Goal: Task Accomplishment & Management: Use online tool/utility

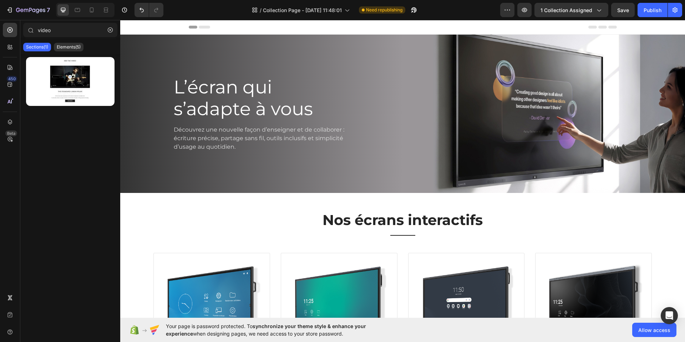
drag, startPoint x: 684, startPoint y: 157, endPoint x: 790, endPoint y: 36, distance: 161.6
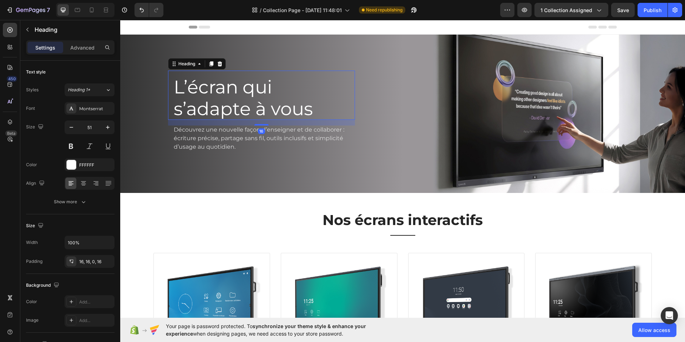
click at [207, 107] on h1 "L’écran qui s’adapte à vous" at bounding box center [261, 95] width 187 height 49
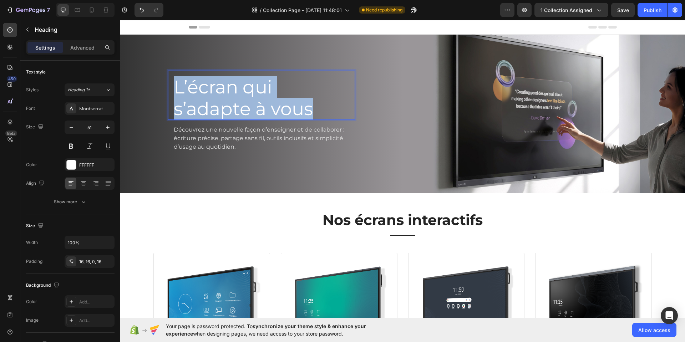
copy p "L’écran qui s’adapte à vous"
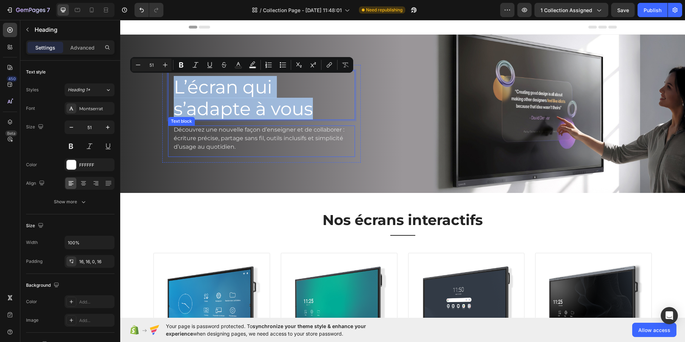
copy p "L’écran qui s’adapte à vous"
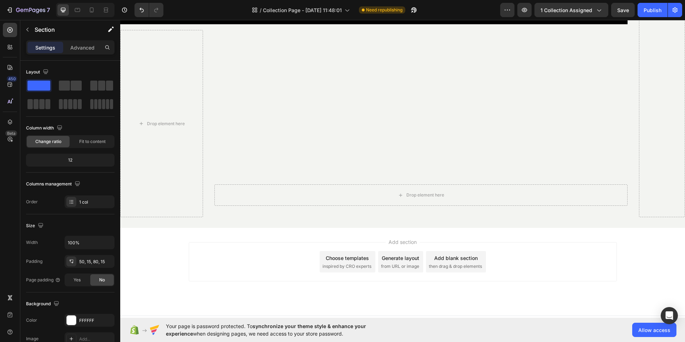
scroll to position [896, 0]
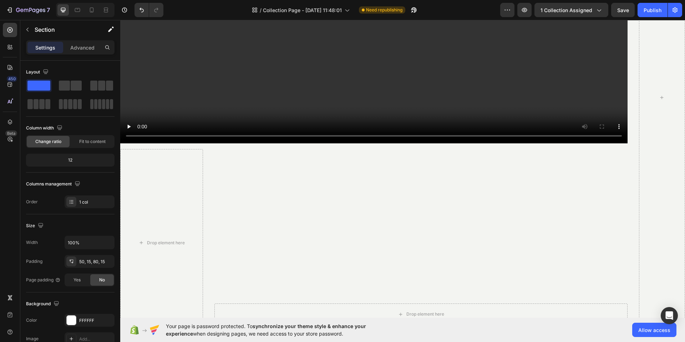
click at [361, 212] on video "Background Image" at bounding box center [421, 252] width 413 height 207
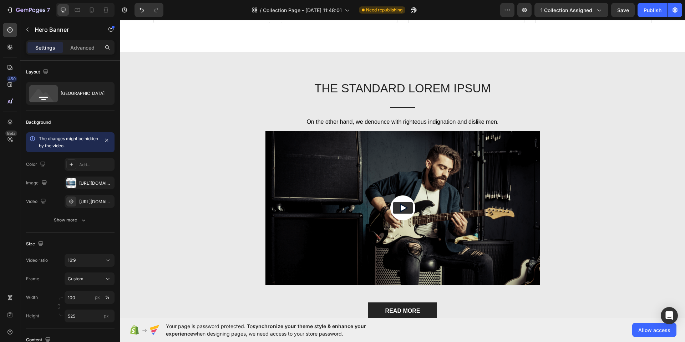
scroll to position [388, 0]
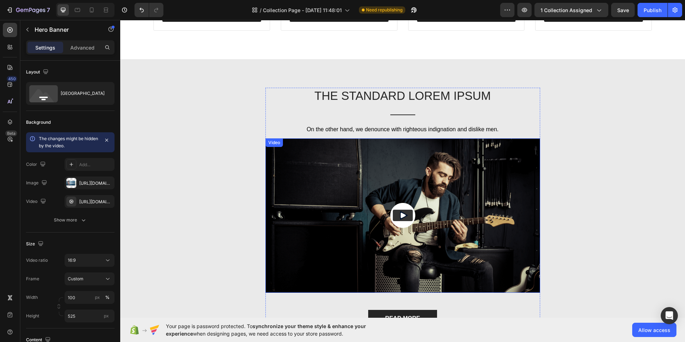
click at [322, 210] on img at bounding box center [403, 216] width 275 height 155
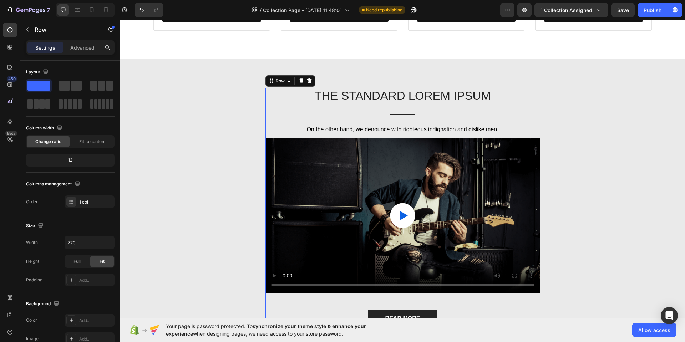
click at [296, 105] on div "The standard Lorem Ipsum Text Block Title Line On the other hand, we denounce w…" at bounding box center [403, 210] width 275 height 245
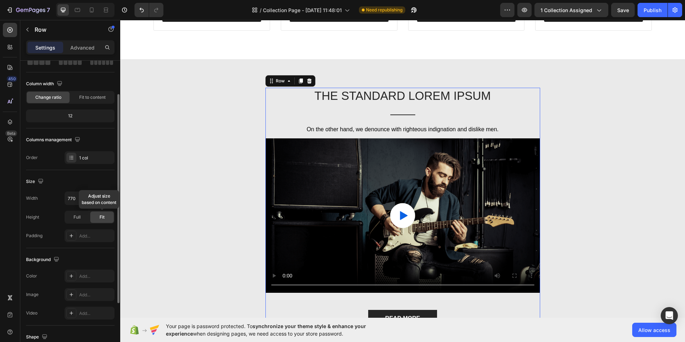
scroll to position [52, 0]
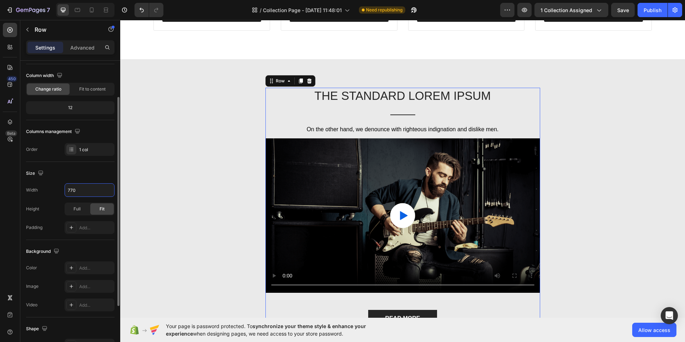
drag, startPoint x: 80, startPoint y: 189, endPoint x: 60, endPoint y: 189, distance: 20.7
click at [60, 189] on div "Width 770" at bounding box center [70, 191] width 89 height 14
drag, startPoint x: 80, startPoint y: 189, endPoint x: 55, endPoint y: 190, distance: 25.4
click at [55, 190] on div "Width 770" at bounding box center [70, 191] width 89 height 14
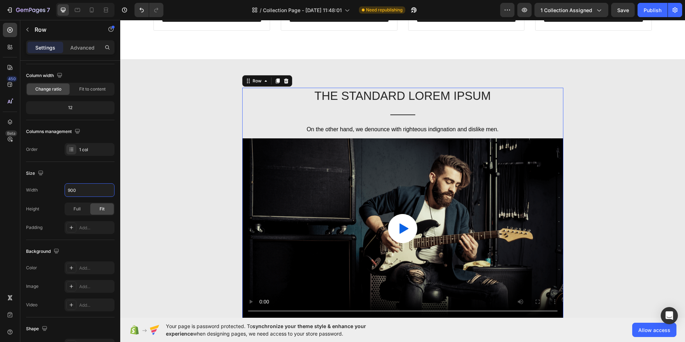
type input "900"
click at [387, 96] on p "The standard Lorem Ipsum" at bounding box center [403, 96] width 320 height 15
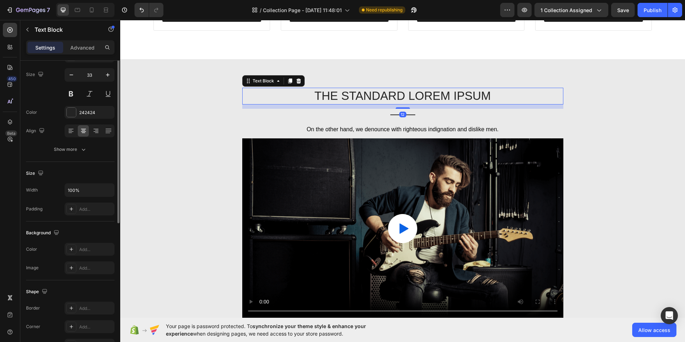
scroll to position [0, 0]
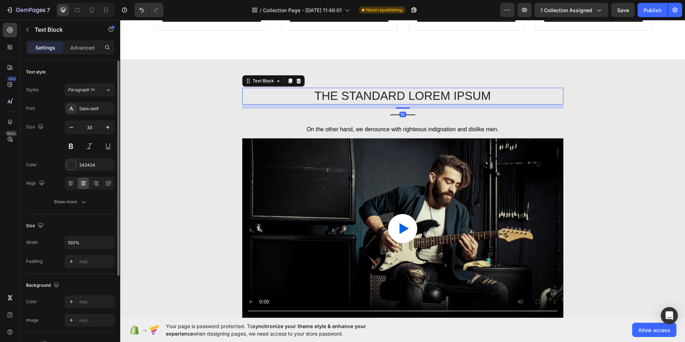
click at [387, 96] on p "The standard Lorem Ipsum" at bounding box center [403, 96] width 320 height 15
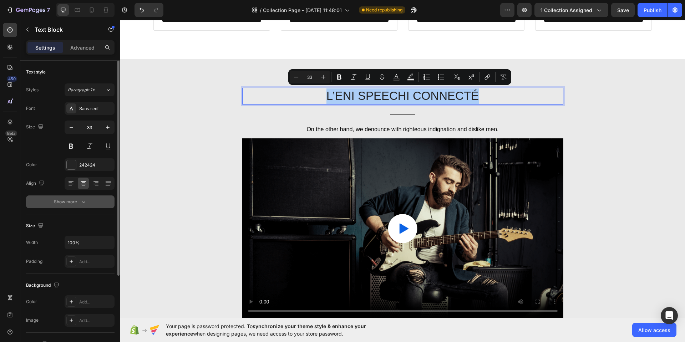
click at [80, 204] on icon "button" at bounding box center [83, 201] width 7 height 7
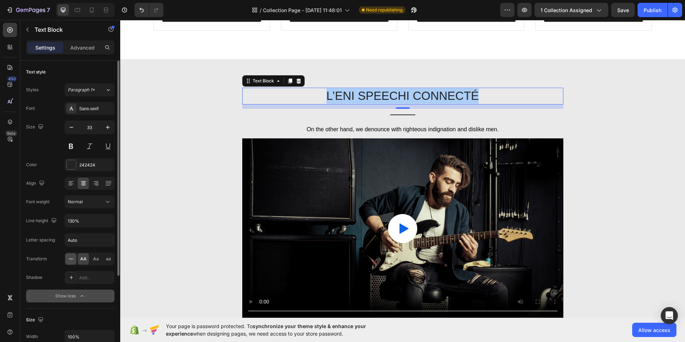
click at [73, 261] on icon at bounding box center [70, 259] width 7 height 7
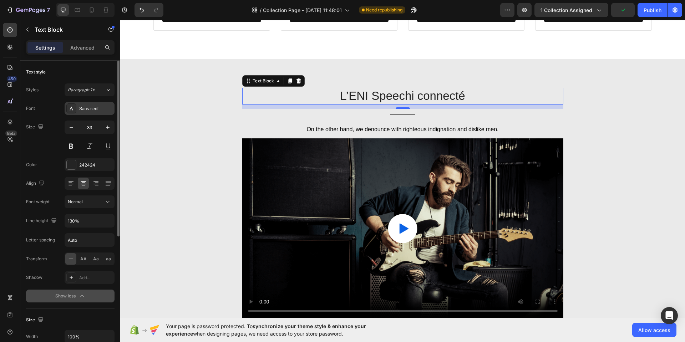
click at [98, 109] on div "Sans-serif" at bounding box center [96, 109] width 34 height 6
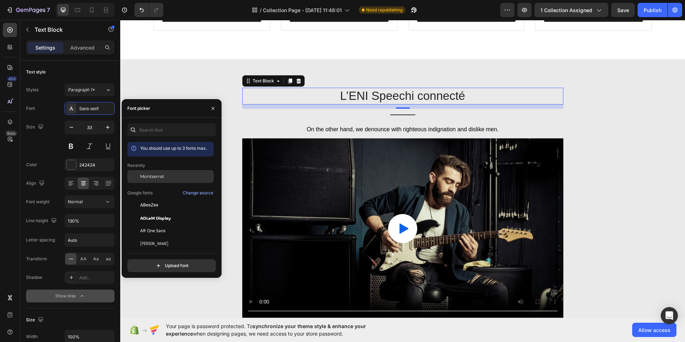
click at [160, 176] on span "Montserrat" at bounding box center [152, 177] width 24 height 6
click at [288, 79] on icon at bounding box center [290, 81] width 4 height 5
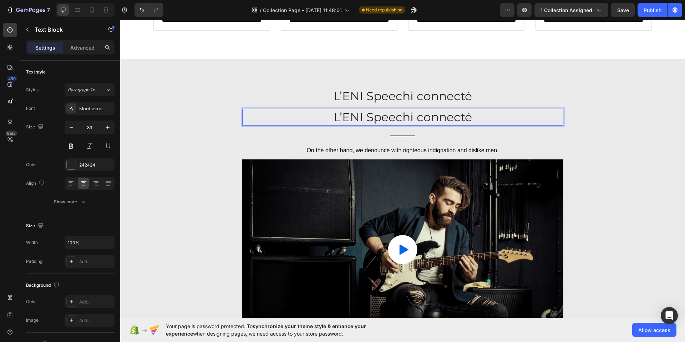
click at [383, 118] on p "L’ENI Speechi connecté" at bounding box center [403, 117] width 320 height 15
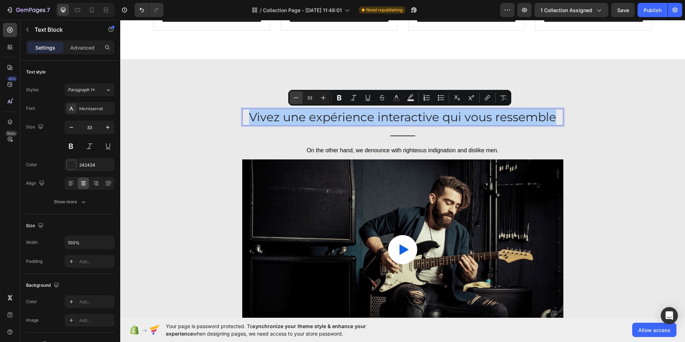
click at [299, 98] on icon "Editor contextual toolbar" at bounding box center [296, 97] width 7 height 7
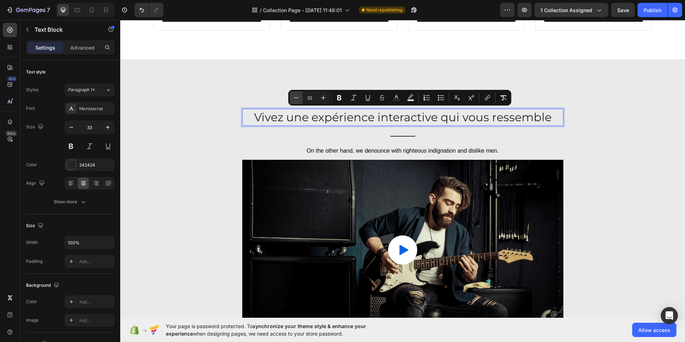
click at [299, 98] on icon "Editor contextual toolbar" at bounding box center [296, 97] width 7 height 7
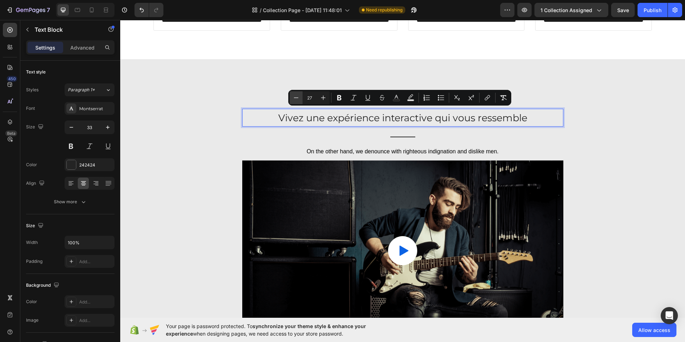
click at [299, 98] on icon "Editor contextual toolbar" at bounding box center [296, 97] width 7 height 7
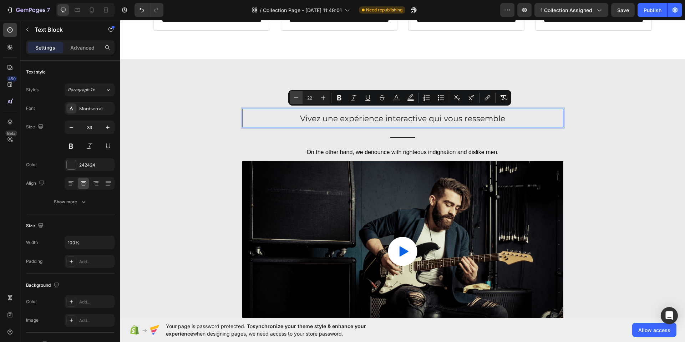
click at [299, 98] on icon "Editor contextual toolbar" at bounding box center [296, 97] width 7 height 7
click at [326, 97] on icon "Editor contextual toolbar" at bounding box center [323, 97] width 7 height 7
type input "22"
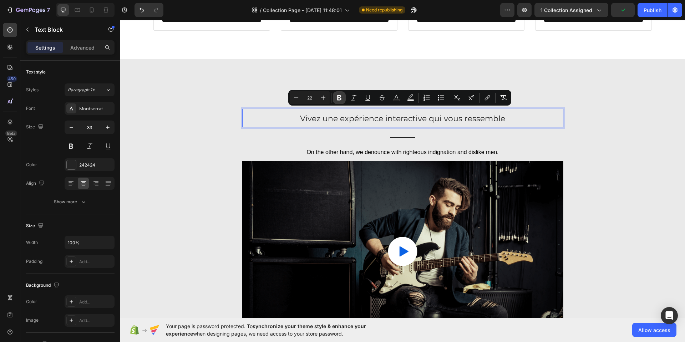
click at [341, 99] on icon "Editor contextual toolbar" at bounding box center [339, 97] width 4 height 5
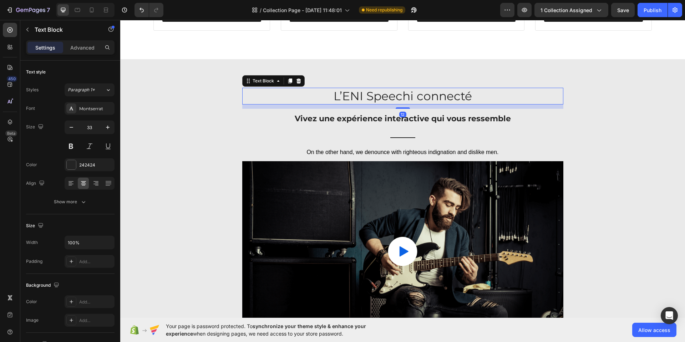
click at [407, 96] on p "L’ENI Speechi connecté" at bounding box center [403, 96] width 320 height 15
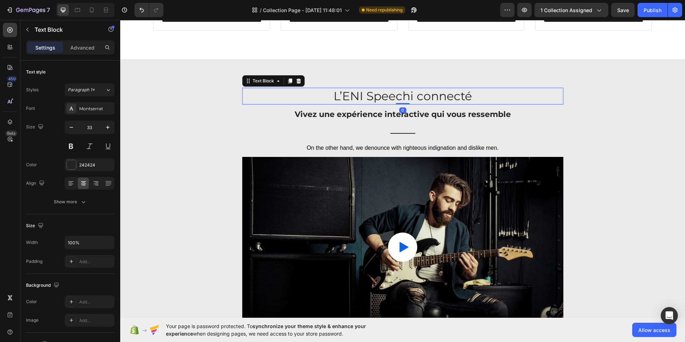
drag, startPoint x: 401, startPoint y: 106, endPoint x: 406, endPoint y: 98, distance: 9.8
click at [402, 100] on div "L’ENI Speechi connecté Text Block 0" at bounding box center [402, 96] width 321 height 17
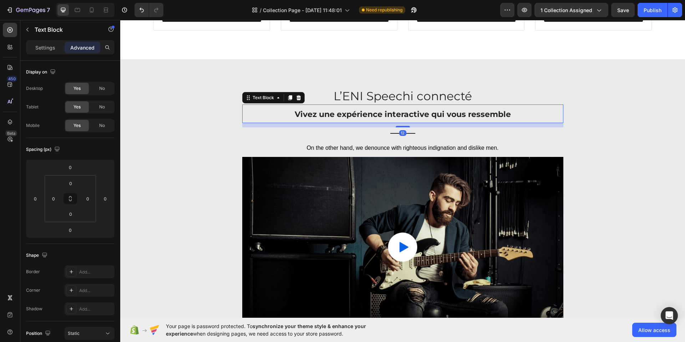
click at [437, 116] on strong "Vivez une expérience interactive qui vous ressemble" at bounding box center [403, 115] width 216 height 10
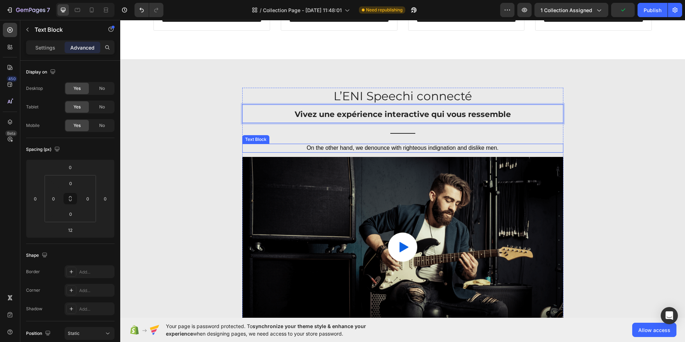
click at [400, 146] on p "On the other hand, we denounce with righteous indignation and dislike men." at bounding box center [403, 148] width 320 height 7
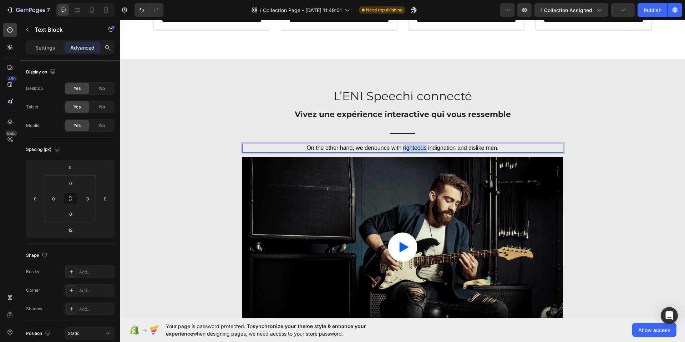
click at [400, 146] on p "On the other hand, we denounce with righteous indignation and dislike men." at bounding box center [403, 148] width 320 height 7
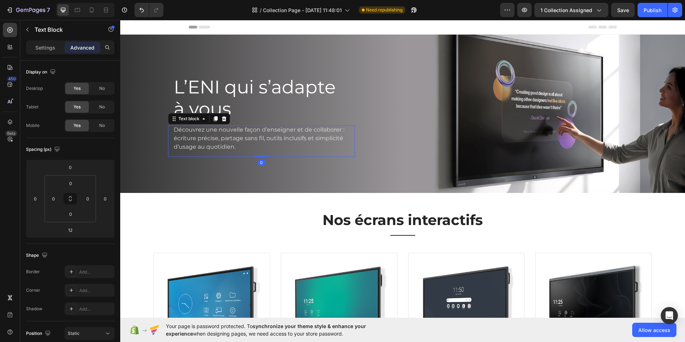
click at [234, 138] on span "Découvrez une nouvelle façon d’enseigner et de collaborer : écriture précise, p…" at bounding box center [259, 138] width 171 height 24
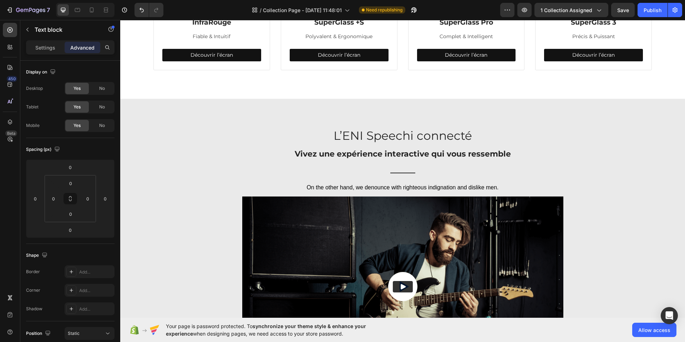
scroll to position [349, 0]
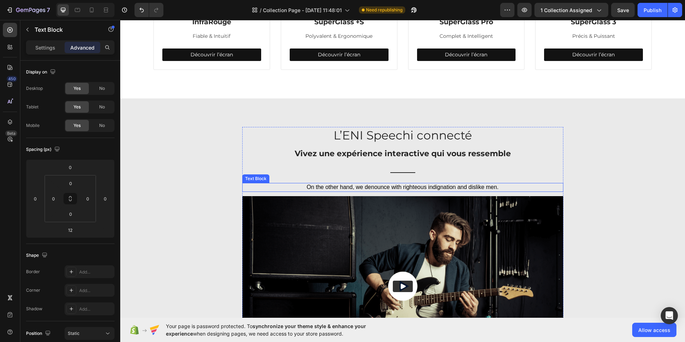
click at [392, 187] on p "On the other hand, we denounce with righteous indignation and dislike men." at bounding box center [403, 187] width 320 height 7
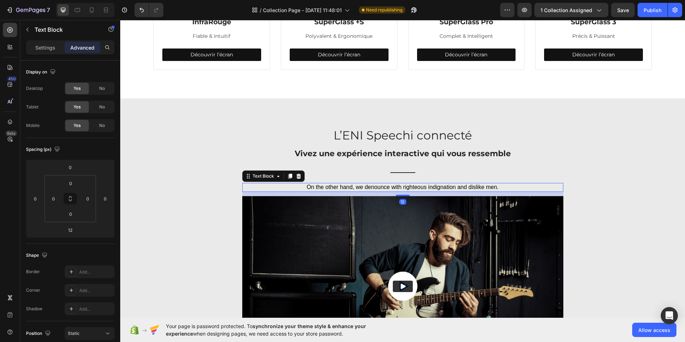
click at [392, 187] on p "On the other hand, we denounce with righteous indignation and dislike men." at bounding box center [403, 187] width 320 height 7
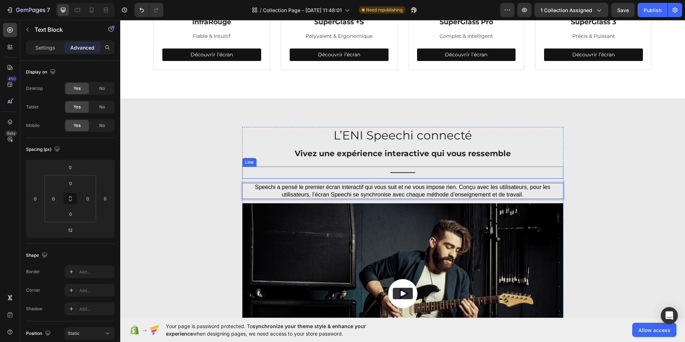
scroll to position [377, 0]
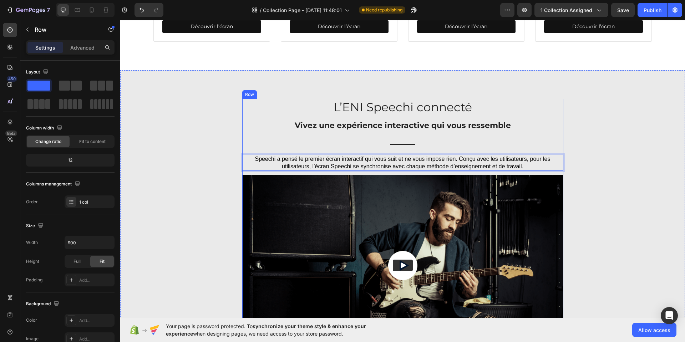
click at [399, 171] on div "L’ENI Speechi connecté Text Block Vivez une expérience interactive qui vous res…" at bounding box center [402, 247] width 321 height 297
click at [402, 167] on p "Speechi a pensé le premier écran interactif qui vous suit et ne vous impose rie…" at bounding box center [403, 163] width 320 height 15
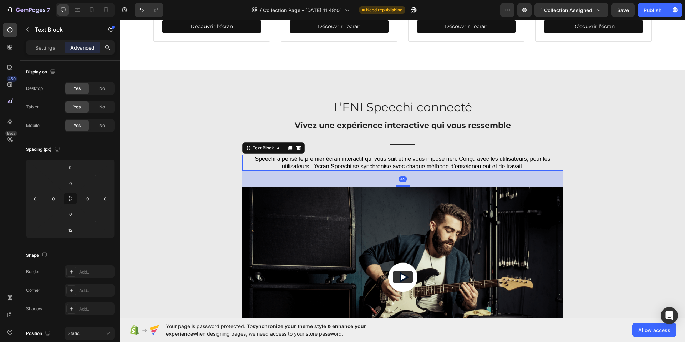
drag, startPoint x: 400, startPoint y: 173, endPoint x: 399, endPoint y: 185, distance: 11.8
click at [399, 185] on div at bounding box center [403, 186] width 14 height 2
type input "45"
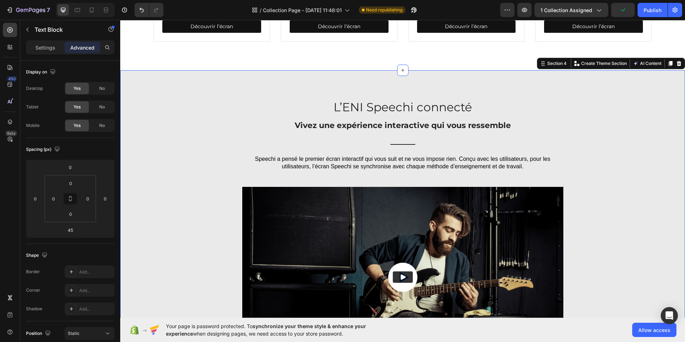
click at [607, 144] on div "L’ENI Speechi connecté Text Block Vivez une expérience interactive qui vous res…" at bounding box center [403, 256] width 554 height 315
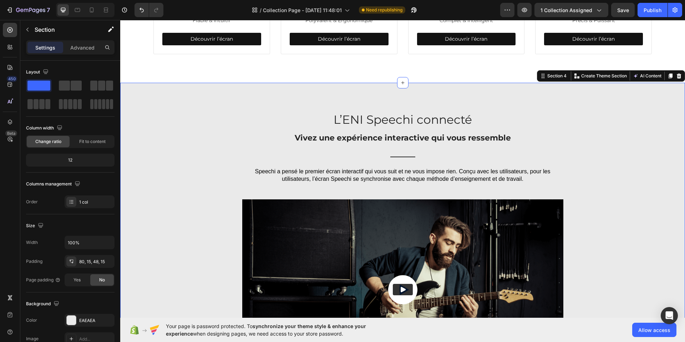
scroll to position [358, 0]
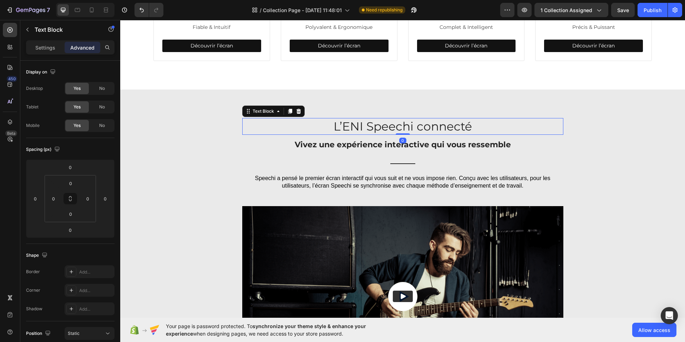
click at [286, 127] on p "L’ENI Speechi connecté" at bounding box center [403, 126] width 320 height 15
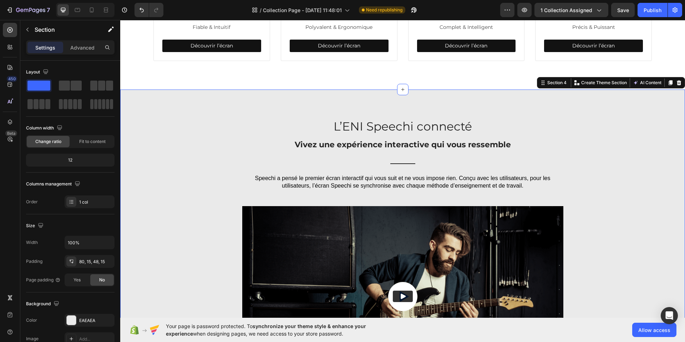
click at [327, 106] on div "L’ENI Speechi connecté Text Block Vivez une expérience interactive qui vous res…" at bounding box center [402, 270] width 565 height 361
click at [87, 261] on div "80, 15, 48, 15" at bounding box center [89, 262] width 21 height 6
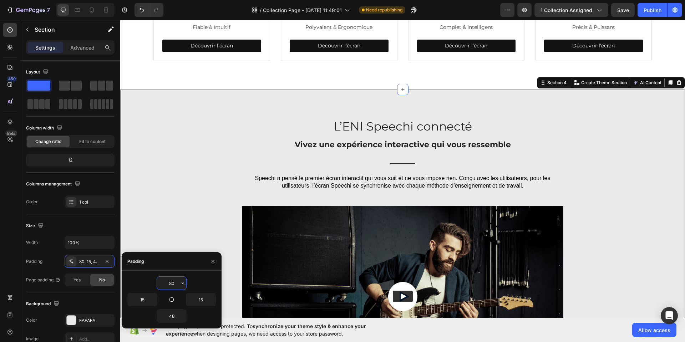
drag, startPoint x: 172, startPoint y: 283, endPoint x: 168, endPoint y: 283, distance: 4.3
click at [168, 283] on input "80" at bounding box center [171, 283] width 29 height 13
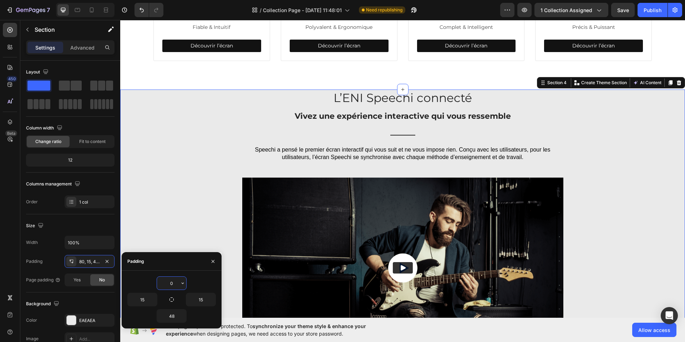
type input "50"
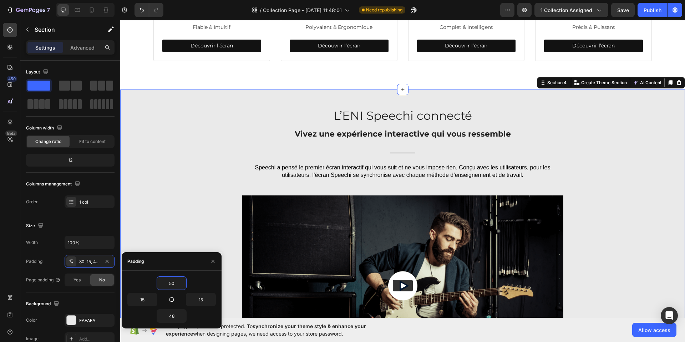
click at [598, 172] on div "L’ENI Speechi connecté Text Block Vivez une expérience interactive qui vous res…" at bounding box center [403, 264] width 554 height 315
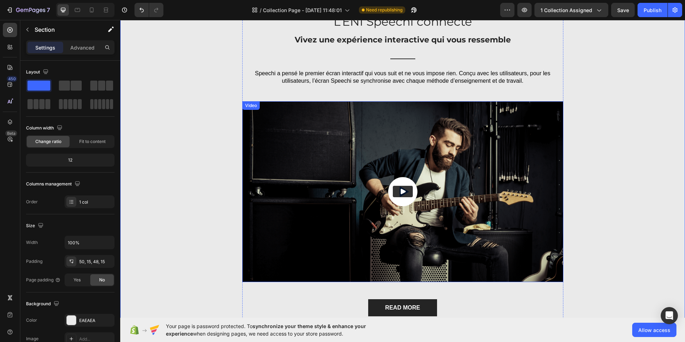
scroll to position [448, 0]
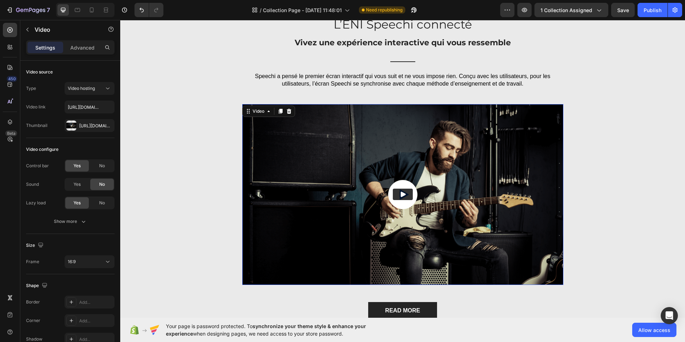
click at [401, 195] on icon "Play" at bounding box center [403, 194] width 5 height 5
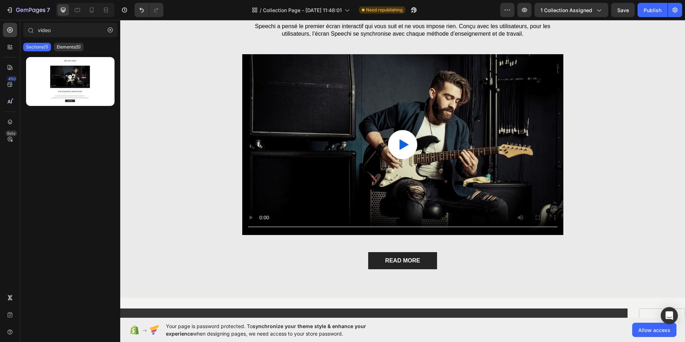
scroll to position [513, 0]
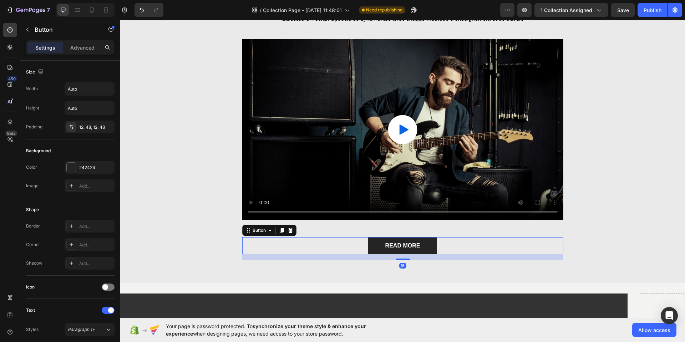
click at [447, 247] on div "READ MORE Button 16" at bounding box center [402, 245] width 321 height 17
click at [290, 230] on icon at bounding box center [290, 230] width 5 height 5
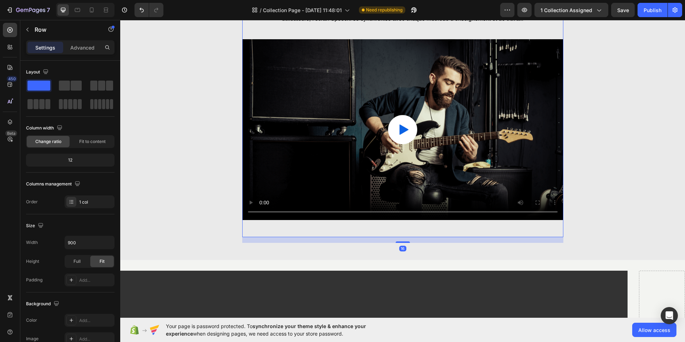
click at [332, 227] on div "L’ENI Speechi connecté Text Block Vivez une expérience interactive qui vous res…" at bounding box center [402, 94] width 321 height 286
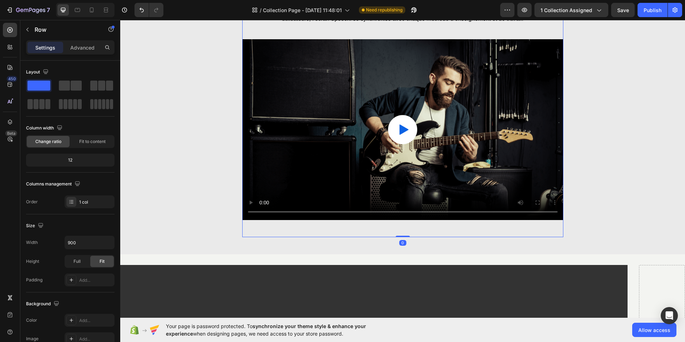
drag, startPoint x: 397, startPoint y: 241, endPoint x: 414, endPoint y: 210, distance: 35.8
click at [398, 227] on div "L’ENI Speechi connecté Text Block Vivez une expérience interactive qui vous res…" at bounding box center [402, 94] width 321 height 286
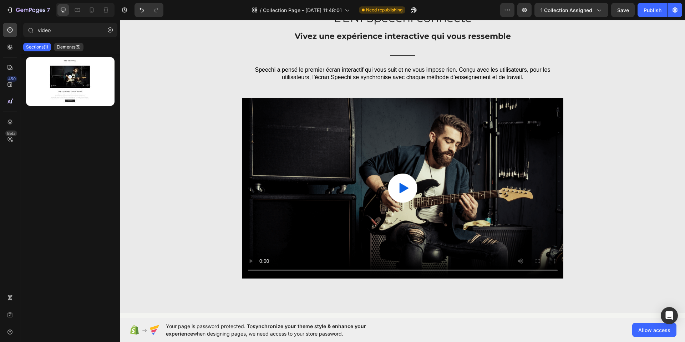
scroll to position [476, 0]
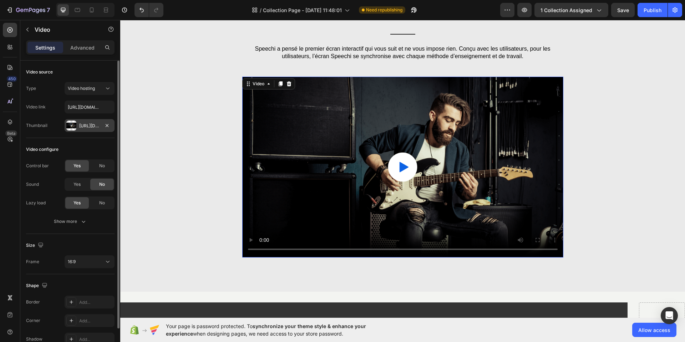
click at [86, 125] on div "[URL][DOMAIN_NAME]" at bounding box center [89, 126] width 21 height 6
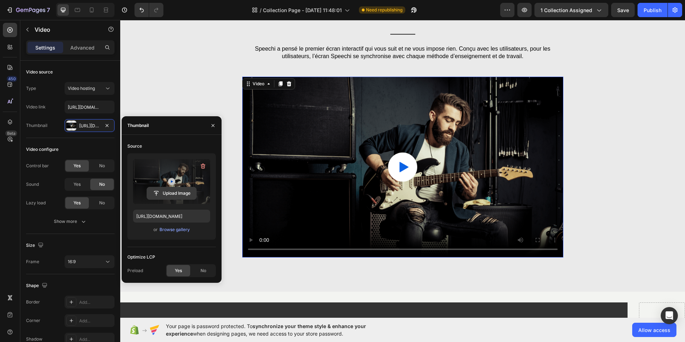
click at [172, 193] on input "file" at bounding box center [171, 193] width 49 height 12
type input "[URL][DOMAIN_NAME]"
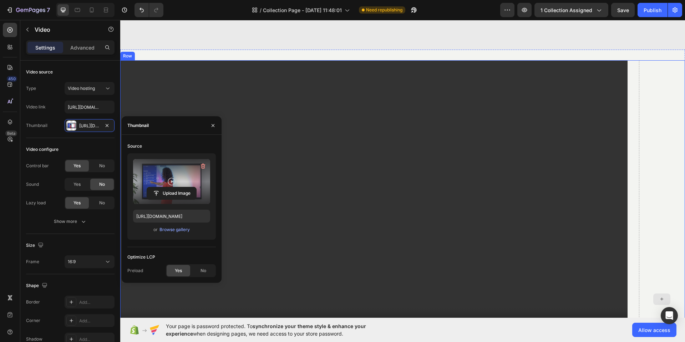
scroll to position [627, 0]
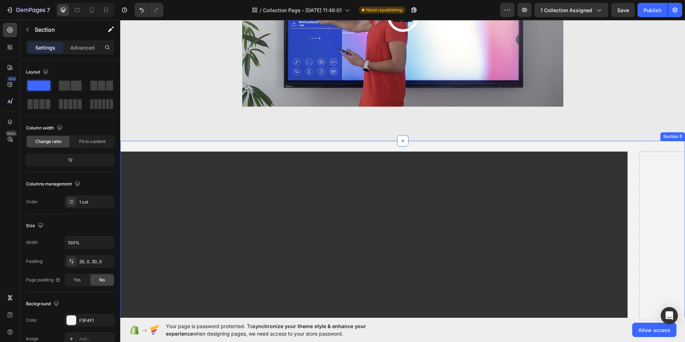
click at [677, 132] on icon at bounding box center [679, 133] width 5 height 5
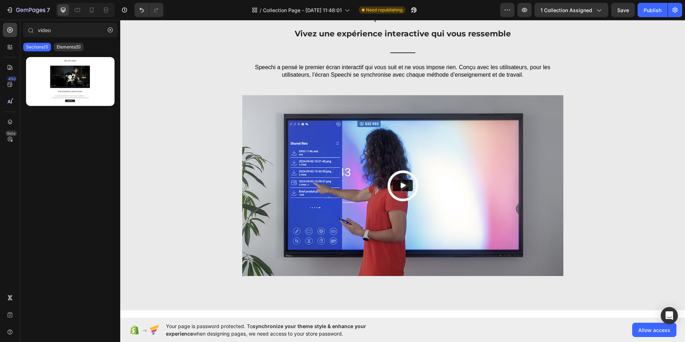
scroll to position [454, 0]
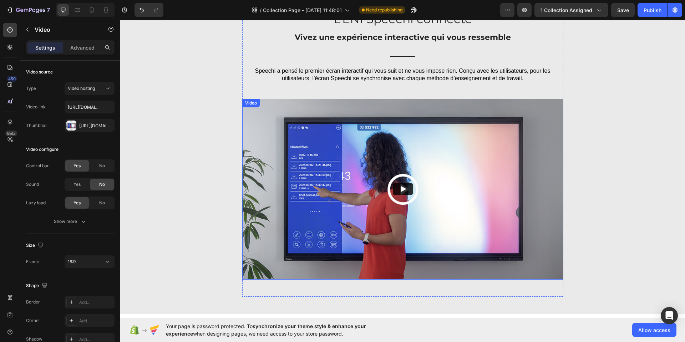
click at [308, 157] on img at bounding box center [402, 189] width 321 height 181
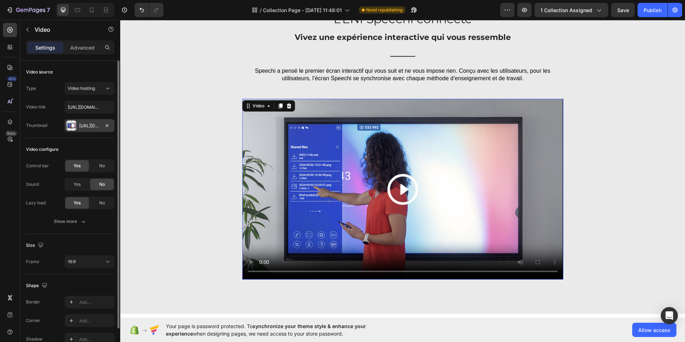
click at [89, 124] on div "[URL][DOMAIN_NAME]" at bounding box center [89, 126] width 21 height 6
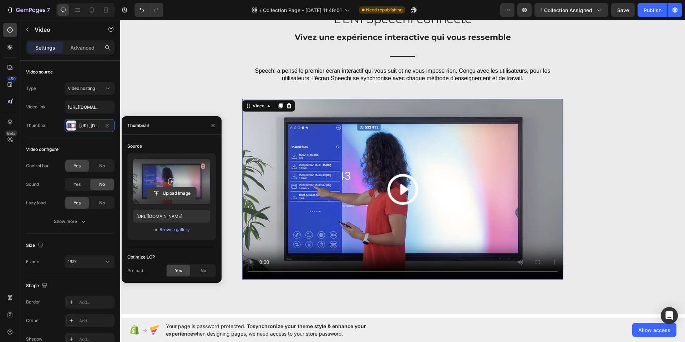
click at [176, 193] on input "file" at bounding box center [171, 193] width 49 height 12
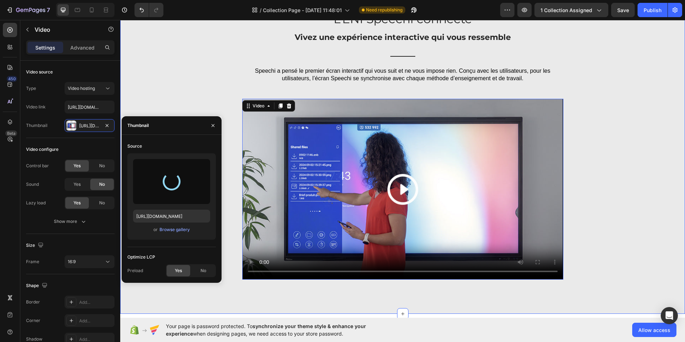
click at [232, 272] on div "L’ENI Speechi connecté Text Block Vivez une expérience interactive qui vous res…" at bounding box center [403, 154] width 554 height 286
type input "[URL][DOMAIN_NAME]"
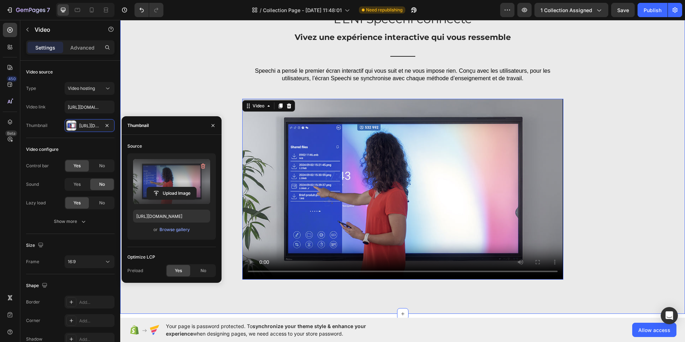
click at [228, 273] on div "L’ENI Speechi connecté Text Block Vivez une expérience interactive qui vous res…" at bounding box center [403, 154] width 554 height 286
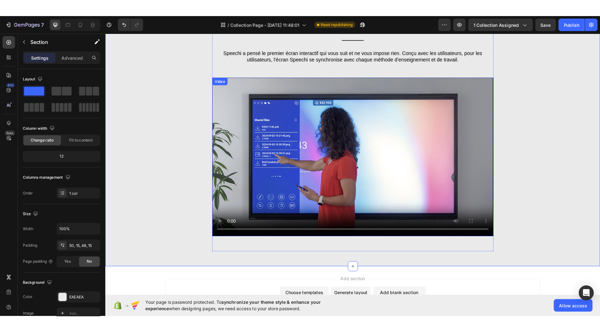
scroll to position [482, 0]
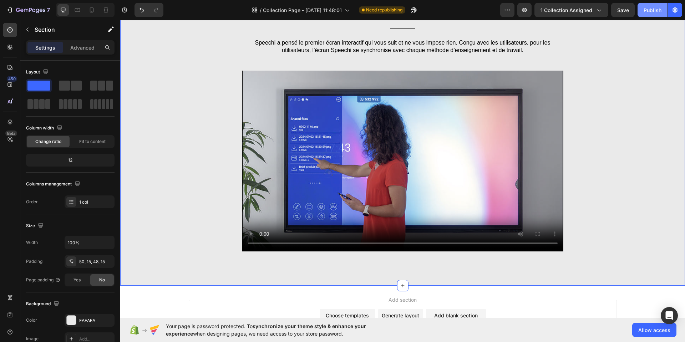
click at [646, 10] on div "Publish" at bounding box center [653, 9] width 18 height 7
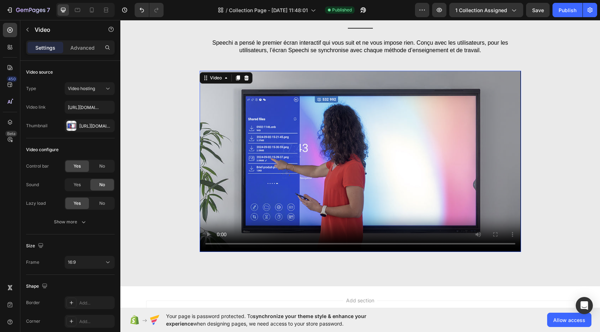
click at [260, 202] on video at bounding box center [360, 161] width 321 height 181
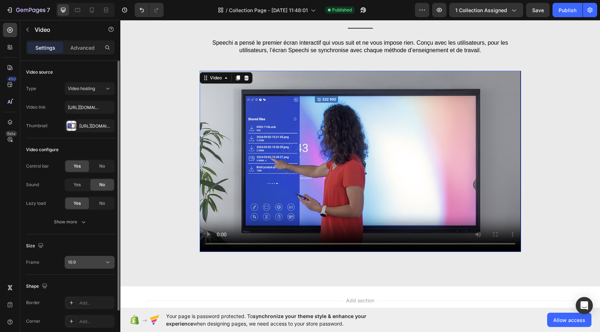
click at [105, 263] on icon at bounding box center [107, 261] width 7 height 7
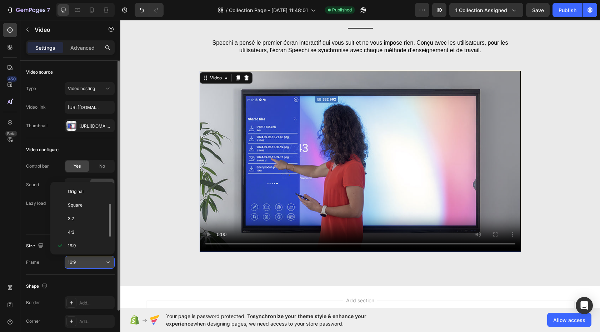
scroll to position [13, 0]
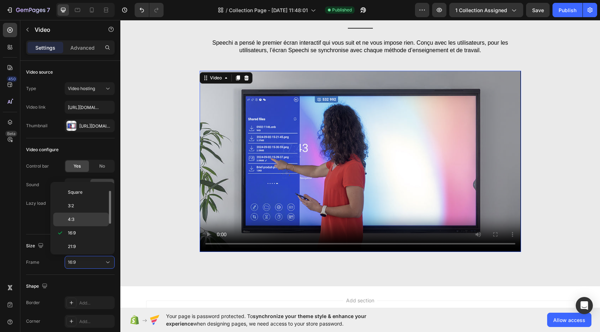
click at [95, 224] on div "4:3" at bounding box center [81, 219] width 56 height 14
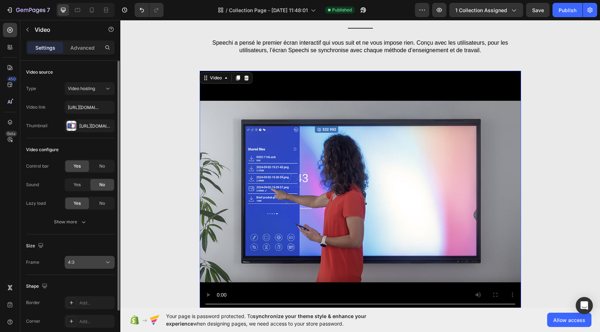
click at [94, 263] on div "4:3" at bounding box center [86, 262] width 36 height 6
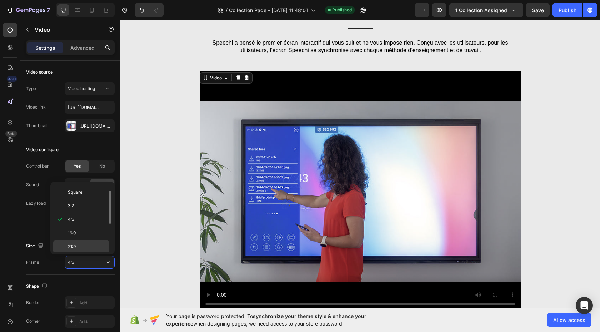
click at [94, 248] on p "21:9" at bounding box center [87, 246] width 38 height 6
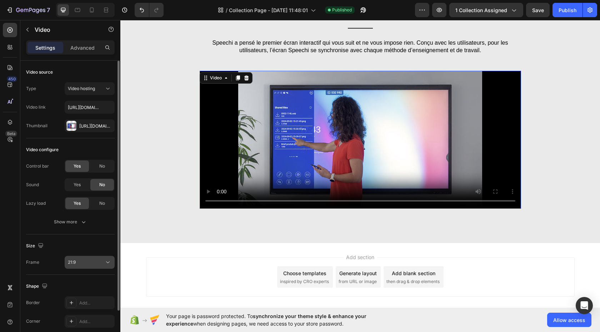
click at [91, 262] on div "21:9" at bounding box center [86, 262] width 36 height 6
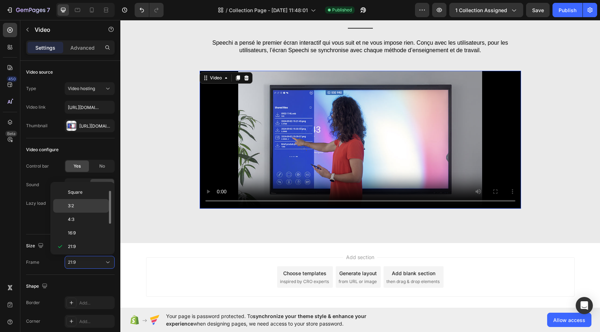
click at [86, 207] on p "3:2" at bounding box center [87, 205] width 38 height 6
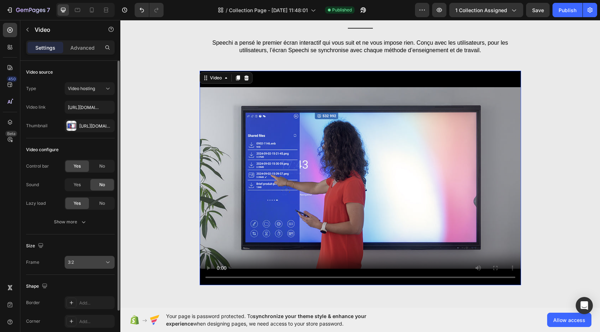
click at [95, 263] on div "3:2" at bounding box center [86, 262] width 36 height 6
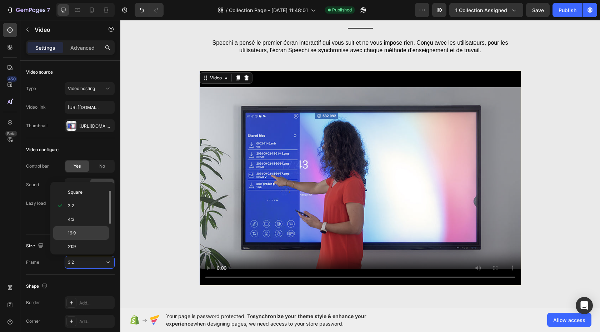
click at [88, 232] on p "16:9" at bounding box center [87, 233] width 38 height 6
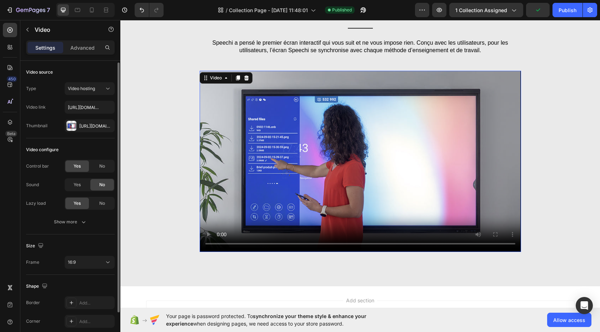
scroll to position [39, 0]
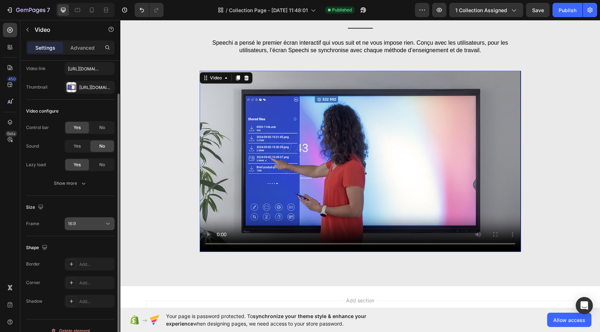
click at [80, 218] on button "16:9" at bounding box center [90, 223] width 50 height 13
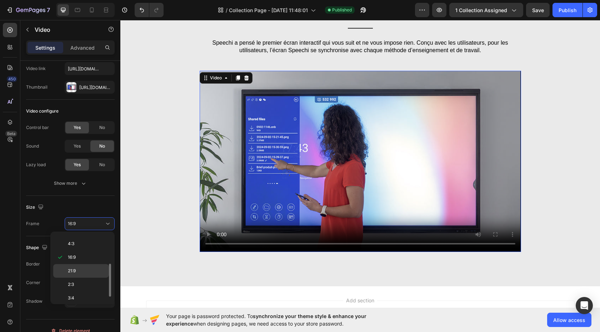
scroll to position [45, 0]
click at [84, 278] on p "2:3" at bounding box center [87, 277] width 38 height 6
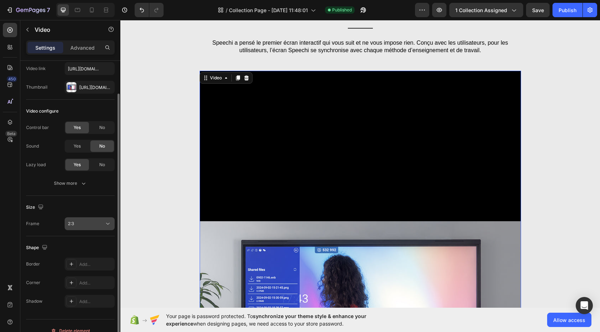
click at [96, 224] on div "2:3" at bounding box center [86, 223] width 36 height 6
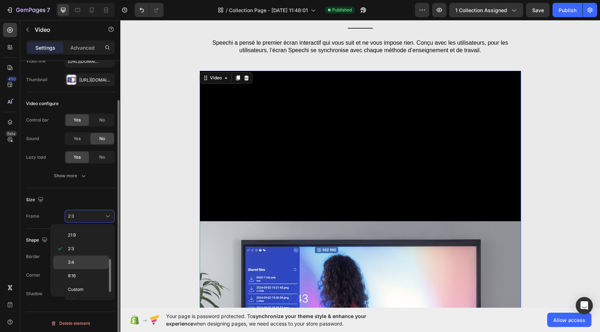
scroll to position [66, 0]
click at [90, 262] on p "3:4" at bounding box center [87, 263] width 38 height 6
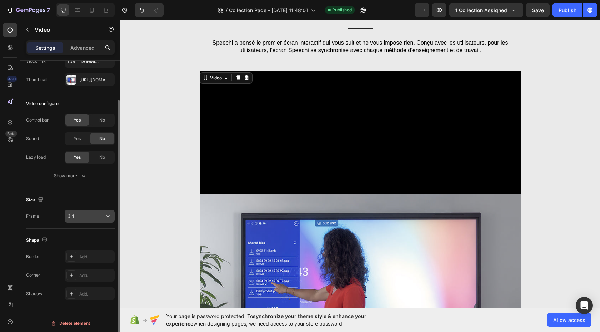
click at [93, 218] on div "3:4" at bounding box center [86, 216] width 36 height 6
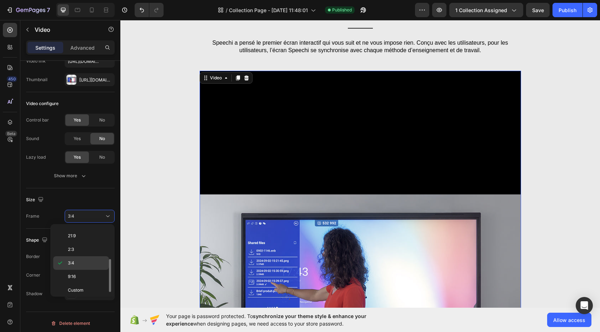
scroll to position [69, 0]
click at [84, 288] on p "Custom" at bounding box center [87, 286] width 38 height 6
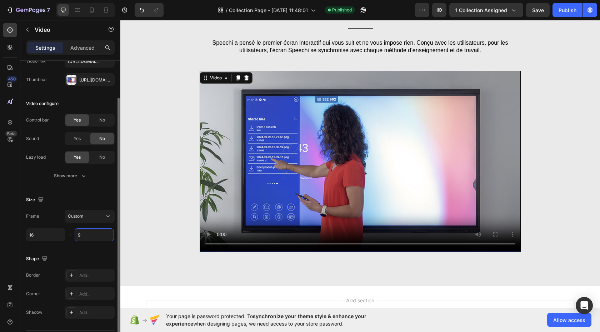
drag, startPoint x: 84, startPoint y: 235, endPoint x: 100, endPoint y: 235, distance: 15.7
click at [85, 235] on input "9" at bounding box center [94, 234] width 39 height 13
type input "8"
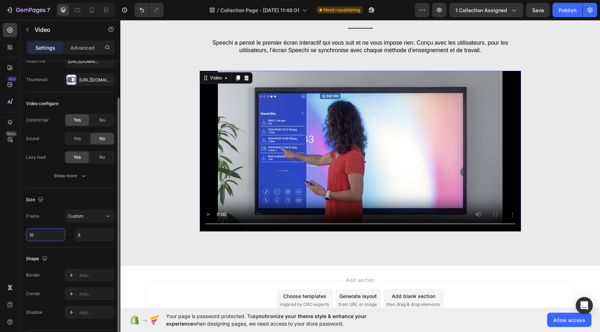
click at [54, 235] on input "16" at bounding box center [45, 234] width 39 height 13
type input "16"
drag, startPoint x: 85, startPoint y: 236, endPoint x: 77, endPoint y: 235, distance: 7.9
click at [77, 235] on input "8" at bounding box center [94, 234] width 39 height 13
type input "7"
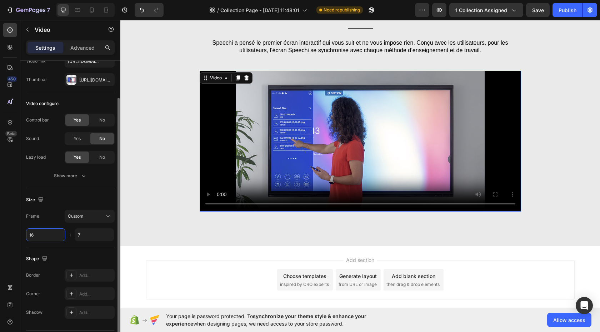
click at [46, 238] on input "16" at bounding box center [45, 234] width 39 height 13
type input "16"
drag, startPoint x: 85, startPoint y: 235, endPoint x: 68, endPoint y: 235, distance: 17.1
click at [68, 235] on div "16 7 :" at bounding box center [70, 234] width 89 height 13
click at [93, 237] on input "7" at bounding box center [94, 234] width 39 height 13
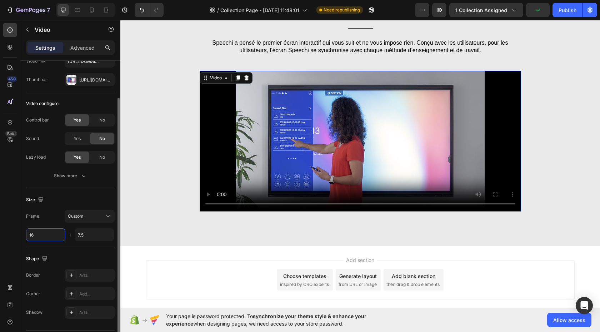
type input "7.5"
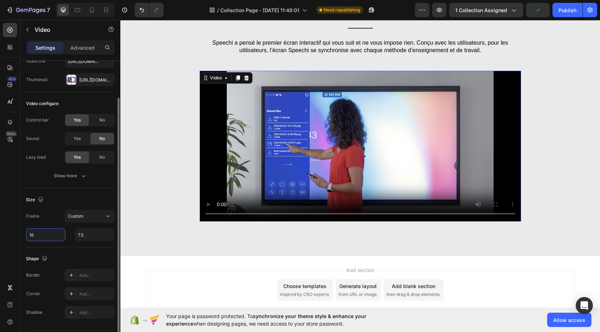
click at [40, 237] on input "16" at bounding box center [45, 234] width 39 height 13
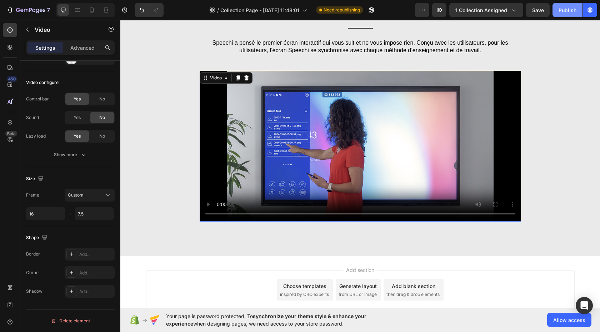
type input "16"
click at [572, 11] on div "Publish" at bounding box center [567, 9] width 18 height 7
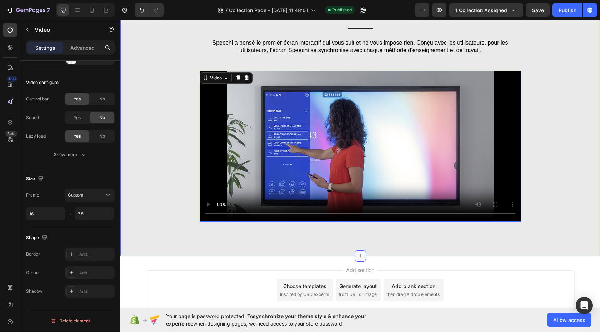
click at [358, 256] on icon at bounding box center [360, 256] width 6 height 6
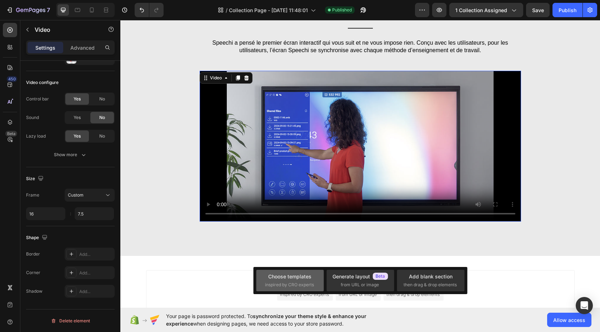
click at [298, 279] on div "Choose templates" at bounding box center [289, 275] width 43 height 7
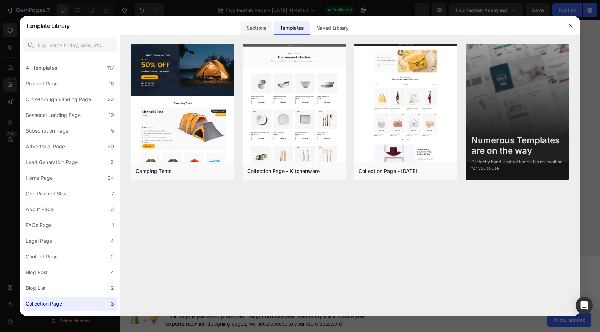
click at [257, 25] on div "Sections" at bounding box center [256, 28] width 31 height 14
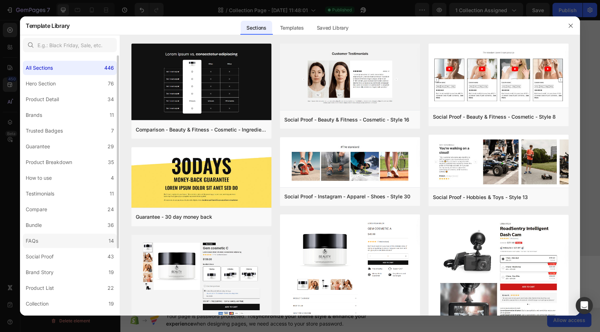
scroll to position [72, 0]
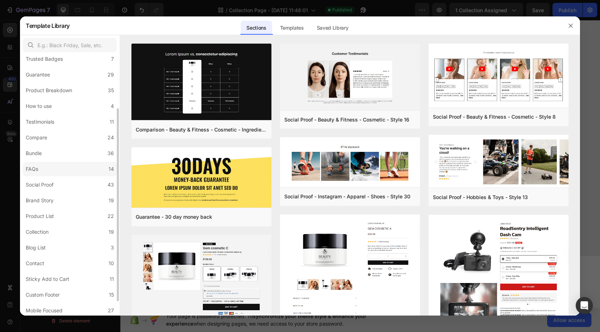
click at [73, 171] on label "FAQs 14" at bounding box center [70, 169] width 94 height 14
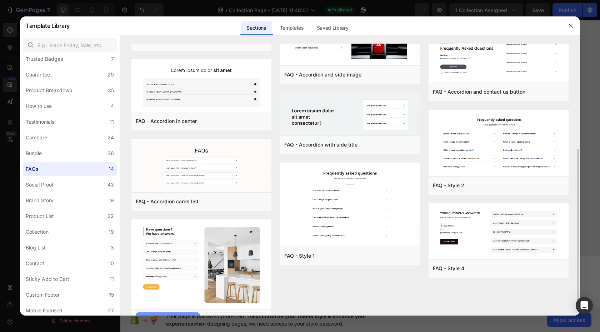
scroll to position [205, 0]
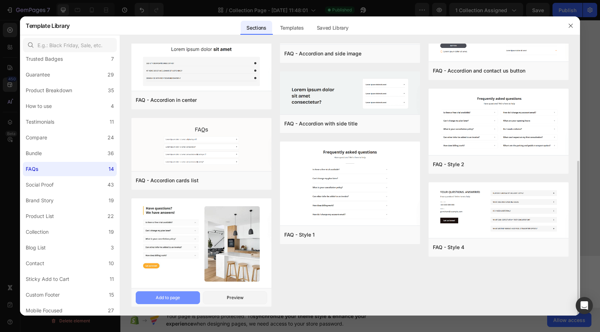
click at [171, 296] on div "Add to page" at bounding box center [168, 297] width 24 height 6
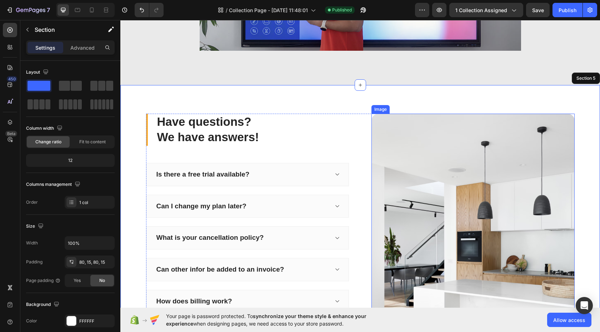
scroll to position [656, 0]
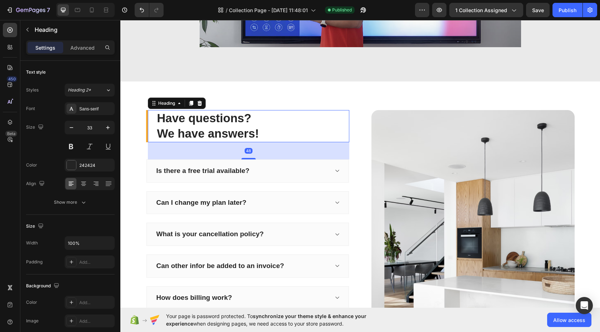
click at [197, 128] on p "Have questions? We have answers!" at bounding box center [252, 126] width 191 height 31
click at [89, 107] on div "Sans-serif" at bounding box center [96, 109] width 34 height 6
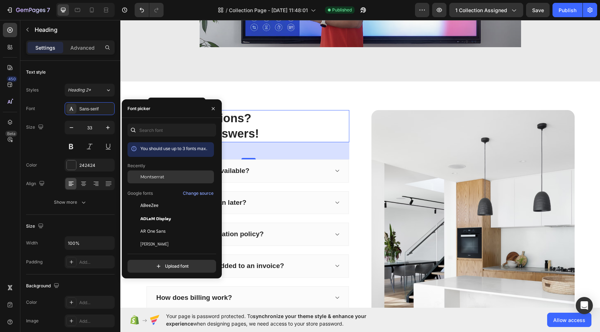
click at [156, 175] on span "Montserrat" at bounding box center [152, 177] width 24 height 6
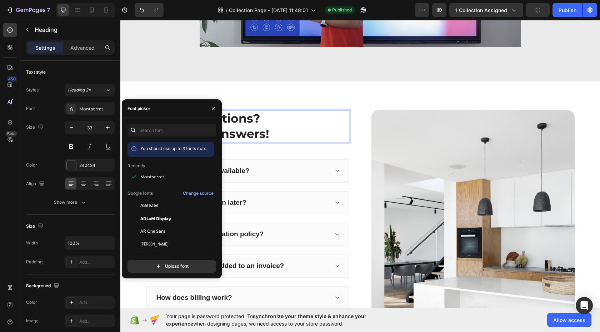
click at [252, 122] on p "Have questions? We have answers!" at bounding box center [252, 126] width 191 height 31
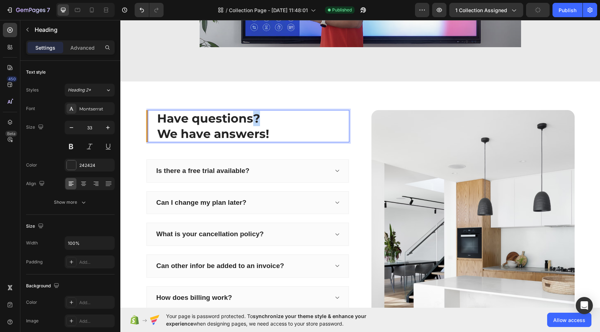
click at [252, 122] on p "Have questions? We have answers!" at bounding box center [252, 126] width 191 height 31
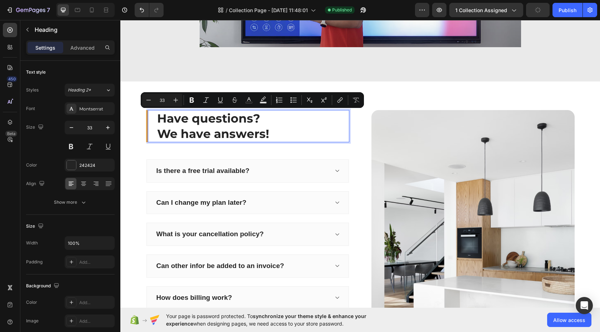
click at [265, 134] on p "Have questions? We have answers!" at bounding box center [252, 126] width 191 height 31
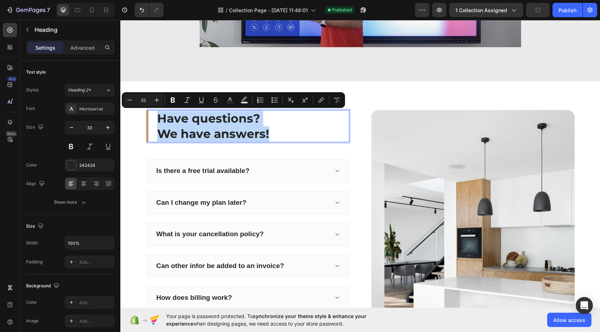
drag, startPoint x: 265, startPoint y: 134, endPoint x: 153, endPoint y: 118, distance: 112.9
click at [153, 118] on div "Have questions? We have answers! Heading 48" at bounding box center [247, 126] width 203 height 32
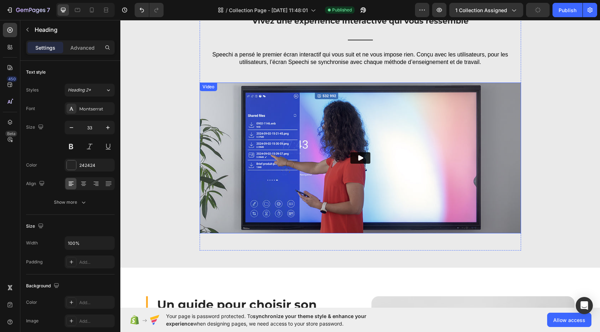
scroll to position [366, 0]
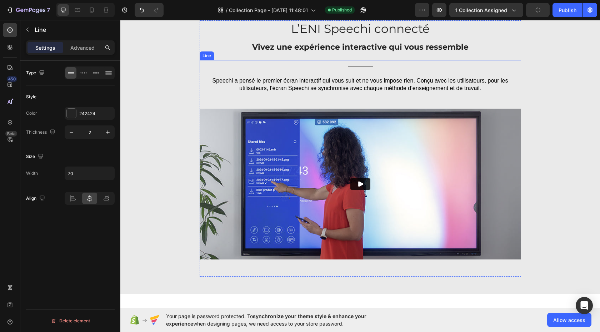
click at [363, 65] on div "Title Line" at bounding box center [360, 66] width 321 height 12
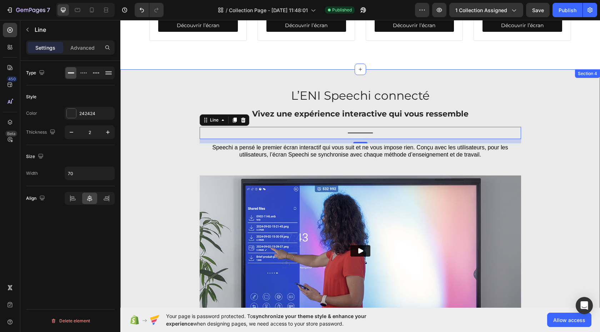
scroll to position [345, 0]
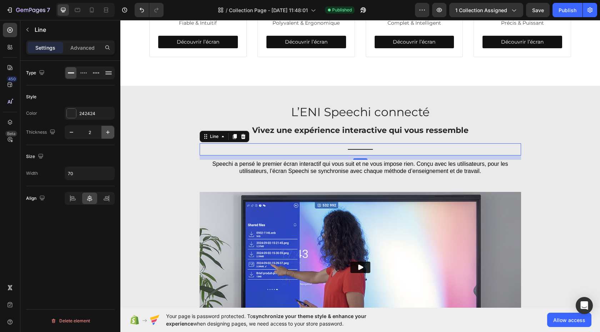
click at [108, 132] on icon "button" at bounding box center [108, 132] width 4 height 4
drag, startPoint x: 70, startPoint y: 133, endPoint x: 106, endPoint y: 145, distance: 37.7
click at [70, 133] on icon "button" at bounding box center [71, 132] width 7 height 7
type input "2"
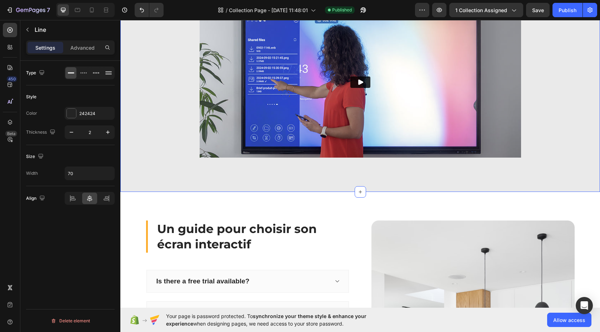
scroll to position [583, 0]
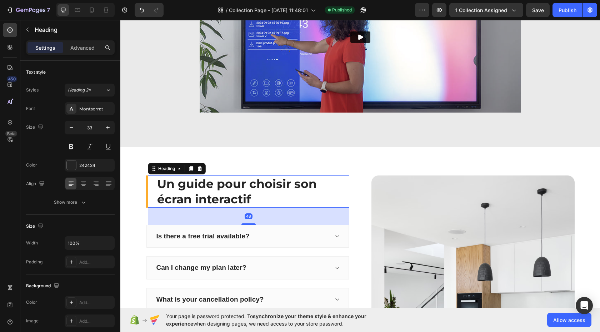
click at [146, 197] on div "Un guide pour choisir son écran interactif Heading 48" at bounding box center [247, 191] width 203 height 32
click at [146, 195] on div "Un guide pour choisir son écran interactif Heading 48" at bounding box center [247, 191] width 203 height 32
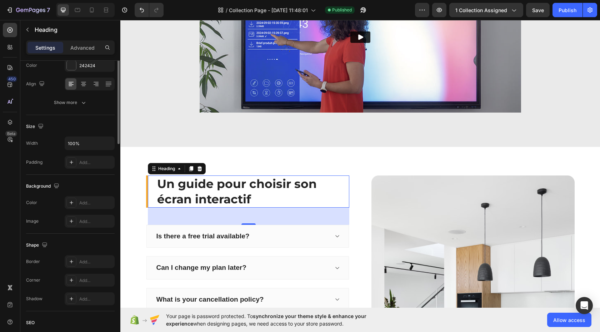
scroll to position [0, 0]
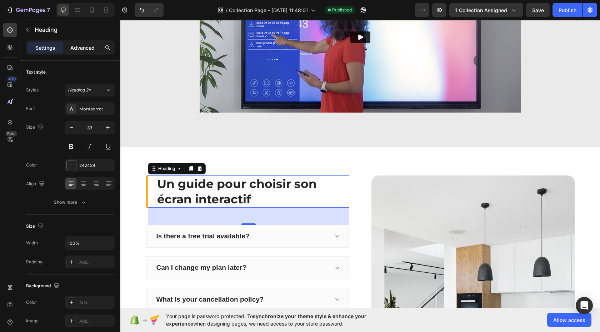
click at [84, 49] on p "Advanced" at bounding box center [82, 47] width 24 height 7
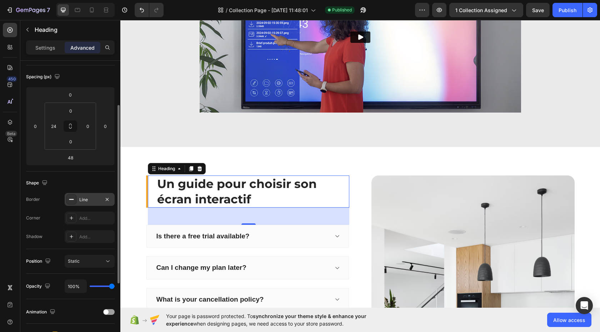
scroll to position [74, 0]
click at [95, 200] on div "Line" at bounding box center [89, 198] width 21 height 6
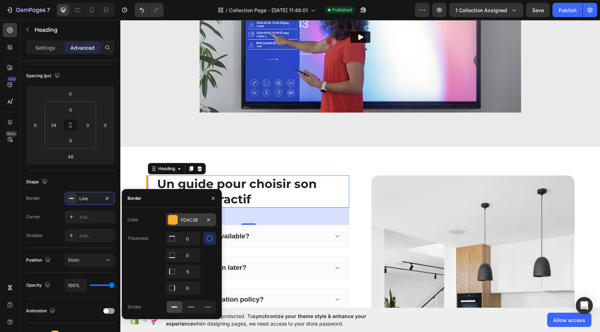
click at [175, 220] on div at bounding box center [172, 219] width 9 height 9
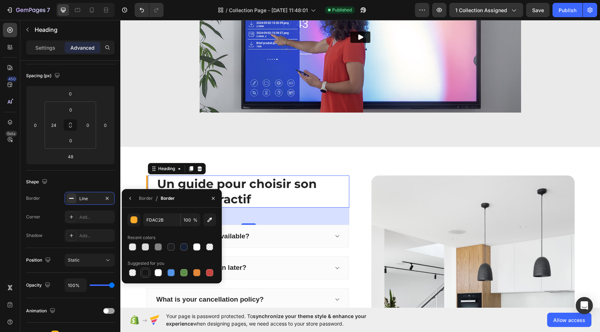
click at [145, 273] on div at bounding box center [145, 272] width 7 height 7
type input "151515"
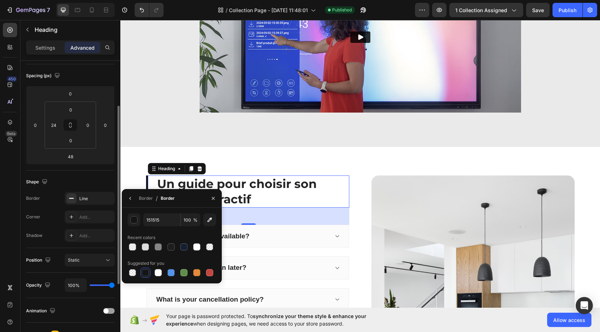
click at [109, 182] on div "Shape" at bounding box center [70, 181] width 89 height 11
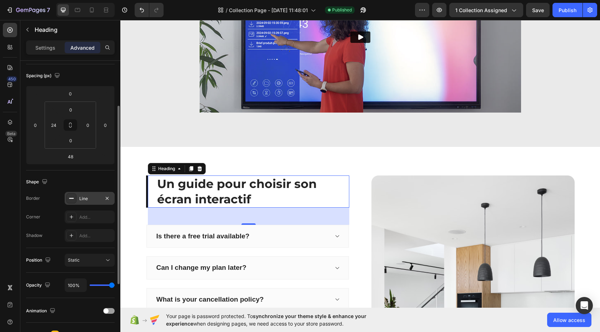
click at [95, 200] on div "Line" at bounding box center [89, 198] width 21 height 6
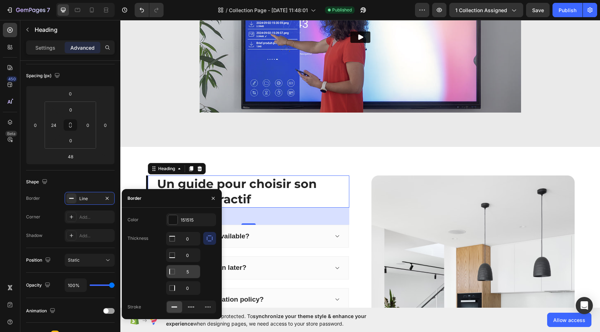
click at [178, 245] on input "5" at bounding box center [183, 238] width 34 height 13
type input "2"
click at [209, 270] on div at bounding box center [209, 263] width 13 height 63
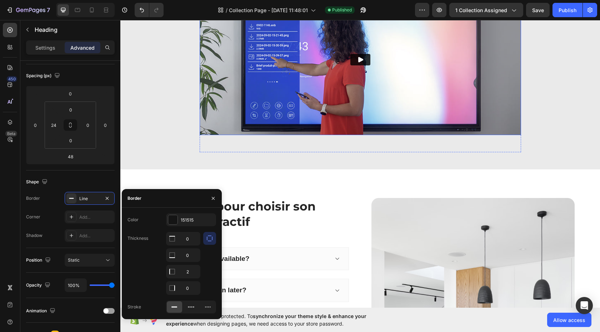
scroll to position [596, 0]
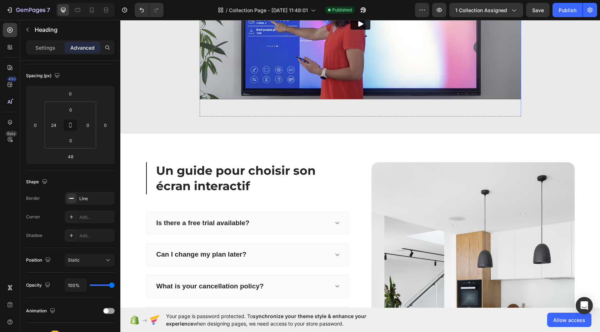
click at [271, 167] on h2 "Un guide pour choisir son écran interactif" at bounding box center [252, 178] width 194 height 32
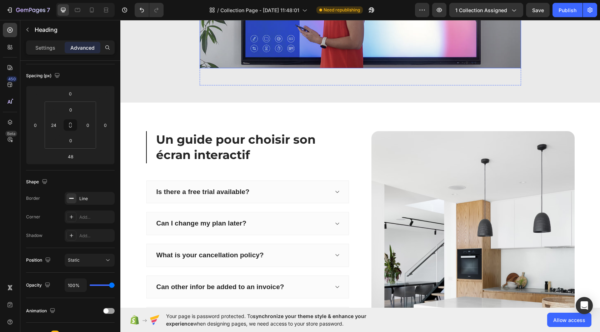
scroll to position [662, 0]
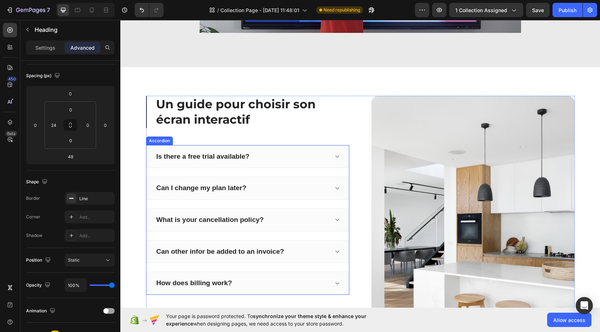
click at [334, 155] on icon at bounding box center [336, 157] width 5 height 6
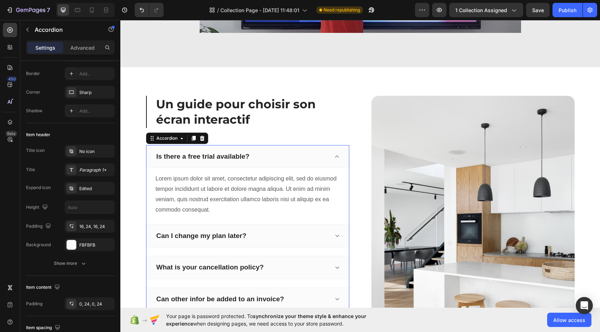
scroll to position [0, 0]
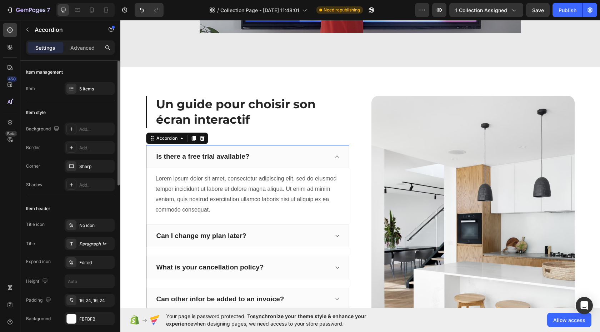
click at [334, 155] on icon at bounding box center [336, 157] width 5 height 6
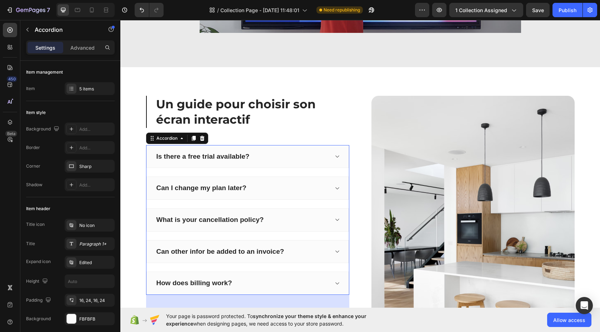
click at [334, 156] on icon at bounding box center [336, 157] width 5 height 6
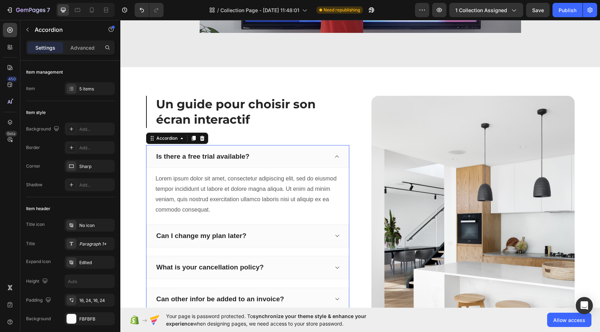
click at [334, 156] on icon at bounding box center [336, 157] width 5 height 6
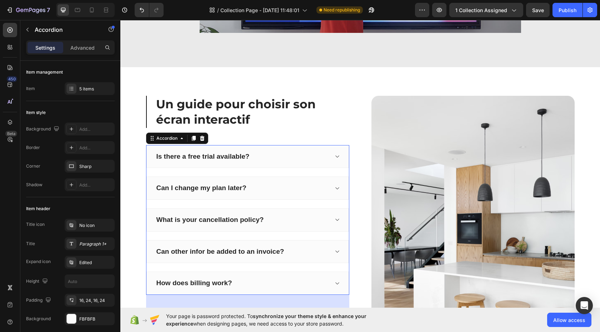
click at [194, 157] on div "Is there a free trial available?" at bounding box center [202, 156] width 95 height 11
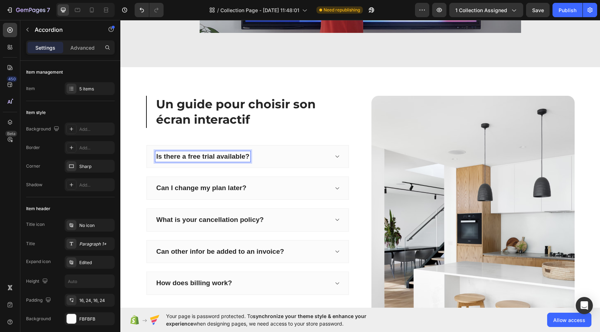
click at [194, 157] on p "Is there a free trial available?" at bounding box center [202, 156] width 93 height 9
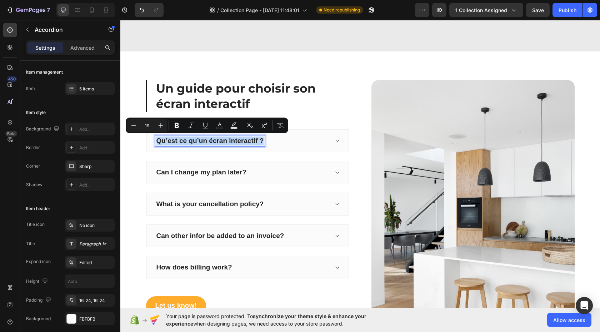
click at [174, 149] on div "Qu’est ce qu’un écran interactif ?" at bounding box center [247, 140] width 202 height 23
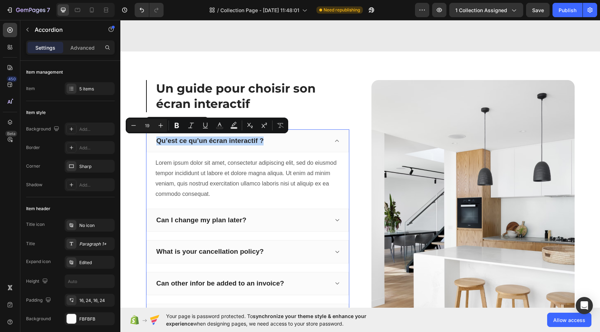
click at [184, 140] on p "Qu’est ce qu’un écran interactif ?" at bounding box center [209, 140] width 107 height 9
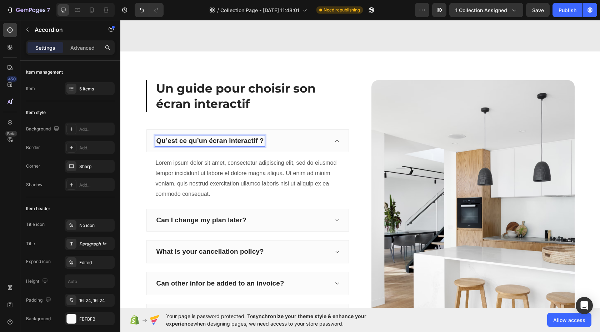
click at [200, 137] on p "Qu’est ce qu’un écran interactif ?" at bounding box center [209, 140] width 107 height 9
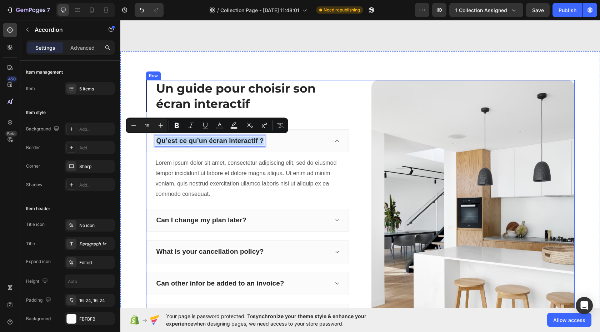
click at [299, 114] on div "Un guide pour choisir son écran interactif Heading Qu’est ce qu’un écran intera…" at bounding box center [247, 221] width 203 height 282
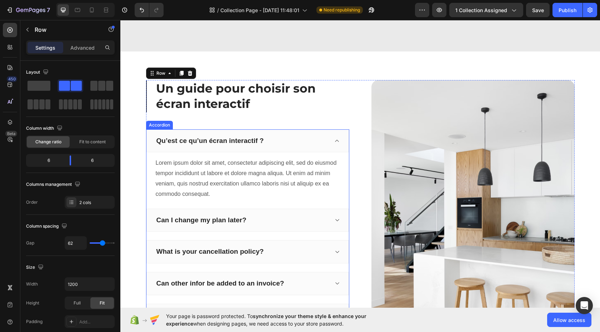
click at [185, 218] on p "Can I change my plan later?" at bounding box center [201, 220] width 90 height 9
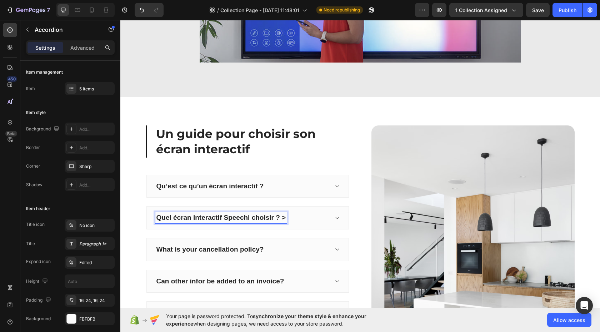
scroll to position [630, 0]
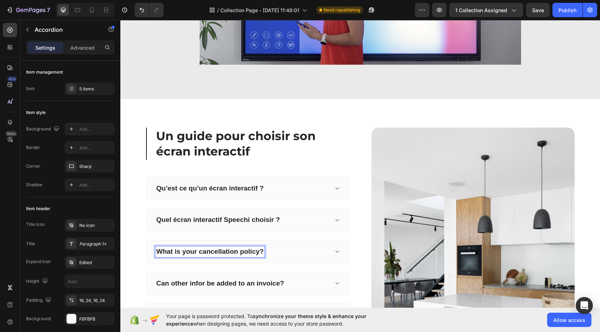
click at [207, 252] on p "What is your cancellation policy?" at bounding box center [209, 251] width 107 height 9
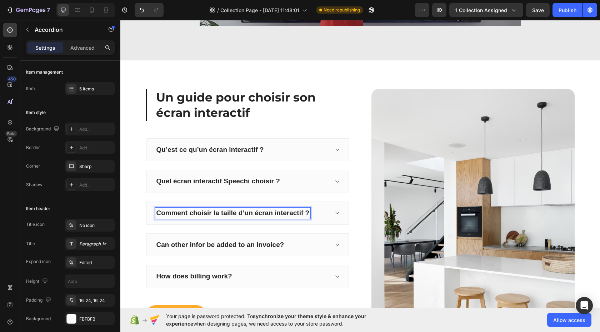
scroll to position [693, 0]
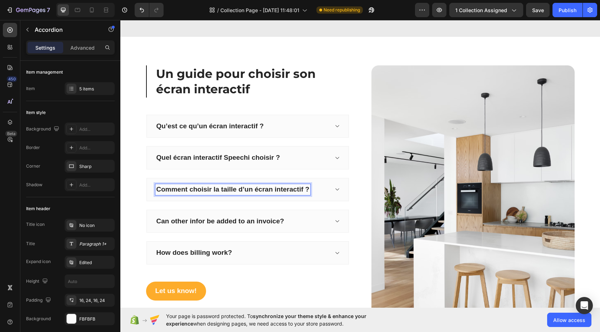
click at [219, 218] on p "Can other infor be added to an invoice?" at bounding box center [220, 221] width 128 height 9
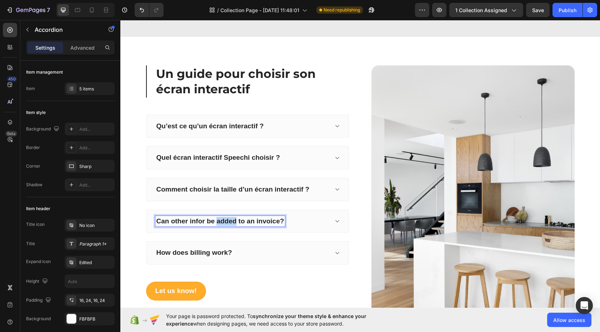
click at [219, 218] on p "Can other infor be added to an invoice?" at bounding box center [220, 221] width 128 height 9
click at [215, 251] on p "How does billing work?" at bounding box center [194, 252] width 76 height 9
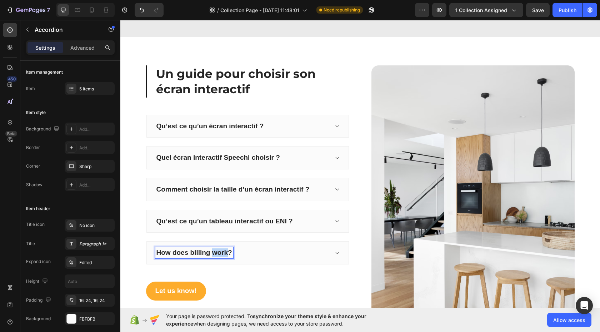
click at [215, 251] on p "How does billing work?" at bounding box center [194, 252] width 76 height 9
click at [236, 293] on div "Let us know! Button" at bounding box center [247, 290] width 203 height 19
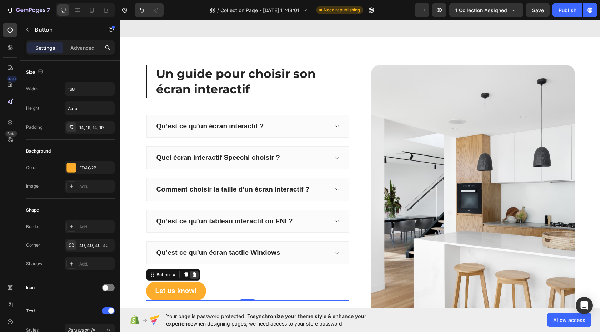
click at [192, 276] on icon at bounding box center [194, 274] width 5 height 5
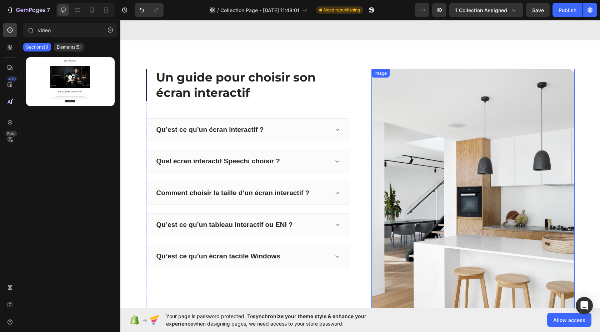
scroll to position [685, 0]
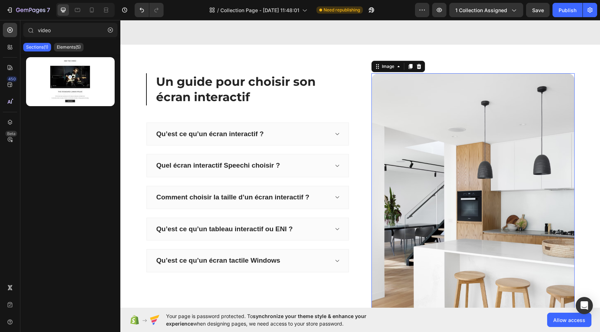
click at [461, 151] on img at bounding box center [472, 209] width 203 height 272
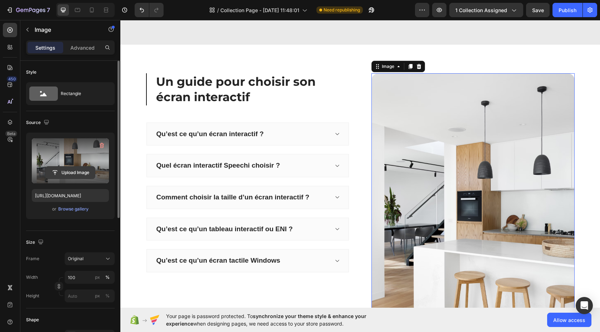
click at [65, 171] on input "file" at bounding box center [70, 172] width 49 height 12
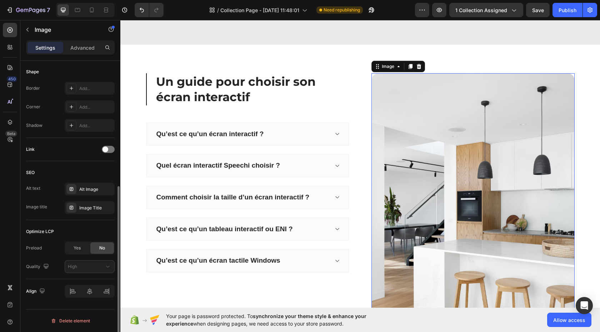
type input "[URL][DOMAIN_NAME]"
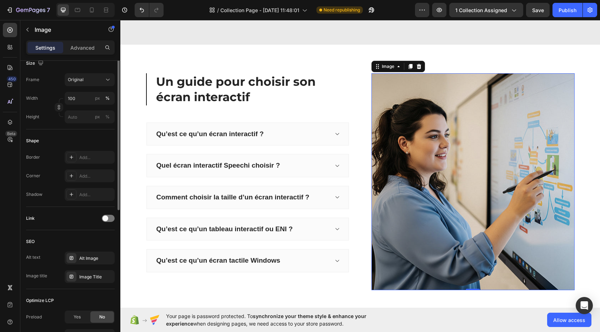
scroll to position [61, 0]
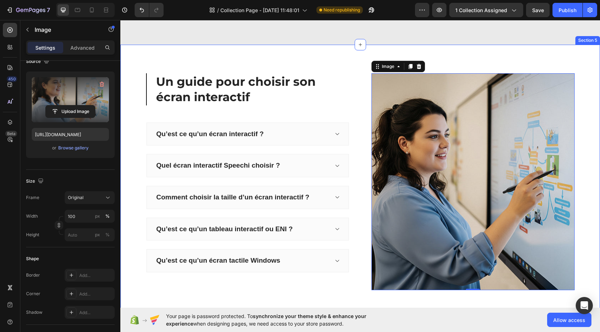
click at [527, 65] on div "Un guide pour choisir son écran interactif Heading Qu’est ce qu’un écran intera…" at bounding box center [359, 182] width 479 height 274
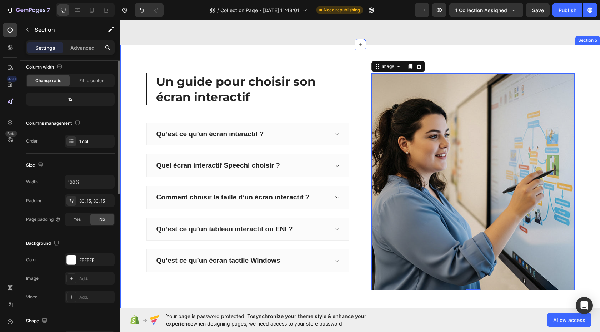
scroll to position [0, 0]
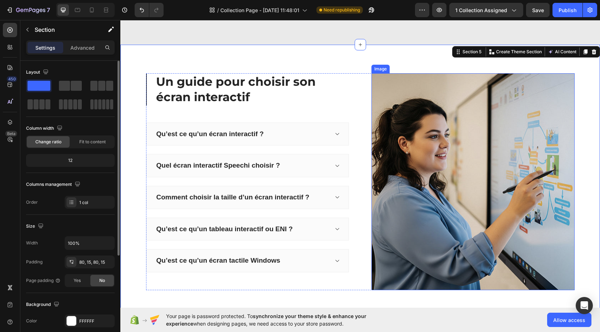
click at [500, 103] on img at bounding box center [472, 181] width 203 height 217
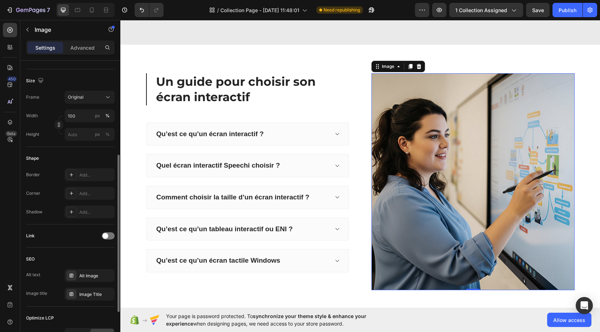
scroll to position [166, 0]
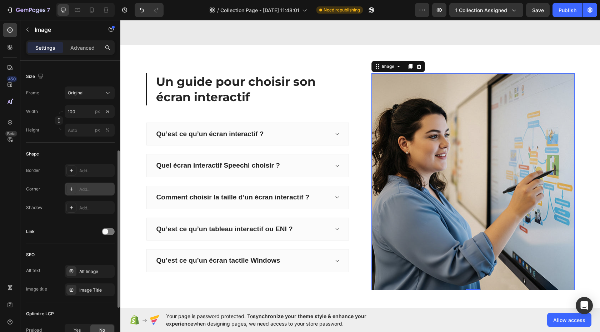
click at [97, 188] on div "Add..." at bounding box center [96, 189] width 34 height 6
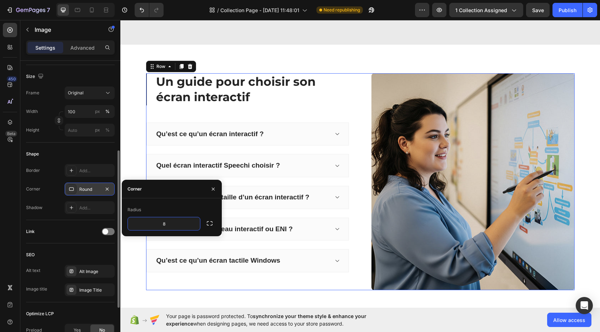
click at [365, 93] on div "Un guide pour choisir son écran interactif Heading Qu’est ce qu’un écran intera…" at bounding box center [360, 181] width 428 height 217
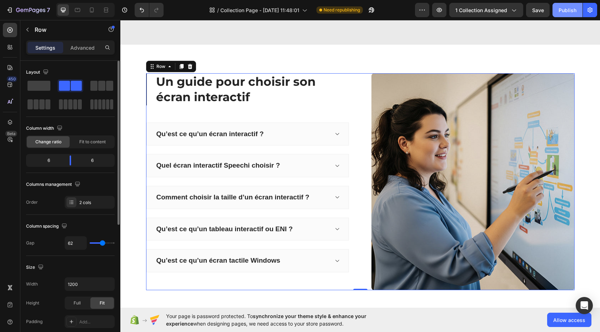
click at [573, 13] on div "Publish" at bounding box center [567, 9] width 18 height 7
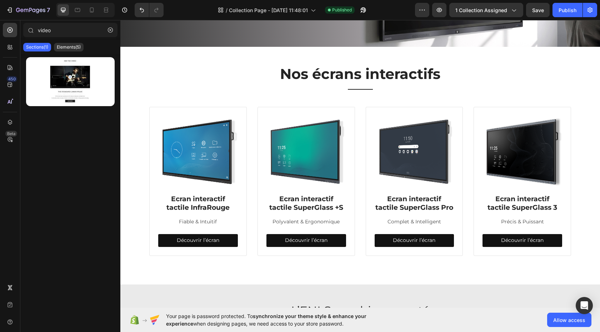
scroll to position [135, 0]
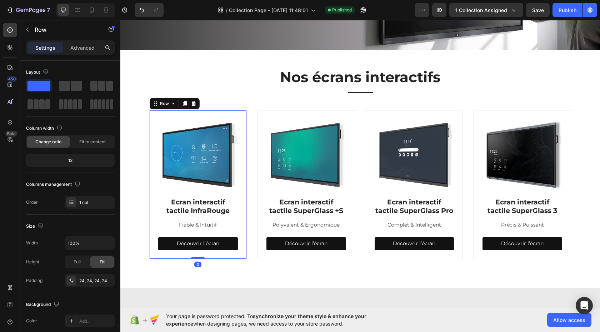
click at [244, 116] on div "Image Ecran interactif tactile InfraRouge Heading Fiable & Intuitif Text block …" at bounding box center [197, 184] width 97 height 149
click at [84, 47] on p "Advanced" at bounding box center [82, 47] width 24 height 7
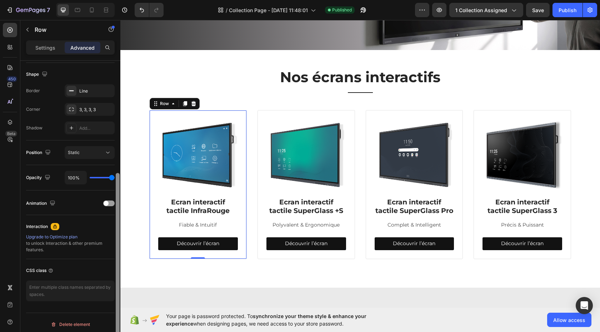
scroll to position [185, 0]
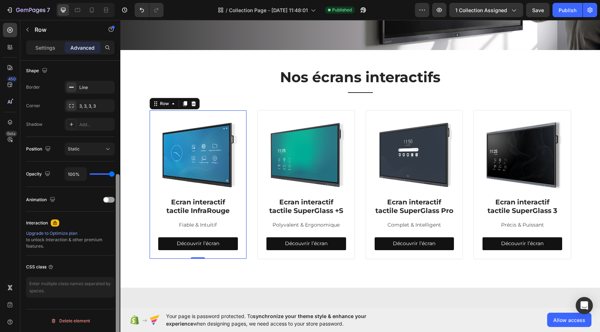
drag, startPoint x: 118, startPoint y: 125, endPoint x: 107, endPoint y: 233, distance: 108.7
click at [106, 243] on div "Display on Desktop Yes No Tablet Yes No Mobile Yes No Spacing (px) 0 0 0 0 24 2…" at bounding box center [70, 206] width 100 height 291
click at [112, 199] on div at bounding box center [108, 200] width 11 height 6
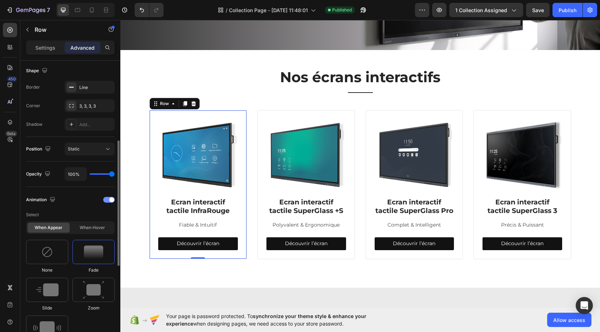
click at [107, 198] on div at bounding box center [108, 200] width 11 height 6
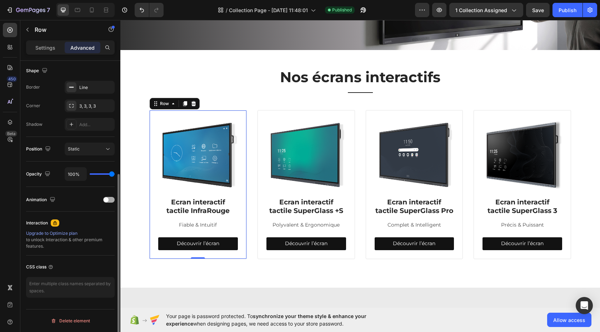
click at [109, 199] on div at bounding box center [108, 200] width 11 height 6
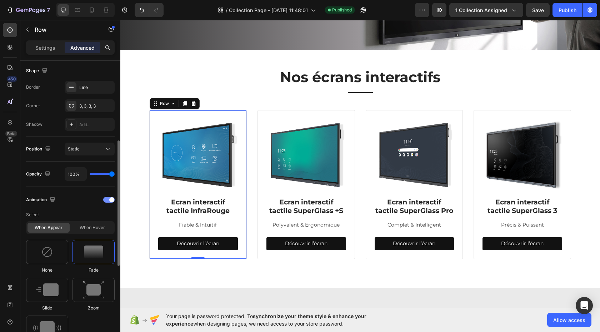
click at [109, 198] on div at bounding box center [108, 200] width 11 height 6
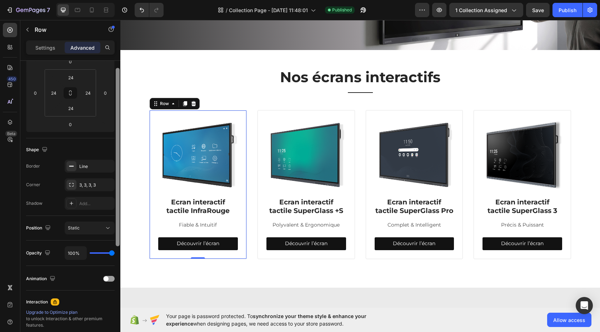
scroll to position [70, 0]
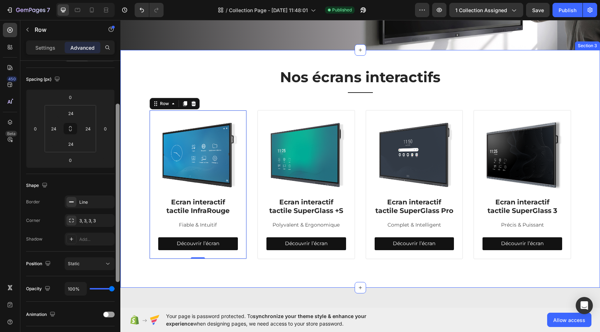
drag, startPoint x: 119, startPoint y: 197, endPoint x: 62, endPoint y: 56, distance: 151.2
click at [117, 48] on div "Settings Advanced Display on Desktop Yes No Tablet Yes No Mobile Yes No Spacing…" at bounding box center [70, 196] width 100 height 312
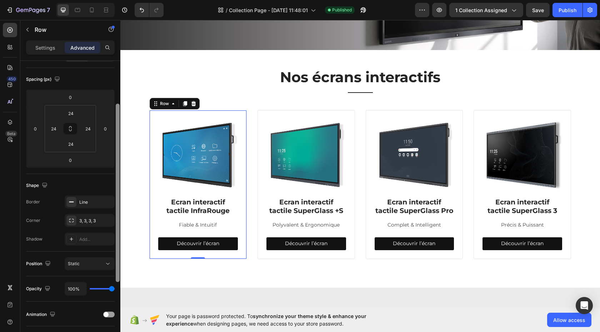
scroll to position [0, 0]
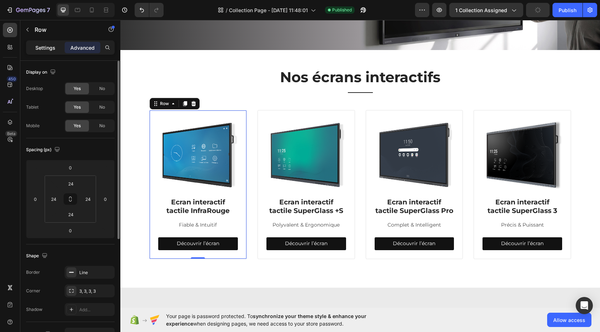
click at [45, 46] on p "Settings" at bounding box center [45, 47] width 20 height 7
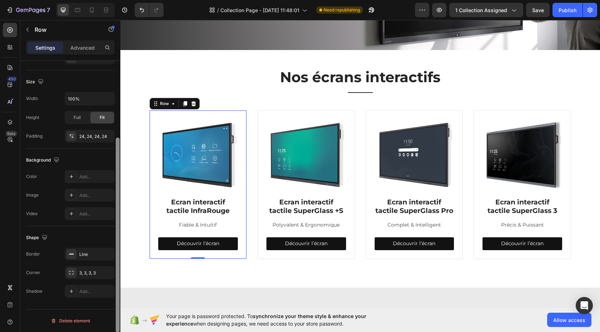
scroll to position [132, 0]
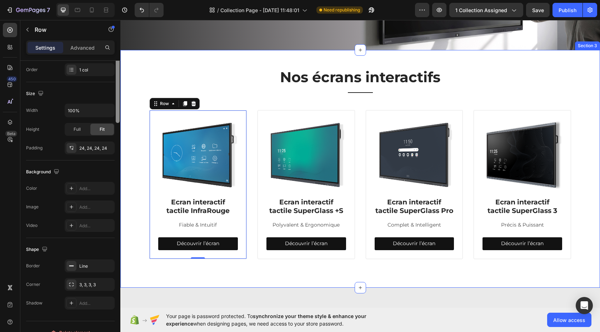
drag, startPoint x: 117, startPoint y: 178, endPoint x: 79, endPoint y: 74, distance: 111.0
click at [107, 102] on div "Layout Column width Change ratio Fit to content 12 Columns management Order 1 c…" at bounding box center [70, 206] width 100 height 291
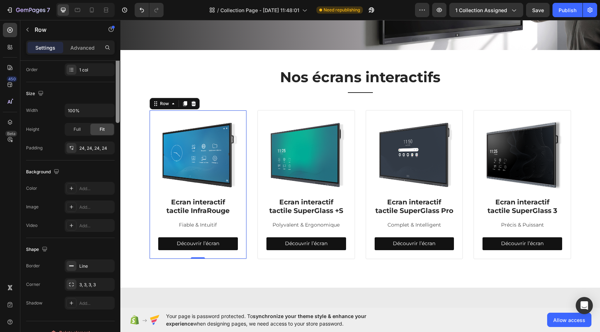
scroll to position [0, 0]
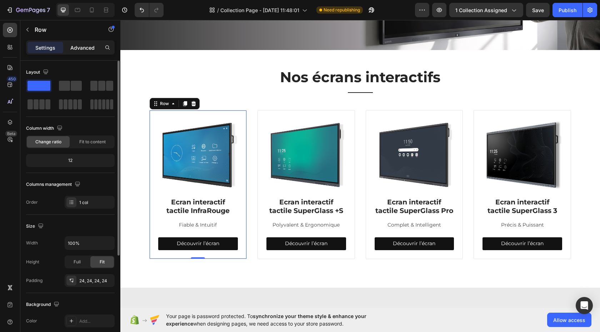
drag, startPoint x: 80, startPoint y: 47, endPoint x: 82, endPoint y: 50, distance: 3.8
click at [80, 48] on p "Advanced" at bounding box center [82, 47] width 24 height 7
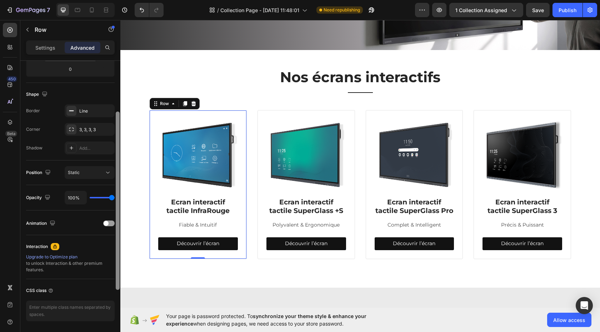
scroll to position [185, 0]
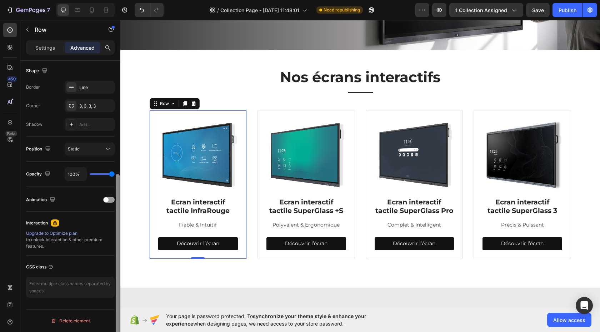
drag, startPoint x: 117, startPoint y: 172, endPoint x: 113, endPoint y: 302, distance: 130.4
click at [113, 302] on div "Display on Desktop Yes No Tablet Yes No Mobile Yes No Spacing (px) 0 0 0 0 24 2…" at bounding box center [70, 206] width 100 height 291
drag, startPoint x: 51, startPoint y: 233, endPoint x: 79, endPoint y: 250, distance: 32.9
click at [79, 247] on div "Upgrade to Optimize plan to unlock Interaction & other premium features." at bounding box center [70, 239] width 89 height 19
drag, startPoint x: 76, startPoint y: 246, endPoint x: 70, endPoint y: 241, distance: 8.1
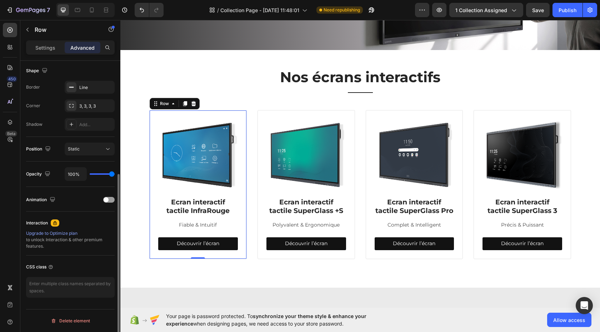
click at [75, 246] on div "Upgrade to Optimize plan to unlock Interaction & other premium features." at bounding box center [70, 239] width 89 height 19
click at [53, 233] on div "Upgrade to Optimize plan" at bounding box center [70, 233] width 89 height 6
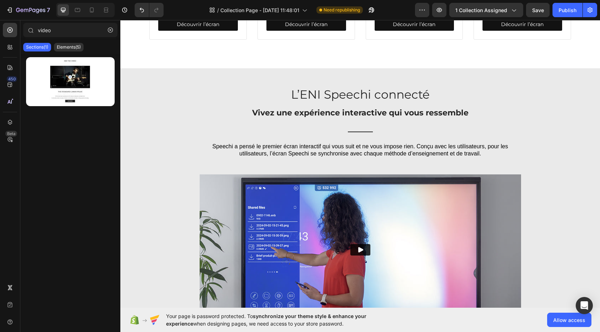
scroll to position [344, 0]
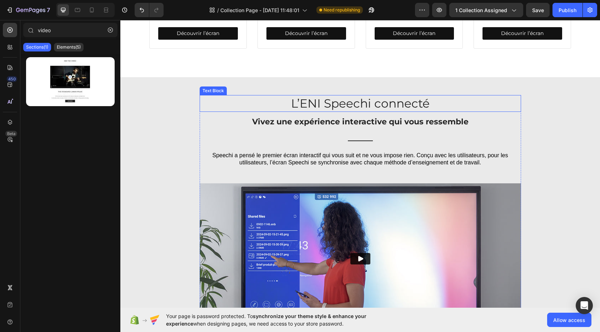
click at [337, 111] on p "L’ENI Speechi connecté" at bounding box center [360, 103] width 320 height 15
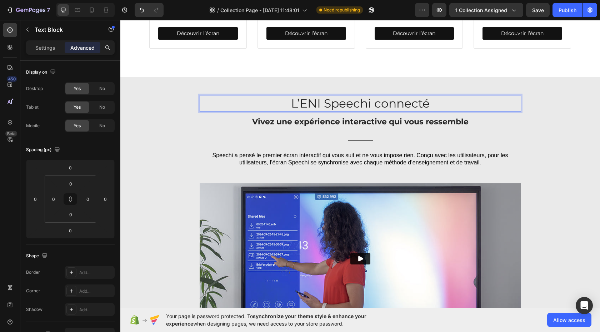
click at [337, 111] on p "L’ENI Speechi connecté" at bounding box center [360, 103] width 320 height 15
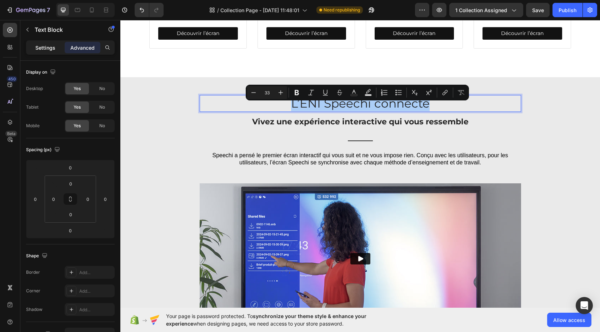
click at [49, 46] on p "Settings" at bounding box center [45, 47] width 20 height 7
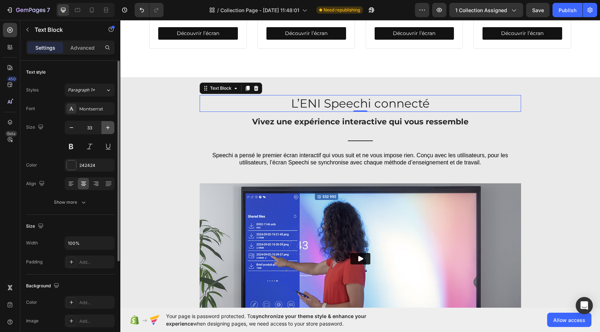
click at [107, 128] on icon "button" at bounding box center [107, 127] width 7 height 7
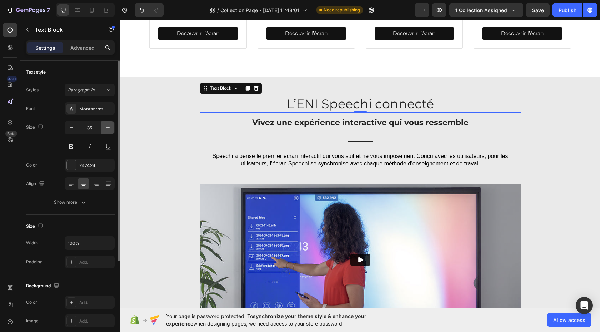
click at [107, 128] on icon "button" at bounding box center [107, 127] width 7 height 7
click at [107, 129] on icon "button" at bounding box center [107, 127] width 7 height 7
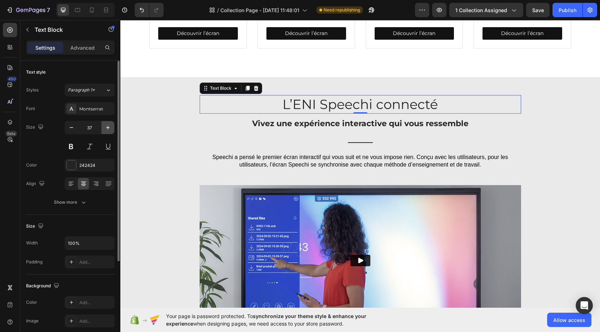
click at [108, 128] on icon "button" at bounding box center [108, 128] width 4 height 4
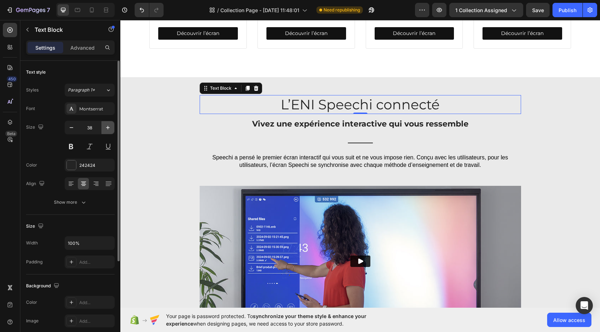
click at [108, 129] on icon "button" at bounding box center [107, 127] width 7 height 7
click at [108, 128] on icon "button" at bounding box center [107, 127] width 7 height 7
click at [109, 127] on icon "button" at bounding box center [107, 127] width 7 height 7
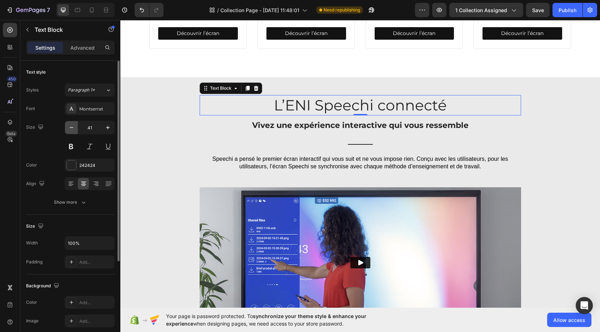
click at [70, 129] on icon "button" at bounding box center [71, 127] width 7 height 7
type input "40"
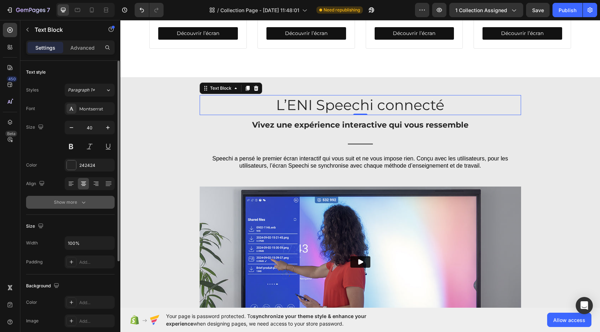
click at [83, 200] on icon "button" at bounding box center [83, 201] width 7 height 7
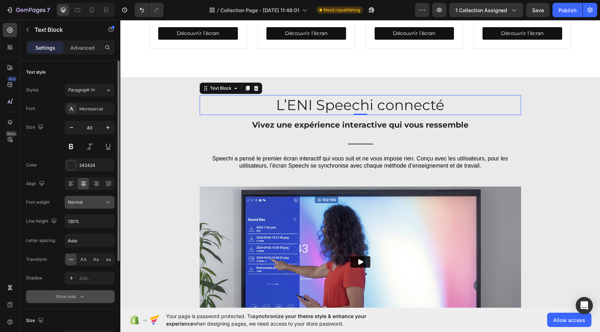
click at [108, 201] on icon at bounding box center [107, 201] width 7 height 7
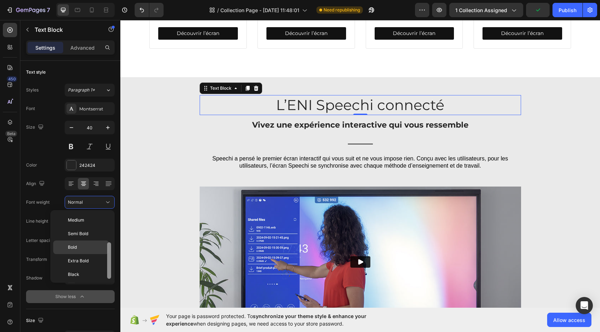
drag, startPoint x: 109, startPoint y: 244, endPoint x: 102, endPoint y: 253, distance: 11.6
click at [110, 268] on div at bounding box center [109, 260] width 4 height 36
click at [97, 250] on p "Bold" at bounding box center [87, 249] width 38 height 6
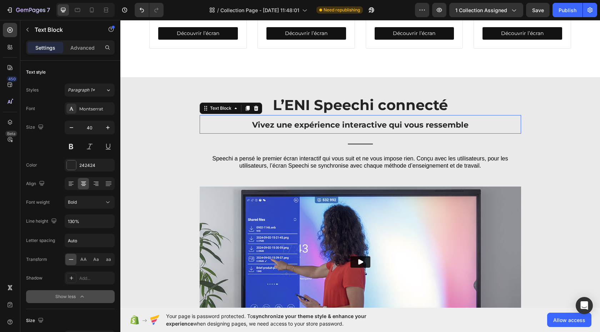
scroll to position [132, 0]
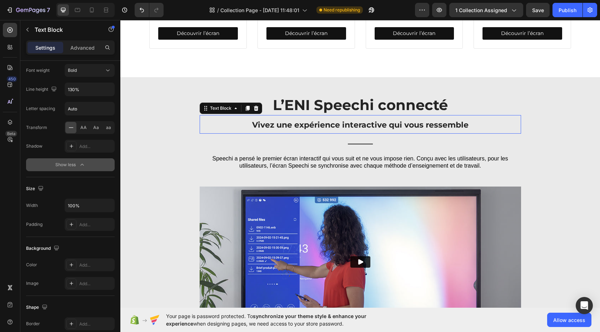
click at [306, 130] on strong "Vivez une expérience interactive qui vous ressemble" at bounding box center [360, 125] width 216 height 10
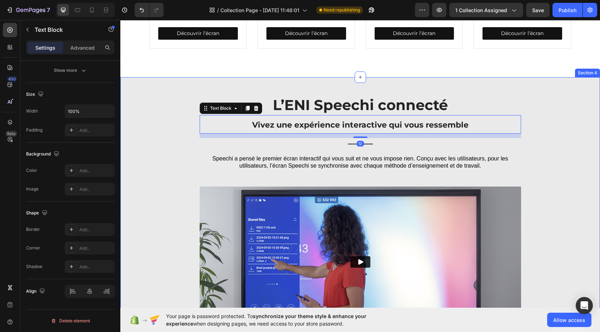
click at [570, 130] on div "L’ENI Speechi connecté Text Block Vivez une expérience interactive qui vous res…" at bounding box center [360, 224] width 469 height 259
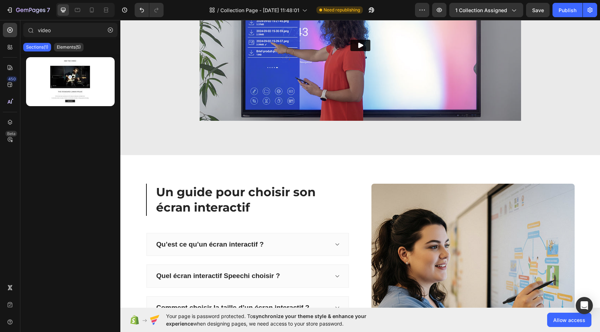
scroll to position [581, 0]
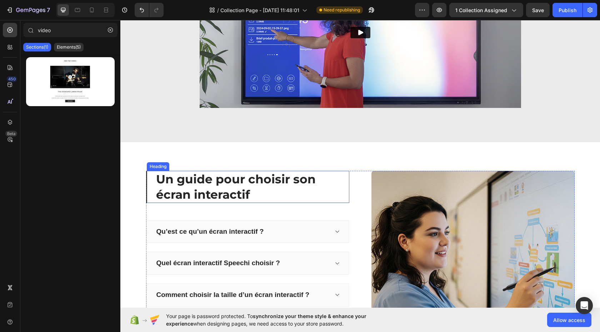
click at [217, 180] on h2 "Un guide pour choisir son écran interactif" at bounding box center [252, 187] width 194 height 32
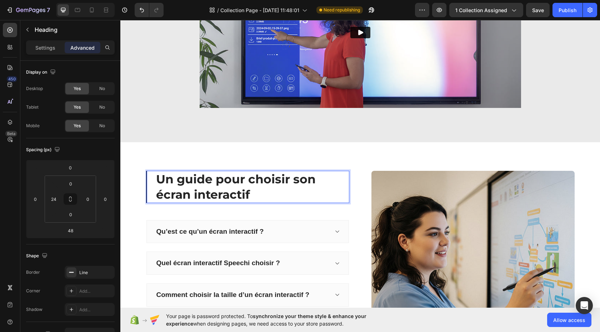
click at [217, 181] on h2 "Un guide pour choisir son écran interactif" at bounding box center [252, 187] width 194 height 32
click at [217, 181] on p "Un guide pour choisir son écran interactif" at bounding box center [252, 186] width 192 height 31
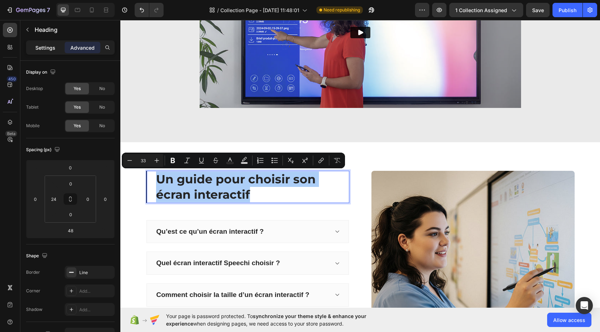
click at [40, 48] on p "Settings" at bounding box center [45, 47] width 20 height 7
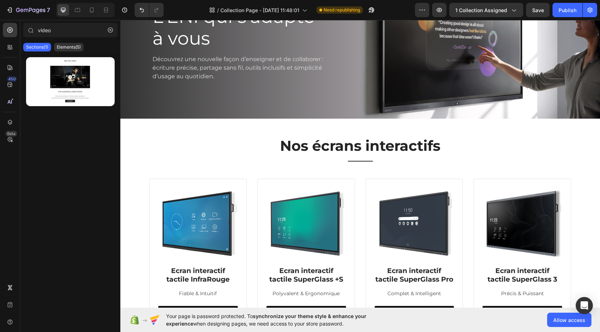
scroll to position [69, 0]
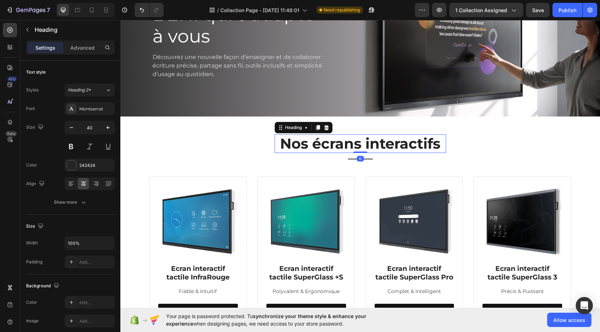
click at [337, 141] on h2 "Nos écrans interactifs" at bounding box center [360, 143] width 171 height 19
click at [69, 127] on icon "button" at bounding box center [71, 127] width 7 height 7
click at [70, 127] on icon "button" at bounding box center [71, 127] width 7 height 7
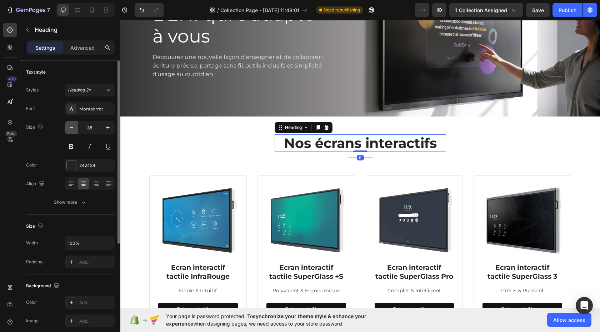
click at [70, 128] on icon "button" at bounding box center [71, 127] width 7 height 7
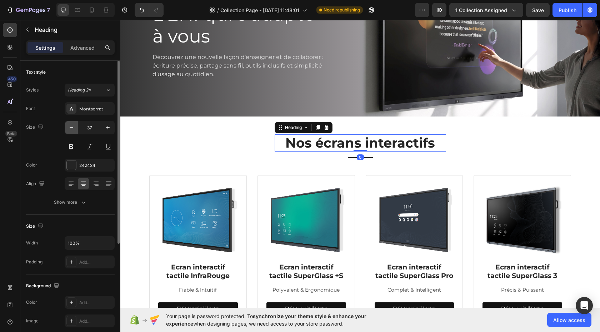
click at [70, 129] on icon "button" at bounding box center [71, 127] width 7 height 7
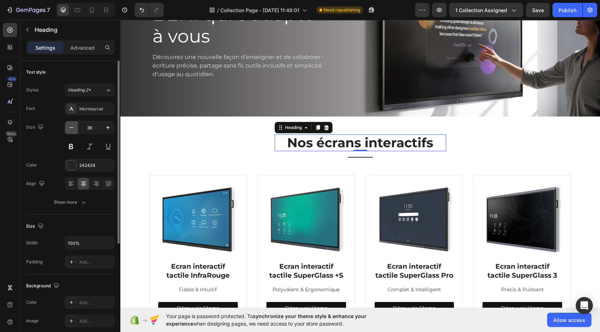
click at [70, 128] on icon "button" at bounding box center [71, 127] width 7 height 7
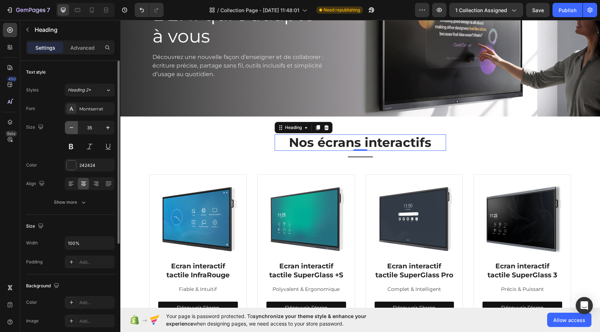
click at [70, 129] on icon "button" at bounding box center [71, 127] width 7 height 7
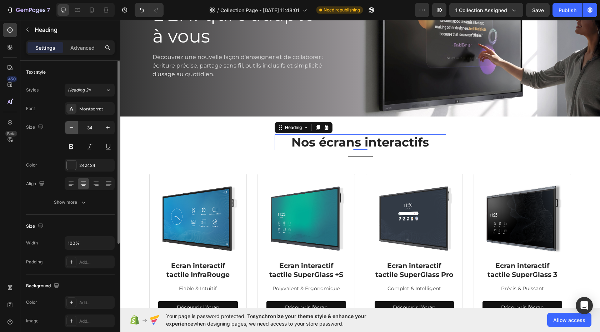
click at [71, 129] on icon "button" at bounding box center [71, 127] width 7 height 7
type input "33"
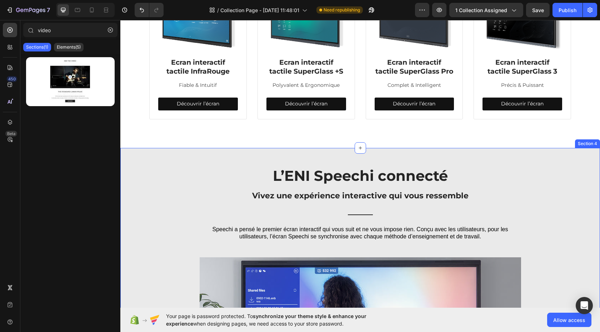
scroll to position [277, 0]
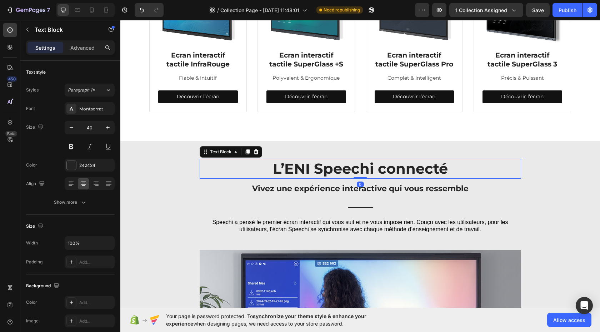
click at [364, 174] on p "L’ENI Speechi connecté" at bounding box center [360, 168] width 320 height 19
click at [70, 125] on icon "button" at bounding box center [71, 127] width 7 height 7
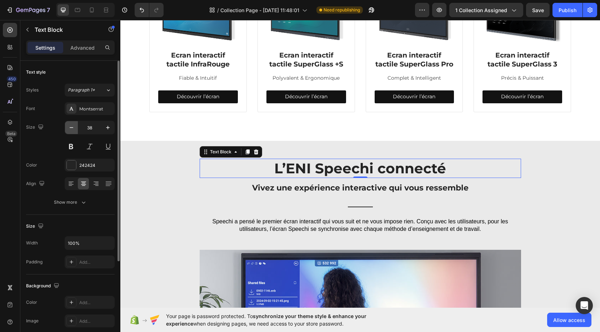
click at [70, 126] on icon "button" at bounding box center [71, 127] width 7 height 7
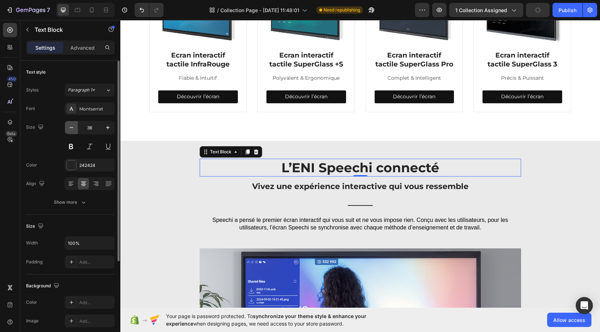
click at [70, 126] on icon "button" at bounding box center [71, 127] width 7 height 7
click at [71, 126] on icon "button" at bounding box center [71, 127] width 7 height 7
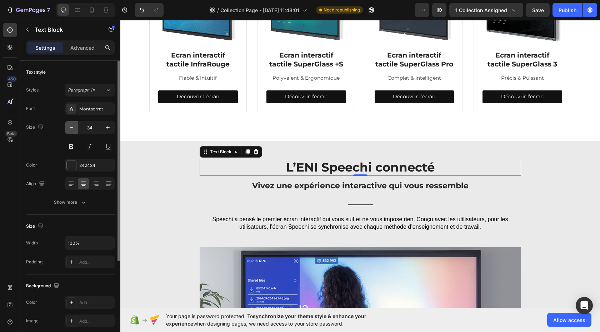
click at [71, 126] on icon "button" at bounding box center [71, 127] width 7 height 7
type input "33"
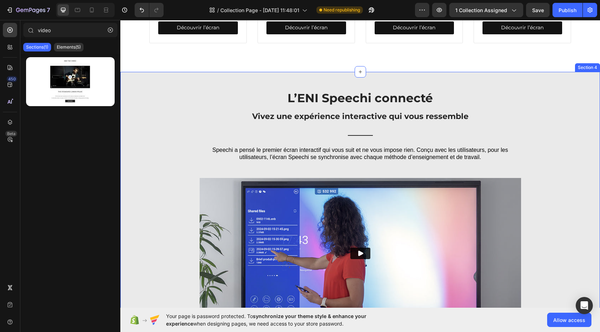
scroll to position [354, 0]
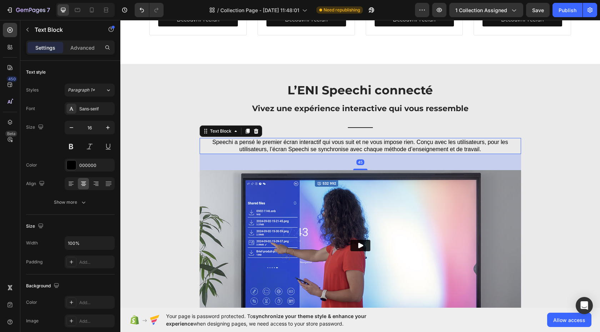
click at [320, 151] on p "Speechi a pensé le premier écran interactif qui vous suit et ne vous impose rie…" at bounding box center [360, 146] width 320 height 15
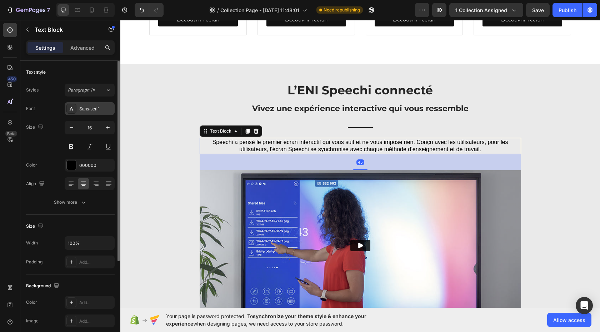
click at [98, 108] on div "Sans-serif" at bounding box center [96, 109] width 34 height 6
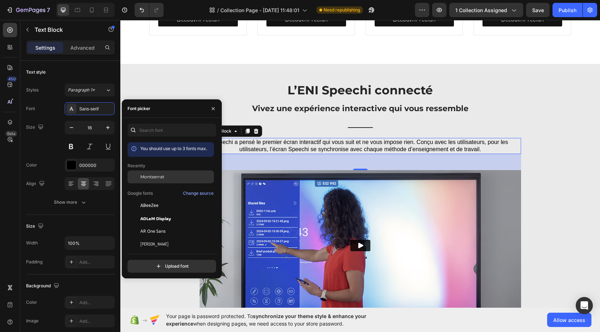
click at [169, 175] on div "Montserrat" at bounding box center [176, 177] width 72 height 6
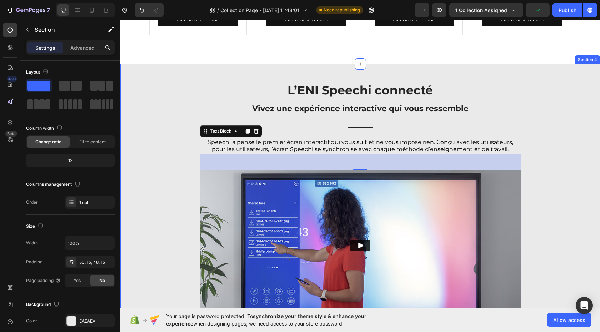
click at [571, 138] on div "L’ENI Speechi connecté Text Block Vivez une expérience interactive qui vous res…" at bounding box center [360, 210] width 469 height 256
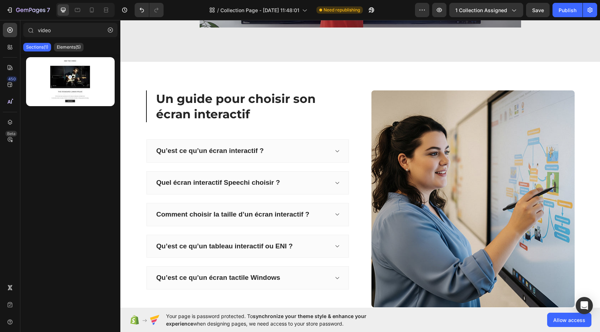
scroll to position [662, 0]
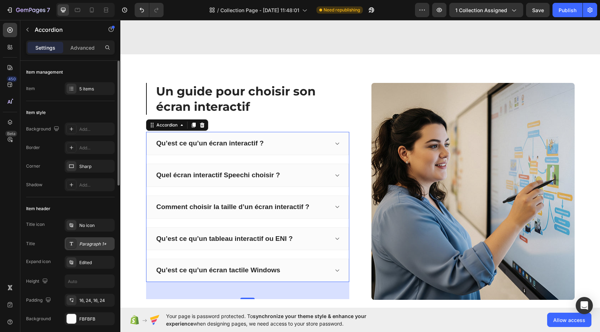
click at [91, 243] on div "Paragraph 1*" at bounding box center [96, 244] width 34 height 6
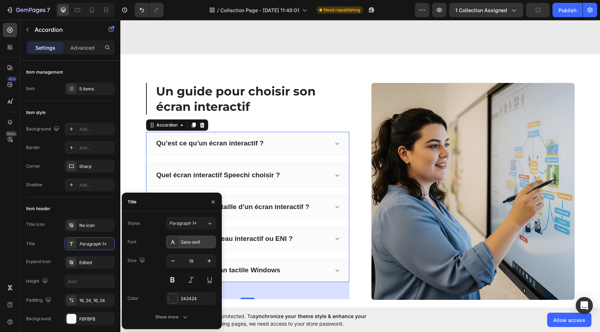
click at [188, 240] on div "Sans-serif" at bounding box center [198, 242] width 34 height 6
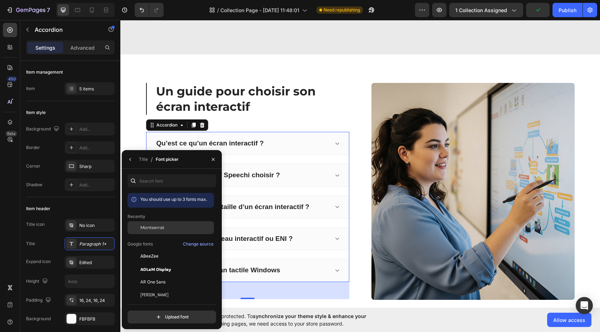
click at [164, 227] on span "Montserrat" at bounding box center [152, 227] width 24 height 6
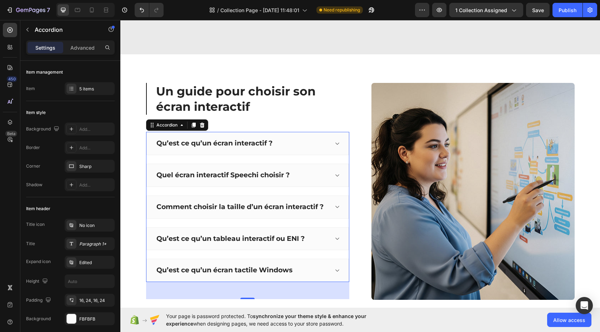
click at [334, 142] on icon at bounding box center [336, 144] width 5 height 6
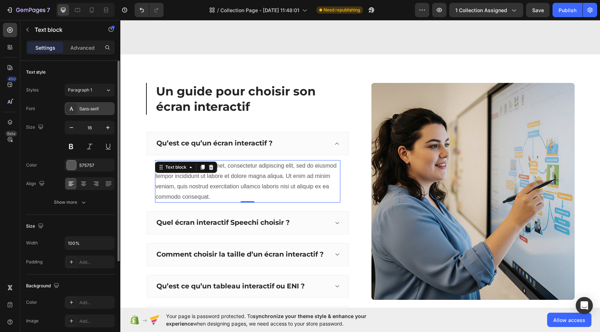
click at [103, 109] on div "Sans-serif" at bounding box center [96, 109] width 34 height 6
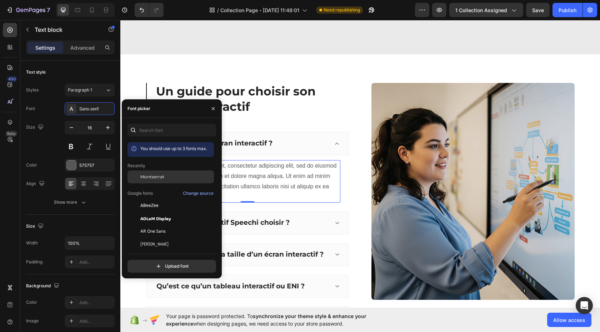
click at [170, 176] on div "Montserrat" at bounding box center [176, 177] width 72 height 6
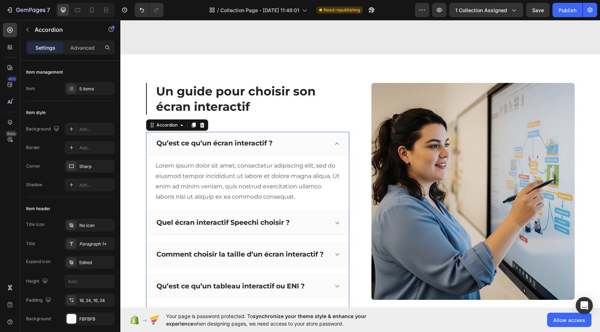
click at [332, 220] on div "Quel écran interactif Speechi choisir ?" at bounding box center [247, 222] width 202 height 23
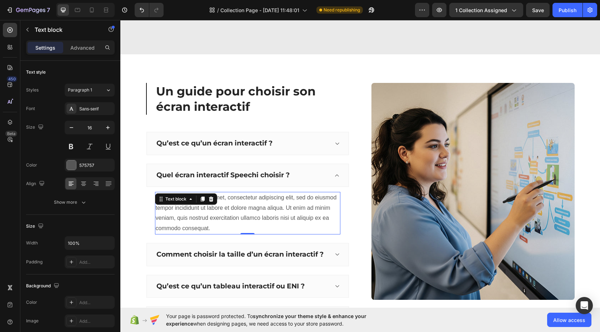
click at [276, 217] on div "Lorem ipsum dolor sit amet, consectetur adipiscing elit, sed do eiusmod tempor …" at bounding box center [247, 213] width 185 height 42
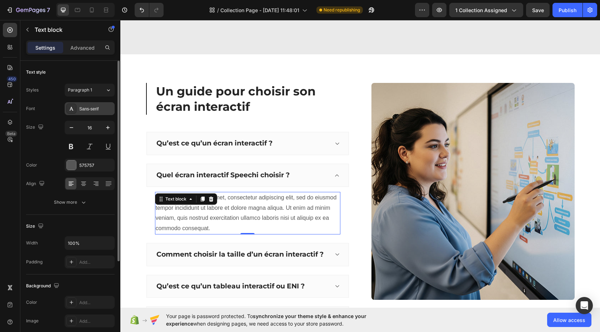
click at [106, 107] on div "Sans-serif" at bounding box center [96, 109] width 34 height 6
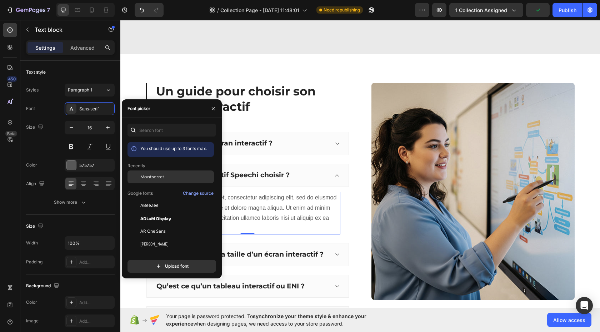
click at [155, 177] on span "Montserrat" at bounding box center [152, 177] width 24 height 6
click at [334, 254] on icon at bounding box center [336, 254] width 5 height 6
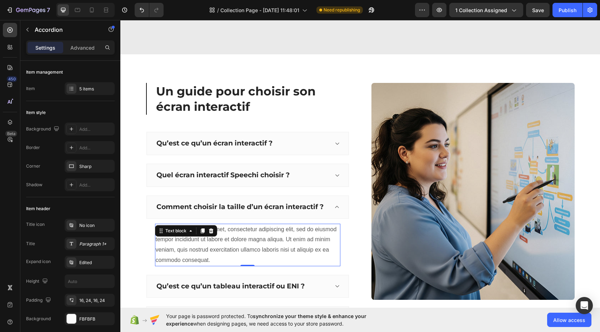
click at [278, 243] on div "Lorem ipsum dolor sit amet, consectetur adipiscing elit, sed do eiusmod tempor …" at bounding box center [247, 244] width 185 height 42
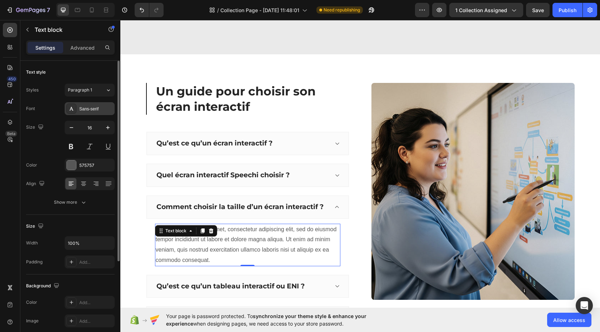
click at [106, 110] on div "Sans-serif" at bounding box center [96, 109] width 34 height 6
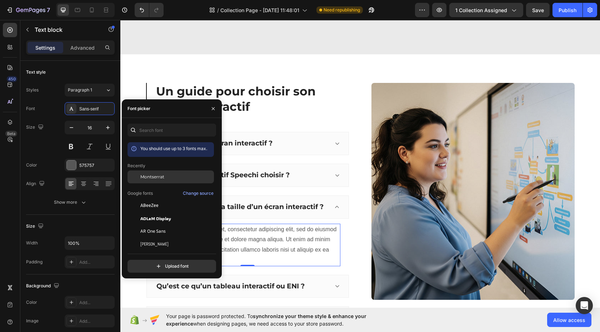
click at [160, 175] on span "Montserrat" at bounding box center [152, 177] width 24 height 6
click at [301, 285] on p "Qu’est ce qu’un tableau interactif ou ENI ?" at bounding box center [230, 286] width 148 height 9
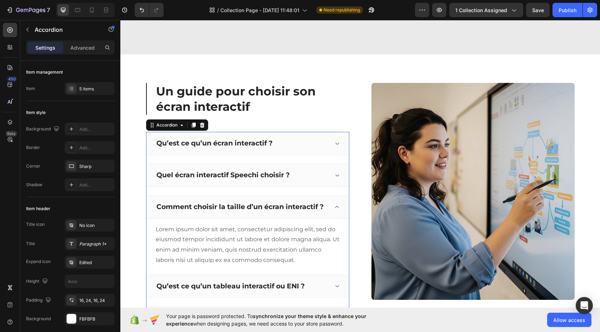
click at [335, 286] on icon at bounding box center [337, 286] width 4 height 2
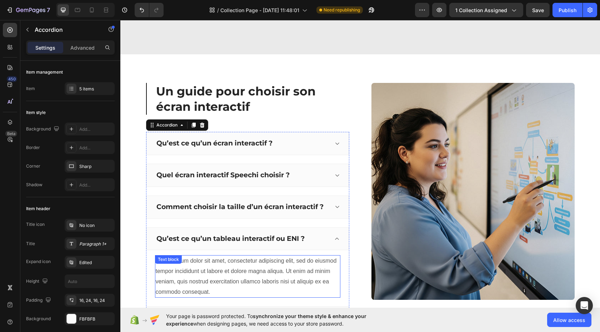
click at [292, 270] on div "Lorem ipsum dolor sit amet, consectetur adipiscing elit, sed do eiusmod tempor …" at bounding box center [247, 276] width 185 height 42
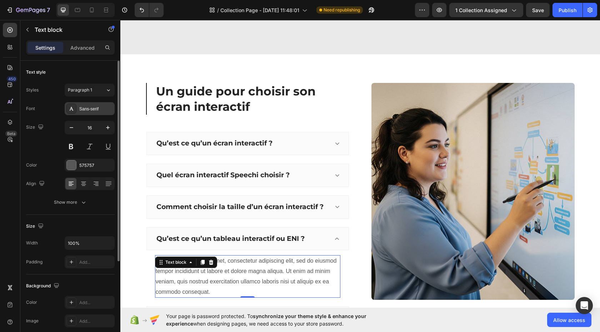
click at [104, 109] on div "Sans-serif" at bounding box center [96, 109] width 34 height 6
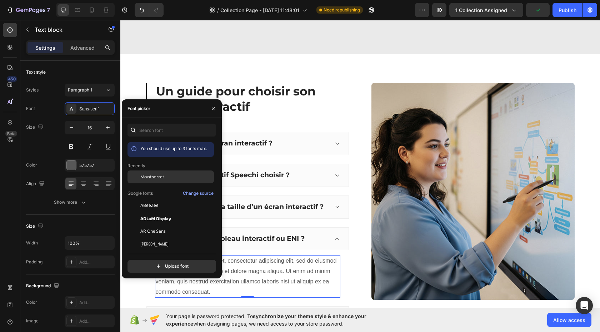
click at [159, 179] on span "Montserrat" at bounding box center [152, 177] width 24 height 6
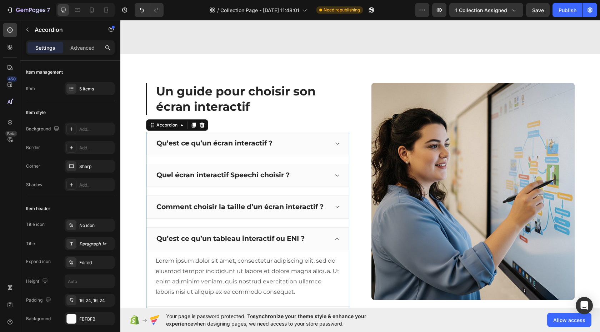
click at [334, 239] on icon at bounding box center [336, 239] width 5 height 6
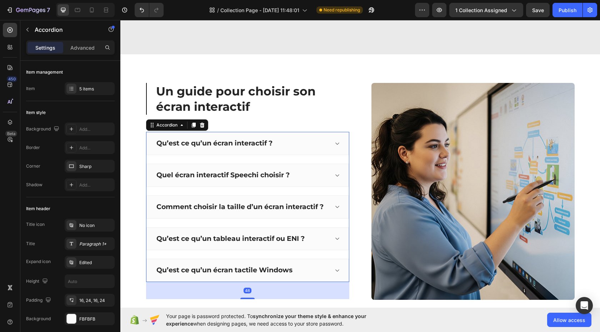
click at [337, 268] on div "Qu’est ce qu’un écran tactile Windows" at bounding box center [247, 269] width 202 height 23
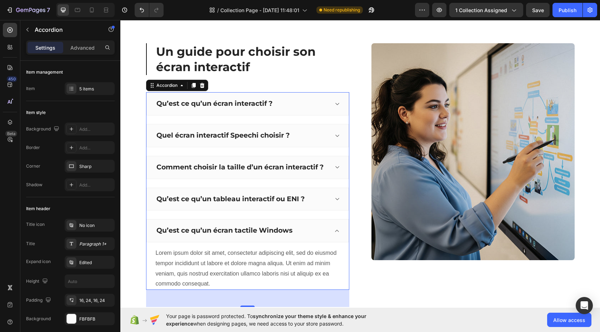
scroll to position [708, 0]
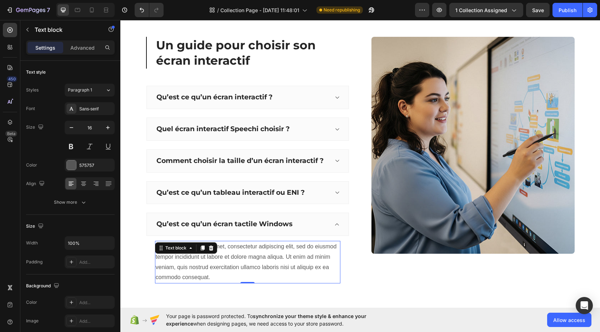
click at [275, 250] on div "Lorem ipsum dolor sit amet, consectetur adipiscing elit, sed do eiusmod tempor …" at bounding box center [247, 262] width 185 height 42
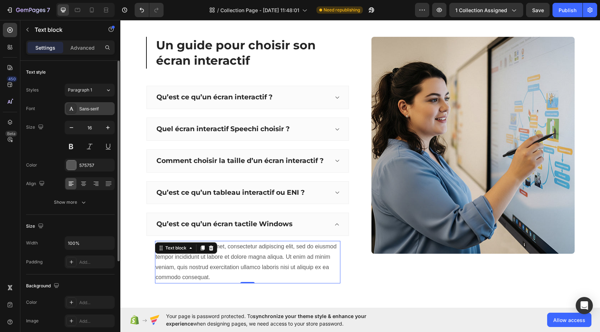
click at [105, 109] on div "Sans-serif" at bounding box center [96, 109] width 34 height 6
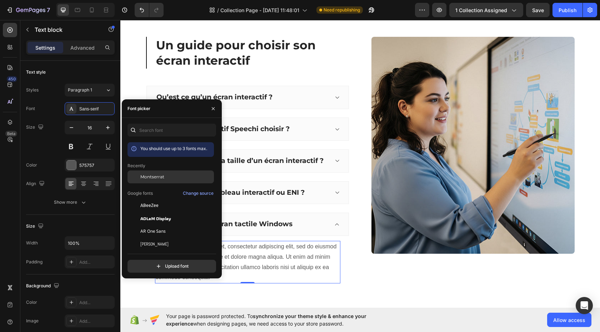
click at [151, 177] on span "Montserrat" at bounding box center [152, 177] width 24 height 6
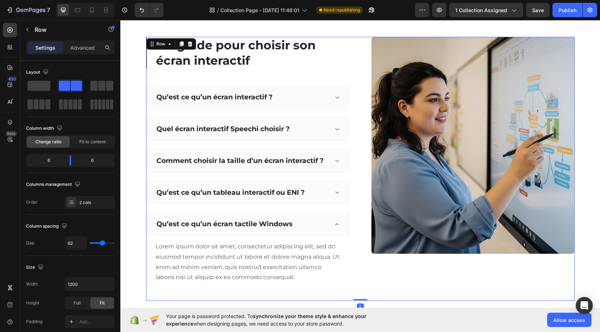
click at [353, 280] on div "Un guide pour choisir son écran interactif Heading Qu’est ce qu’un écran intera…" at bounding box center [360, 169] width 428 height 264
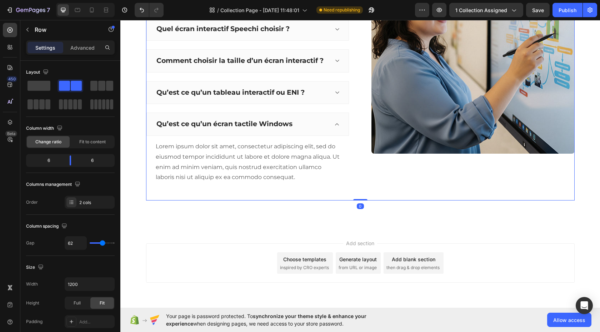
scroll to position [683, 0]
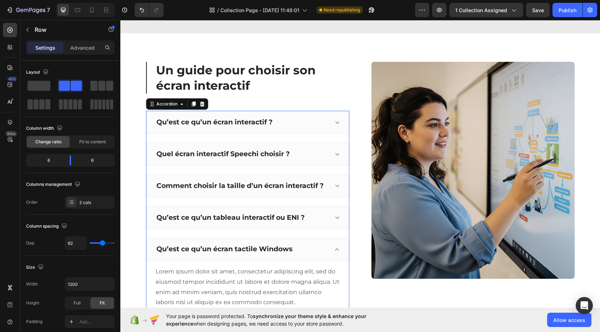
click at [336, 247] on icon at bounding box center [336, 249] width 5 height 6
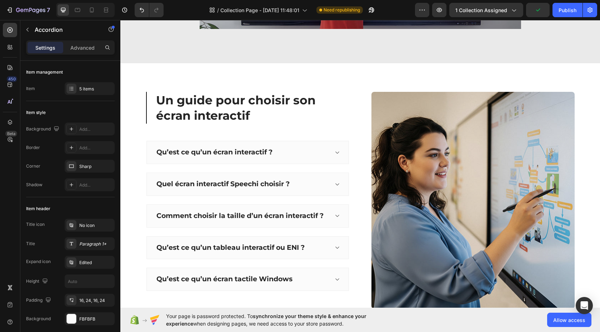
scroll to position [650, 0]
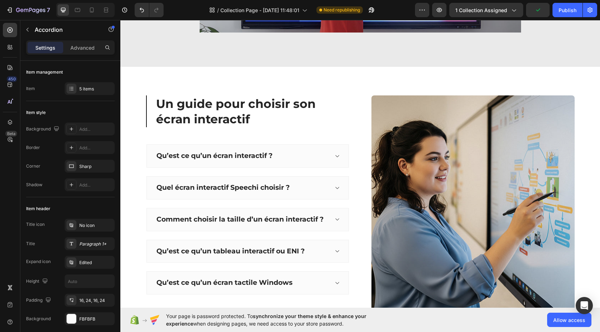
click at [231, 155] on p "Qu’est ce qu’un écran interactif ?" at bounding box center [214, 155] width 116 height 9
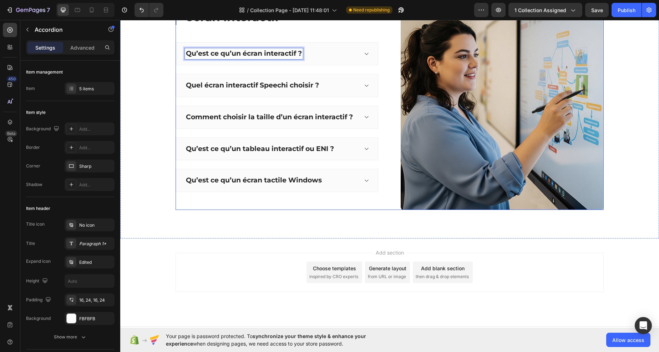
scroll to position [764, 0]
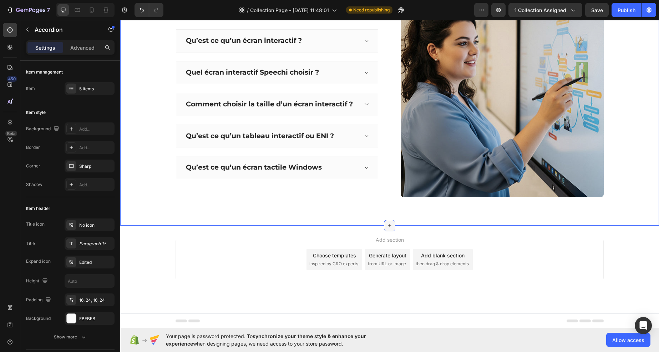
click at [388, 223] on icon at bounding box center [390, 226] width 6 height 6
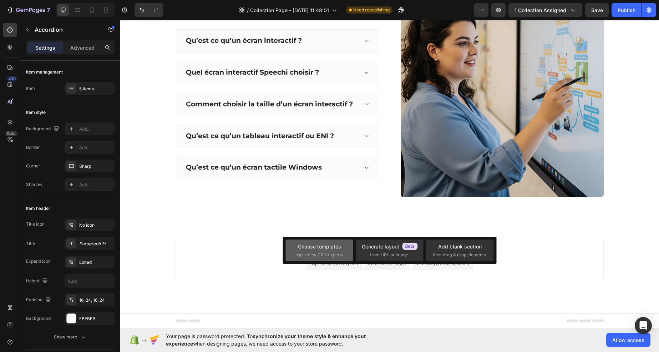
click at [315, 253] on span "inspired by CRO experts" at bounding box center [319, 255] width 49 height 6
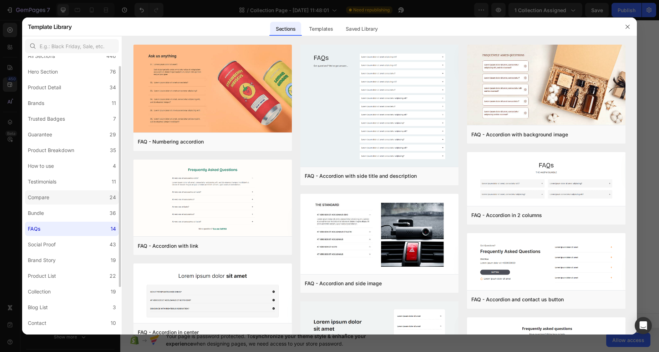
scroll to position [0, 0]
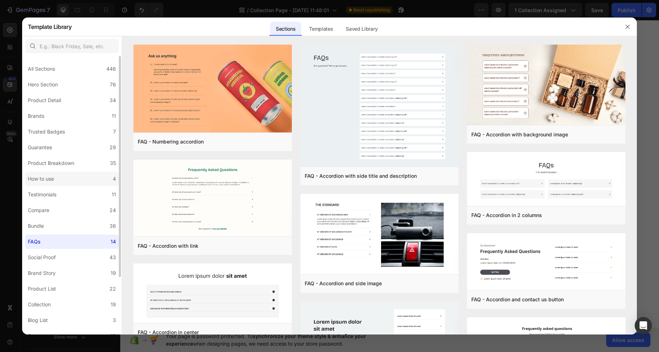
click at [75, 176] on label "How to use 4" at bounding box center [72, 179] width 94 height 14
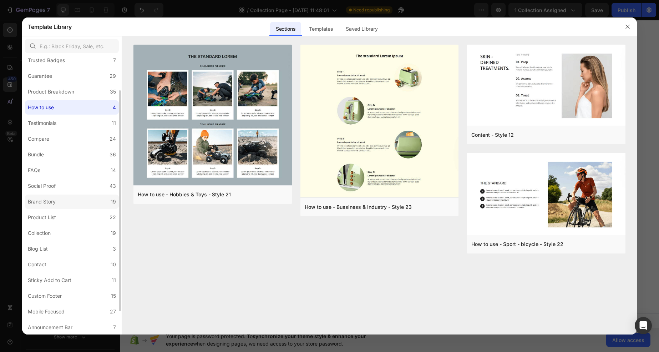
scroll to position [1, 0]
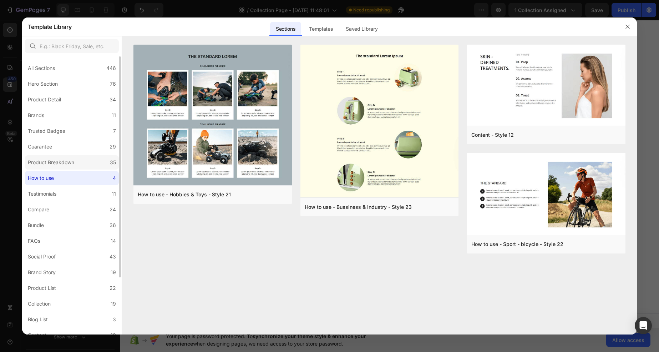
click at [83, 161] on label "Product Breakdown 35" at bounding box center [72, 162] width 94 height 14
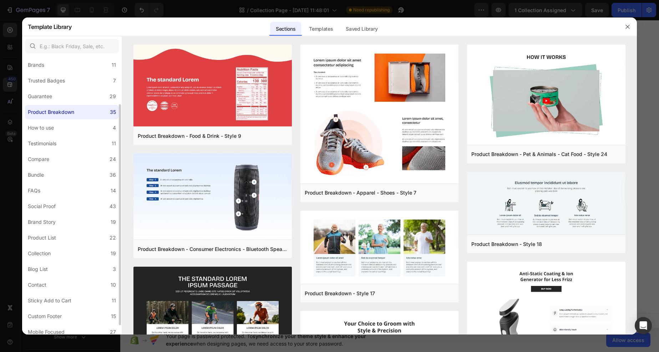
scroll to position [60, 0]
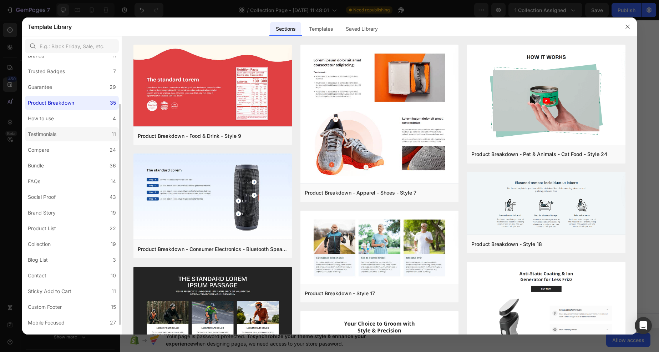
click at [95, 133] on label "Testimonials 11" at bounding box center [72, 134] width 94 height 14
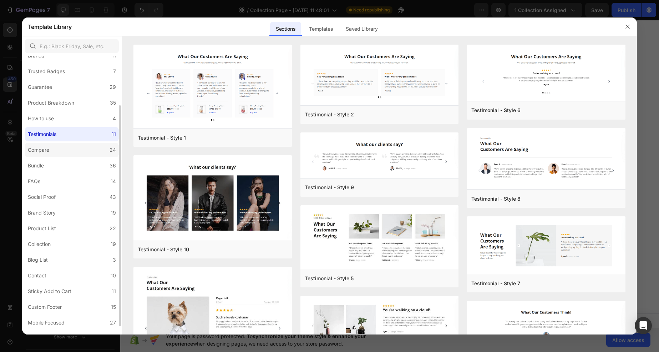
scroll to position [62, 0]
click at [65, 149] on label "Compare 24" at bounding box center [72, 148] width 94 height 14
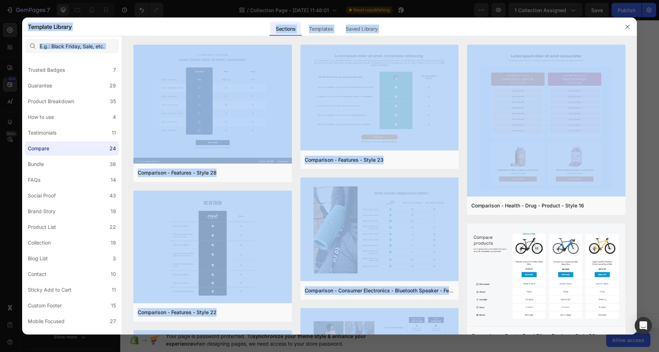
drag, startPoint x: 637, startPoint y: 84, endPoint x: 638, endPoint y: 169, distance: 84.3
click at [638, 167] on div "Template Library Sections Templates Existing pages Saved Library Templates Save…" at bounding box center [329, 176] width 659 height 352
drag, startPoint x: 636, startPoint y: 169, endPoint x: 637, endPoint y: 212, distance: 43.6
click at [637, 213] on div "Template Library Sections Templates Existing pages Saved Library Templates Save…" at bounding box center [329, 176] width 659 height 352
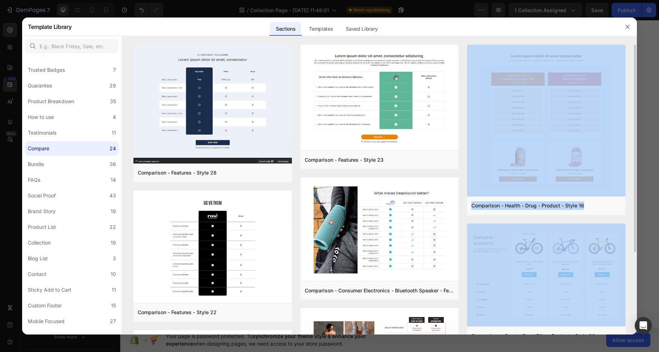
drag, startPoint x: 636, startPoint y: 207, endPoint x: 634, endPoint y: 221, distance: 13.3
click at [634, 221] on div "Comparison - Features - Style 28 Add to page Preview Comparison - Features - St…" at bounding box center [380, 190] width 516 height 290
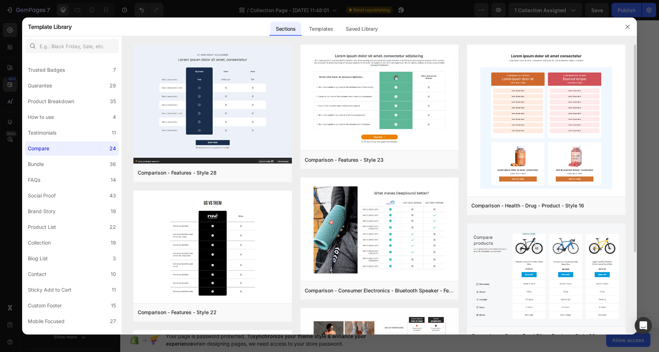
click at [636, 221] on div "Comparison - Features - Style 28 Add to page Preview Comparison - Features - St…" at bounding box center [380, 190] width 516 height 290
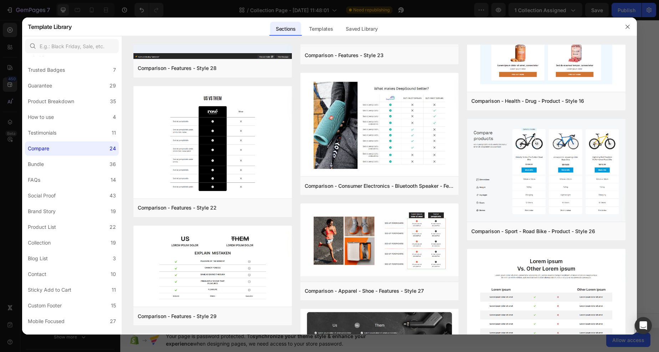
scroll to position [0, 0]
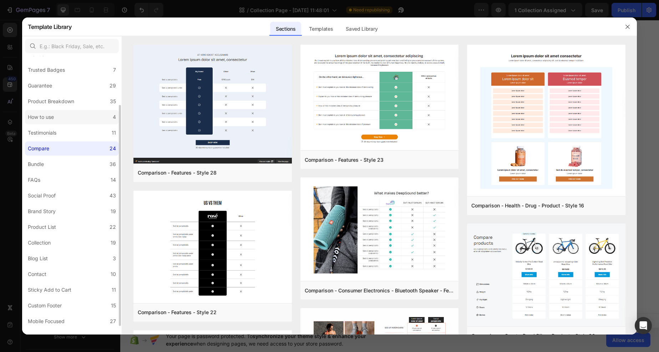
click at [62, 116] on label "How to use 4" at bounding box center [72, 117] width 94 height 14
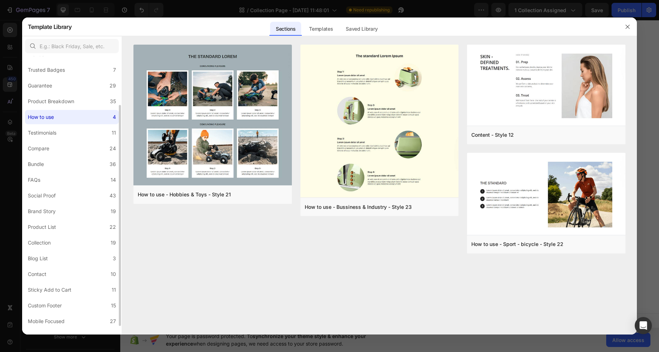
click at [70, 156] on div "All Sections 446 Hero Section 76 Product Detail 34 Brands 11 Trusted Badges 7 G…" at bounding box center [72, 169] width 100 height 350
click at [64, 162] on label "Bundle 36" at bounding box center [72, 164] width 94 height 14
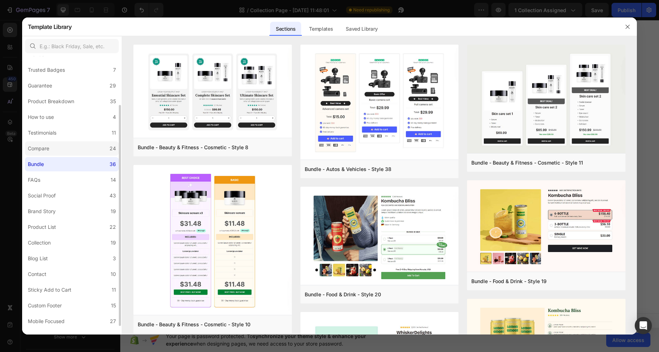
click at [75, 146] on label "Compare 24" at bounding box center [72, 148] width 94 height 14
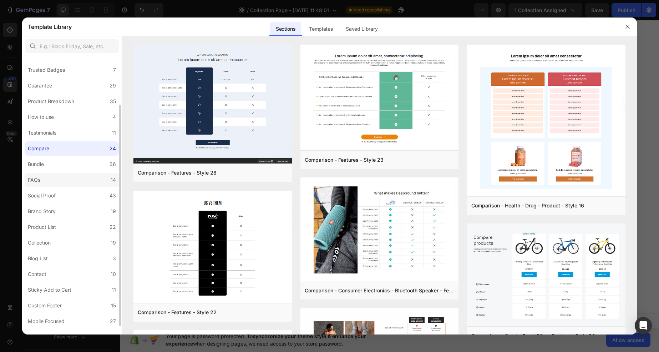
click at [70, 182] on label "FAQs 14" at bounding box center [72, 180] width 94 height 14
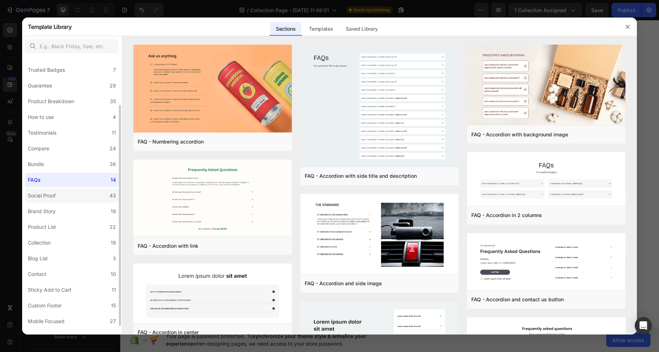
click at [73, 194] on label "Social Proof 43" at bounding box center [72, 195] width 94 height 14
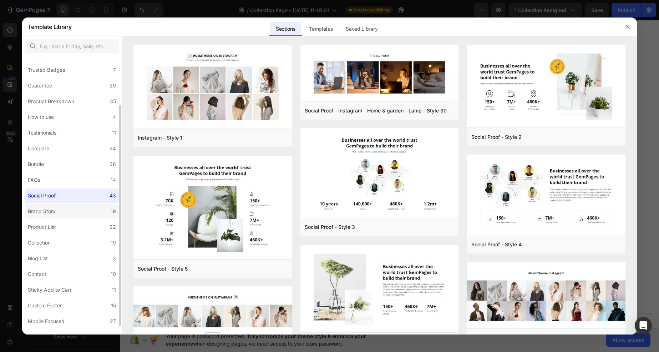
click at [80, 211] on label "Brand Story 19" at bounding box center [72, 211] width 94 height 14
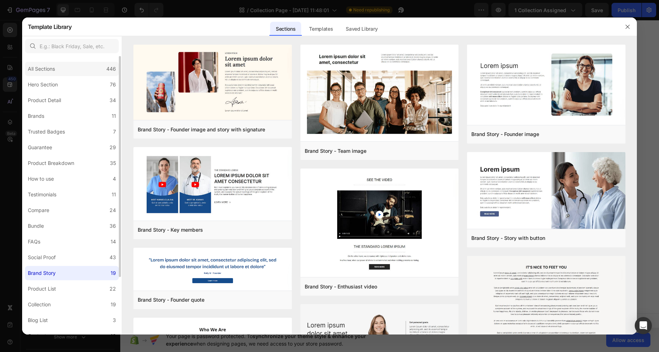
click at [59, 76] on div "All Sections 446" at bounding box center [72, 69] width 94 height 14
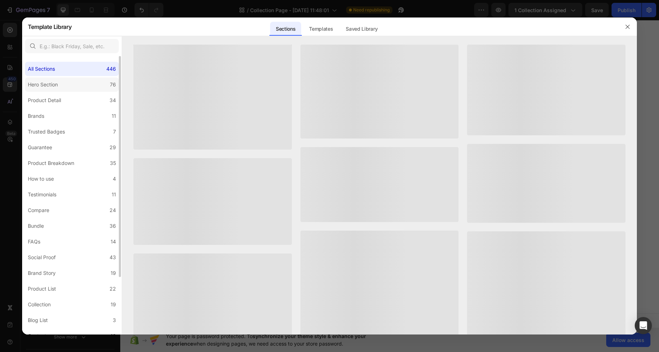
click at [60, 86] on div "Hero Section" at bounding box center [44, 84] width 33 height 9
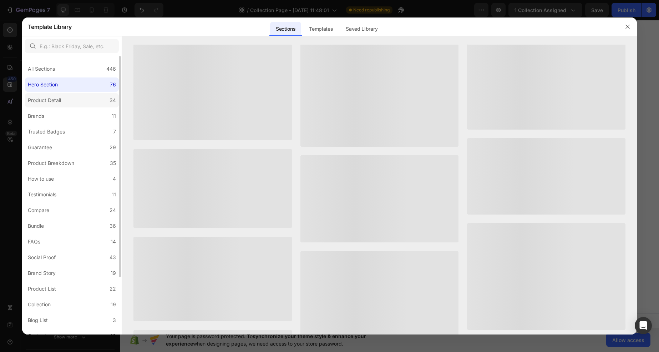
click at [62, 98] on div "Product Detail" at bounding box center [46, 100] width 36 height 9
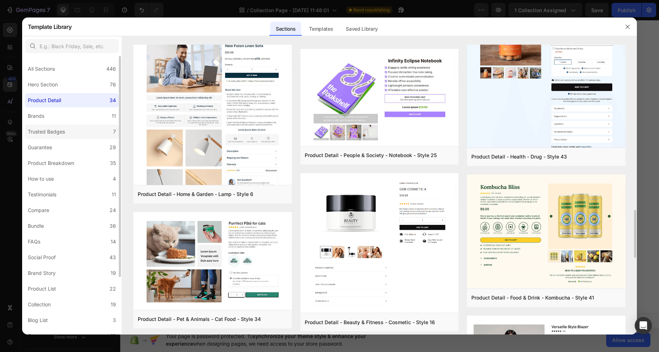
scroll to position [830, 0]
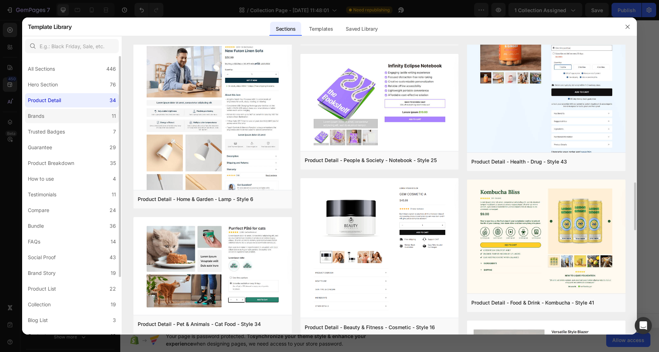
click at [70, 114] on label "Brands 11" at bounding box center [72, 116] width 94 height 14
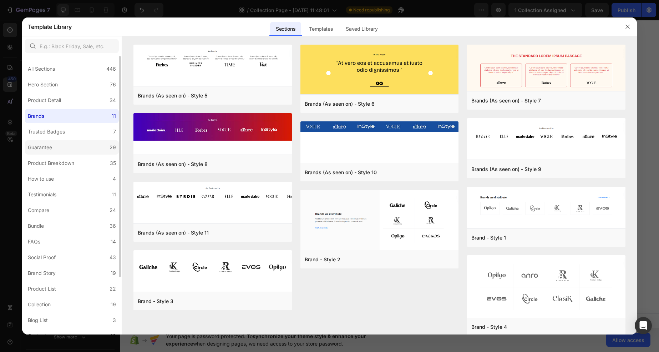
click at [64, 140] on label "Guarantee 29" at bounding box center [72, 147] width 94 height 14
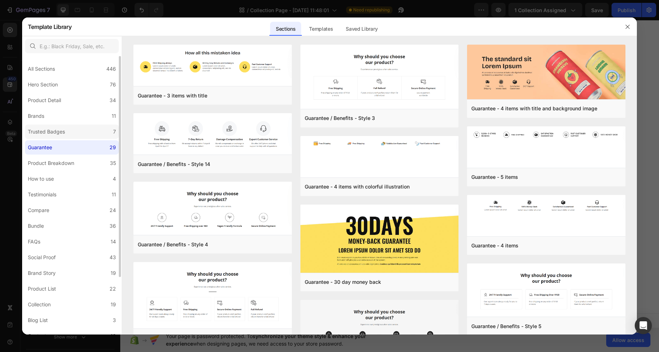
click at [71, 130] on label "Trusted Badges 7" at bounding box center [72, 132] width 94 height 14
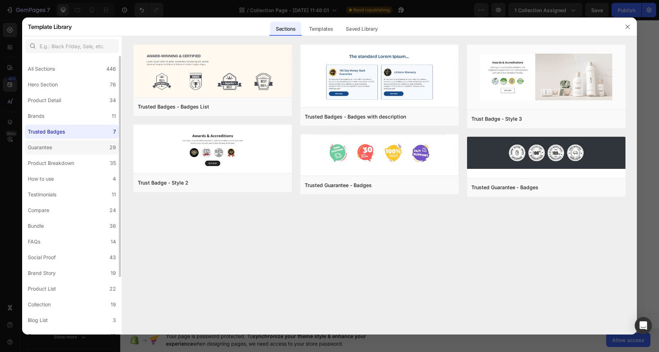
click at [72, 152] on label "Guarantee 29" at bounding box center [72, 147] width 94 height 14
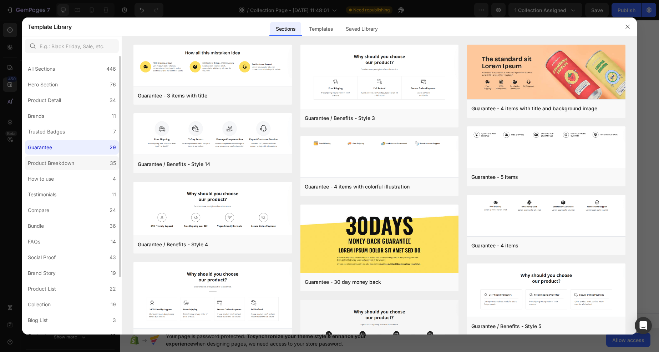
click at [70, 164] on div "Product Breakdown" at bounding box center [51, 163] width 46 height 9
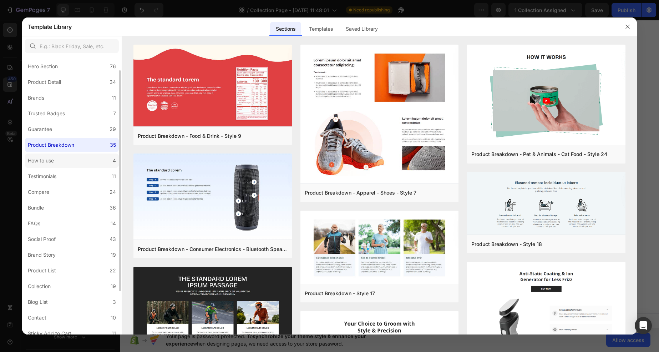
click at [50, 163] on div "How to use" at bounding box center [41, 160] width 26 height 9
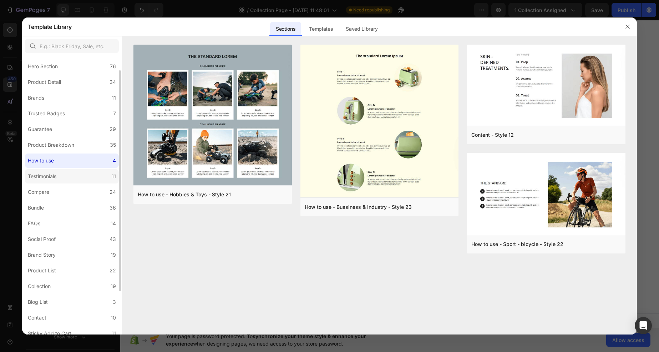
click at [56, 176] on div "Testimonials" at bounding box center [42, 176] width 29 height 9
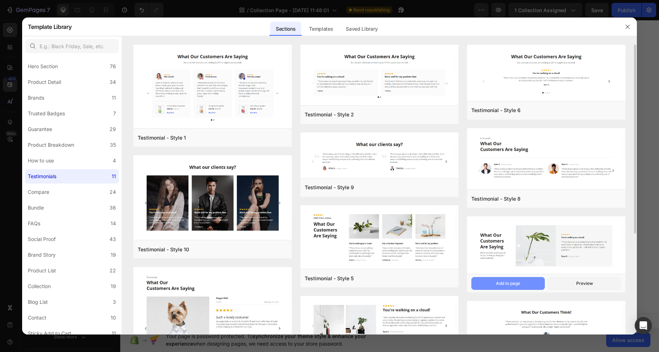
click at [507, 282] on div "Add to page" at bounding box center [508, 283] width 24 height 6
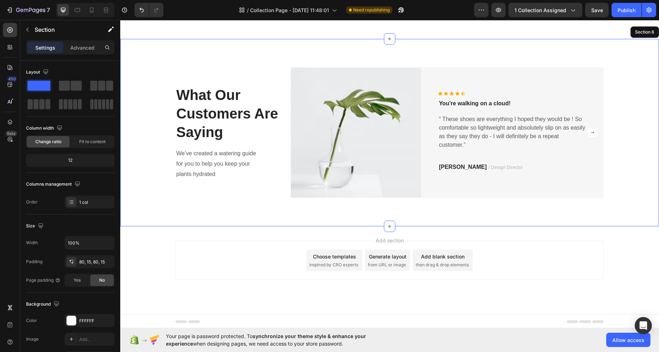
scroll to position [952, 0]
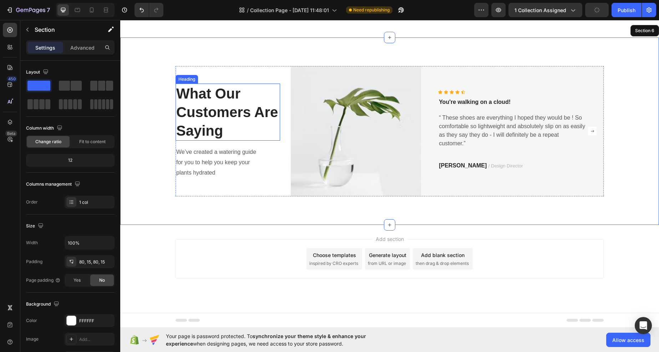
click at [201, 126] on p "What Our Customers Are Saying" at bounding box center [227, 112] width 103 height 56
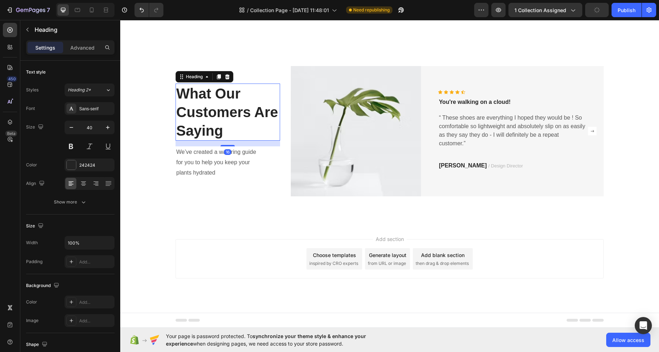
click at [201, 126] on p "What Our Customers Are Saying" at bounding box center [227, 112] width 103 height 56
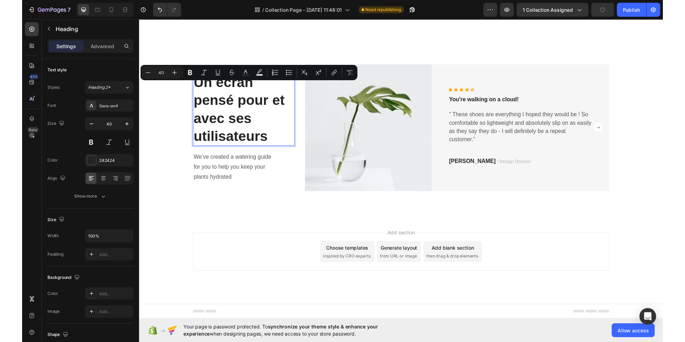
scroll to position [943, 0]
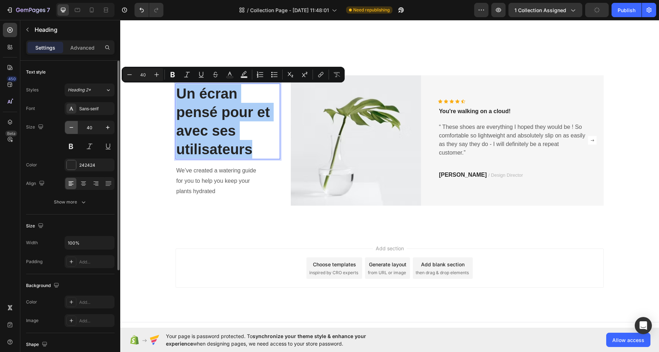
click at [74, 129] on icon "button" at bounding box center [71, 127] width 7 height 7
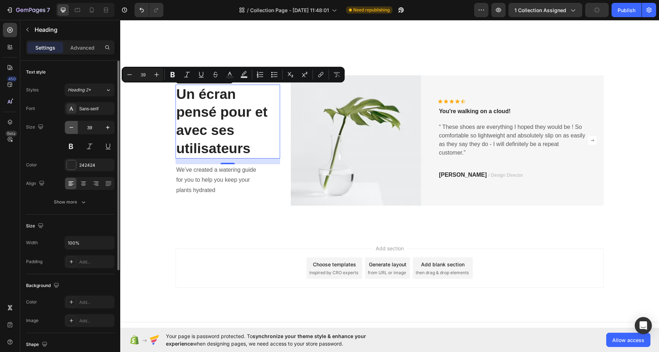
click at [74, 129] on icon "button" at bounding box center [71, 127] width 7 height 7
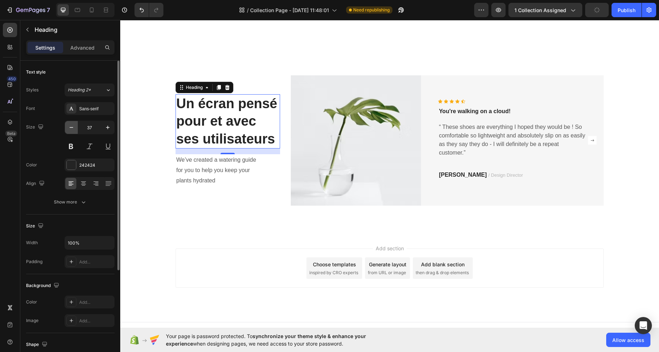
click at [74, 129] on icon "button" at bounding box center [71, 127] width 7 height 7
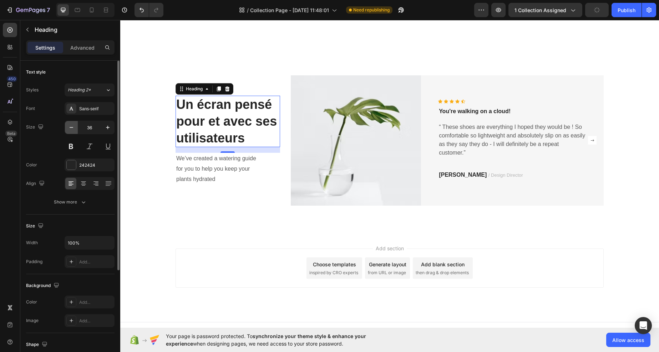
click at [74, 129] on icon "button" at bounding box center [71, 127] width 7 height 7
click at [75, 128] on icon "button" at bounding box center [71, 127] width 7 height 7
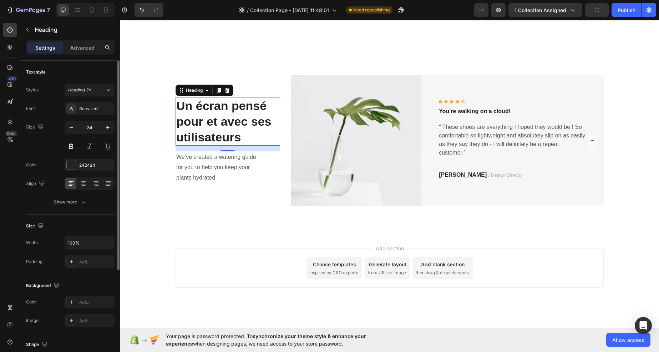
type input "33"
click at [96, 110] on div "Sans-serif" at bounding box center [96, 109] width 34 height 6
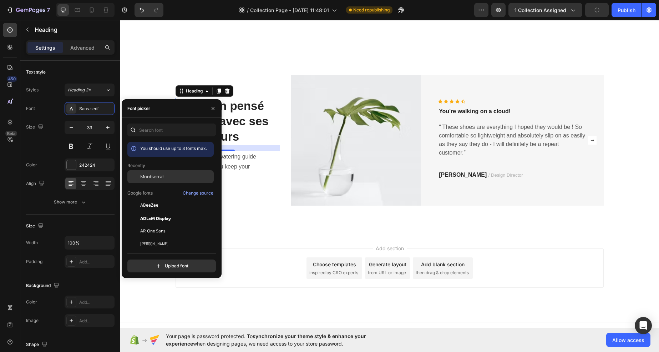
click at [152, 175] on span "Montserrat" at bounding box center [152, 177] width 24 height 6
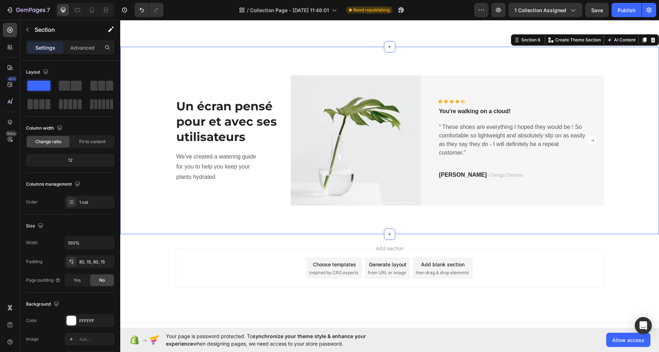
click at [360, 60] on div "Un écran pensé pour et avec ses utilisateurs Heading We’ve created a watering g…" at bounding box center [389, 141] width 539 height 188
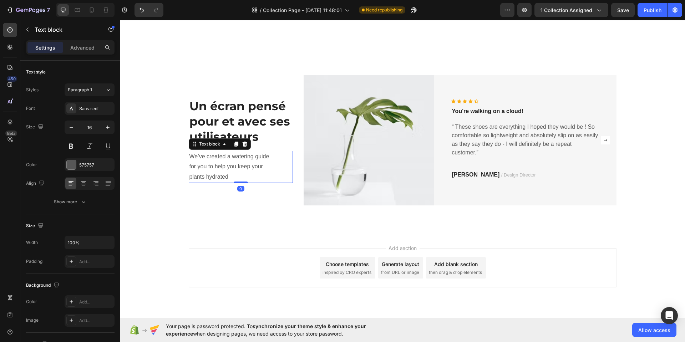
click at [209, 162] on p "We’ve created a watering guide for you to help you keep your plants hydrated" at bounding box center [233, 167] width 86 height 31
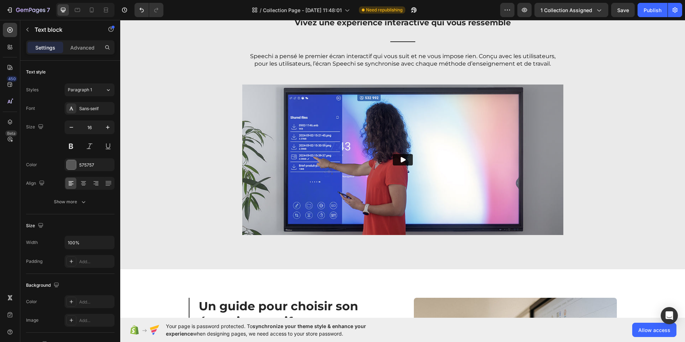
scroll to position [425, 0]
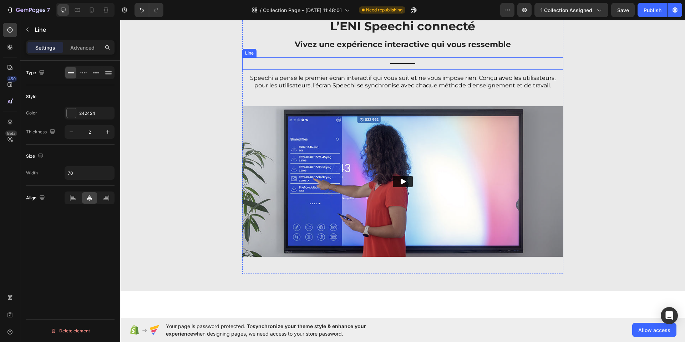
click at [401, 62] on div "Title Line" at bounding box center [402, 63] width 321 height 12
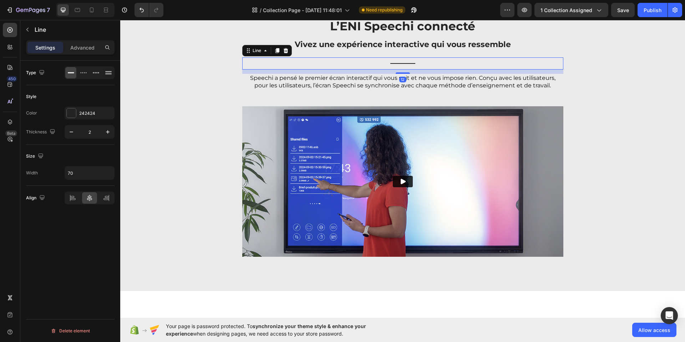
click at [275, 51] on icon at bounding box center [277, 50] width 4 height 5
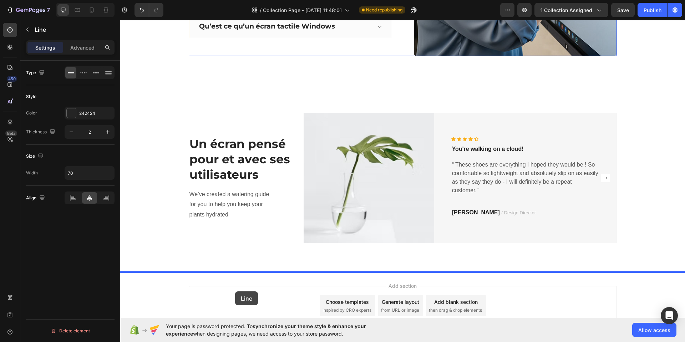
scroll to position [936, 0]
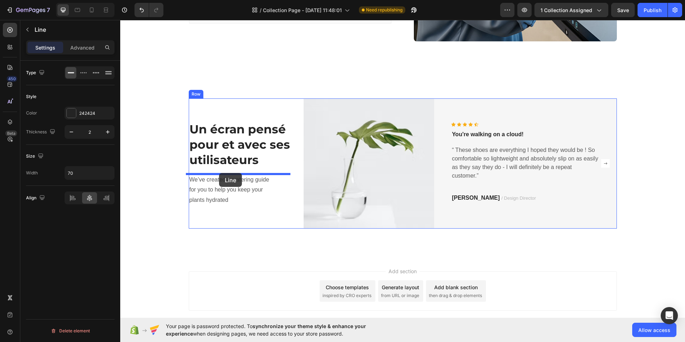
drag, startPoint x: 245, startPoint y: 67, endPoint x: 219, endPoint y: 173, distance: 108.8
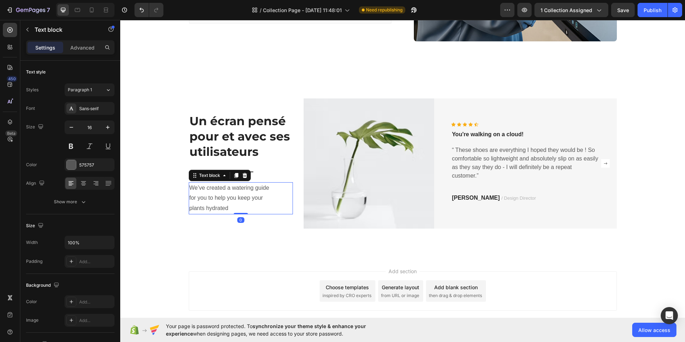
click at [218, 190] on p "We’ve created a watering guide for you to help you keep your plants hydrated" at bounding box center [233, 198] width 86 height 31
click at [244, 176] on icon at bounding box center [245, 176] width 6 height 6
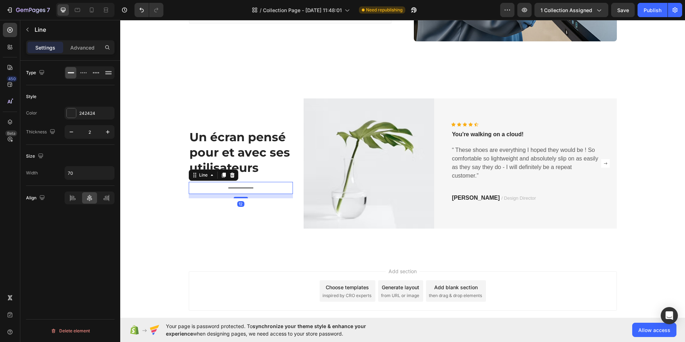
click at [242, 188] on div at bounding box center [240, 188] width 25 height 1
click at [70, 198] on icon at bounding box center [72, 198] width 7 height 7
click at [185, 252] on div "Un écran pensé pour et avec ses utilisateurs Heading Title Line 12 Image Icon I…" at bounding box center [402, 164] width 565 height 188
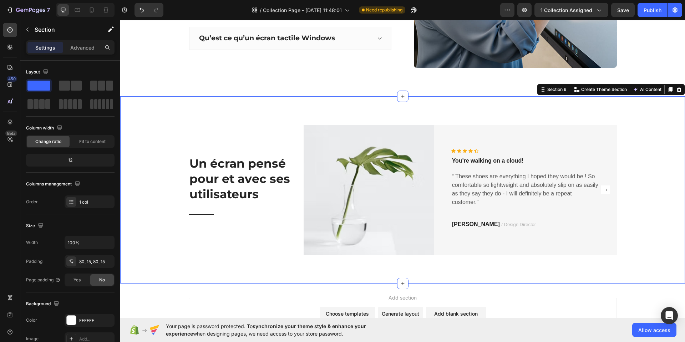
scroll to position [909, 0]
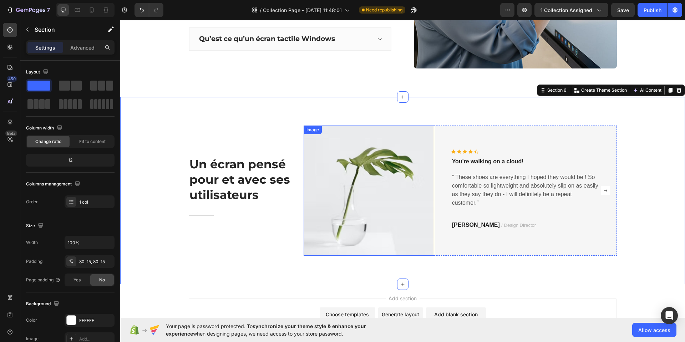
click at [426, 198] on img at bounding box center [369, 191] width 131 height 131
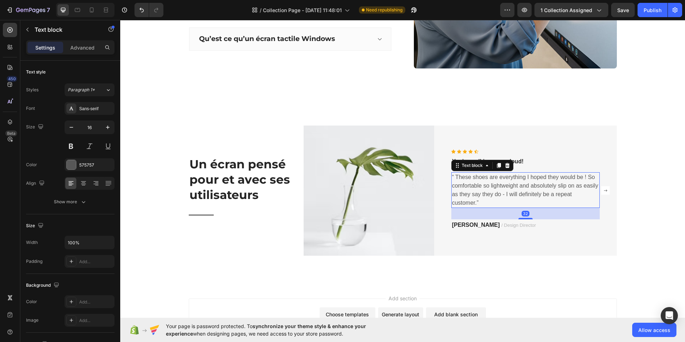
click at [470, 198] on p "“ These shoes are everything I hoped they would be ! So comfortable so lightwei…" at bounding box center [525, 190] width 147 height 34
click at [602, 191] on rect "Carousel Next Arrow" at bounding box center [606, 190] width 9 height 9
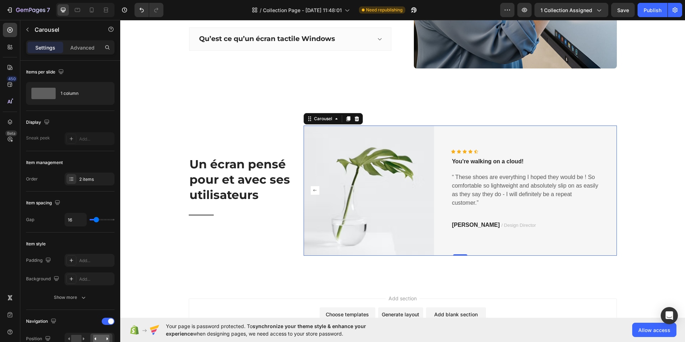
click at [315, 192] on rect "Carousel Back Arrow" at bounding box center [315, 190] width 9 height 9
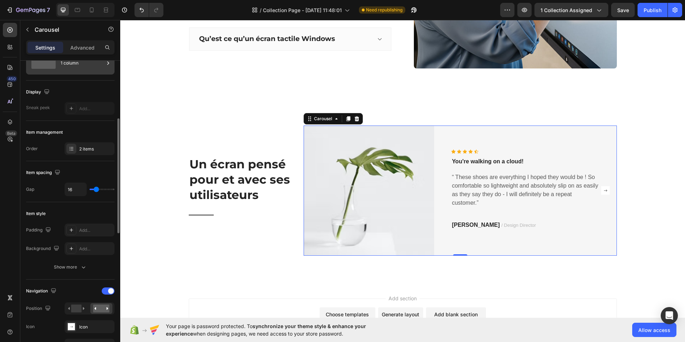
scroll to position [0, 0]
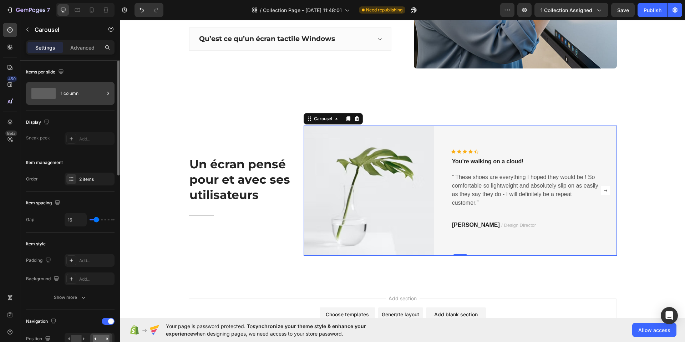
click at [79, 92] on div "1 column" at bounding box center [83, 93] width 44 height 16
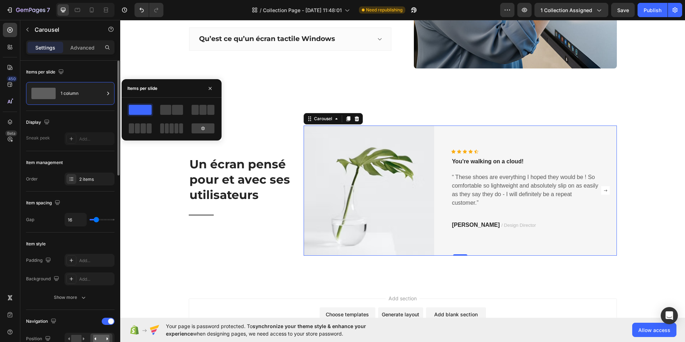
click at [82, 75] on div "Items per slide" at bounding box center [70, 71] width 89 height 11
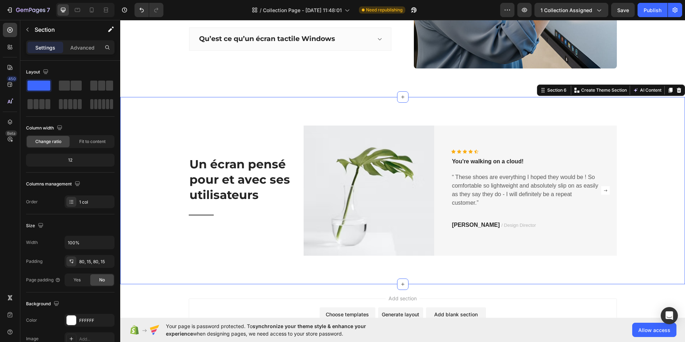
click at [240, 106] on div "Un écran pensé pour et avec ses utilisateurs Heading Title Line Image Icon Icon…" at bounding box center [402, 191] width 565 height 188
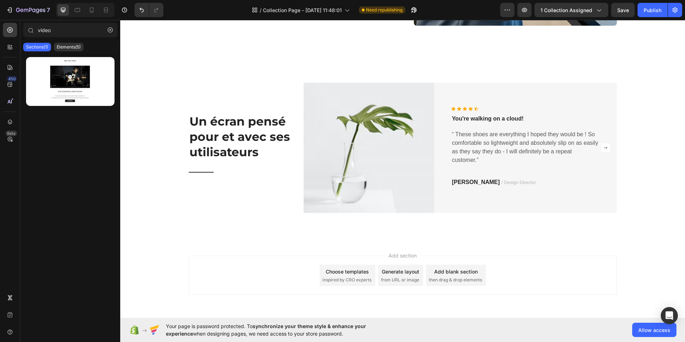
scroll to position [945, 0]
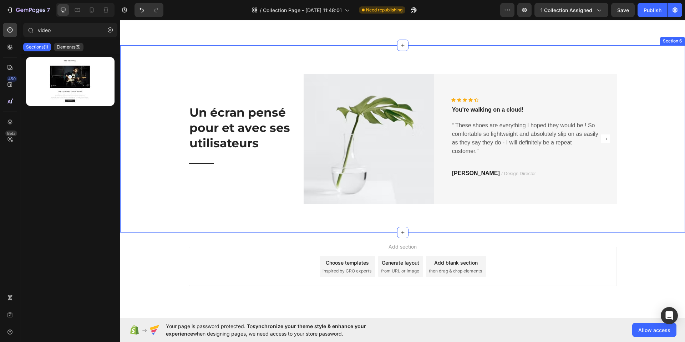
click at [156, 57] on div "Un écran pensé pour et avec ses utilisateurs Heading Title Line Image Icon Icon…" at bounding box center [402, 139] width 565 height 188
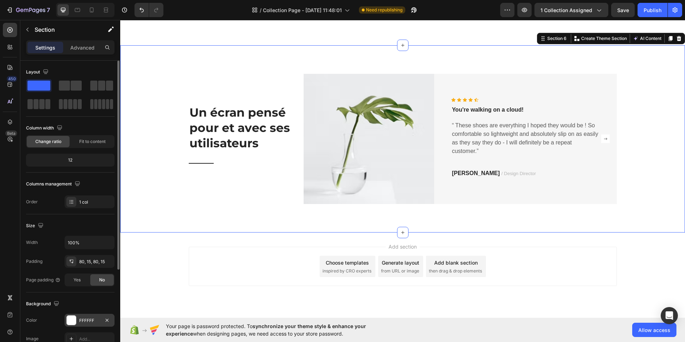
click at [97, 322] on div "FFFFFF" at bounding box center [89, 321] width 21 height 6
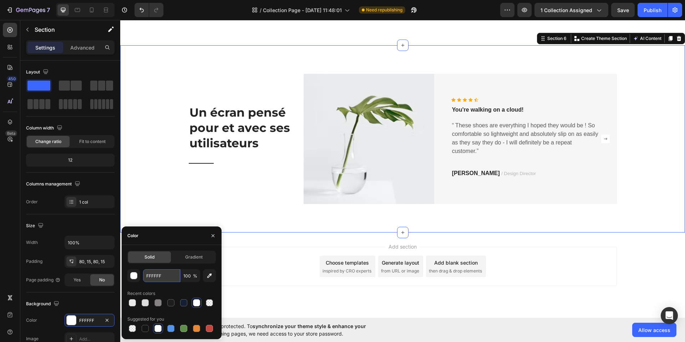
click at [160, 273] on input "FFFFFF" at bounding box center [161, 276] width 37 height 13
paste input "18b5c3"
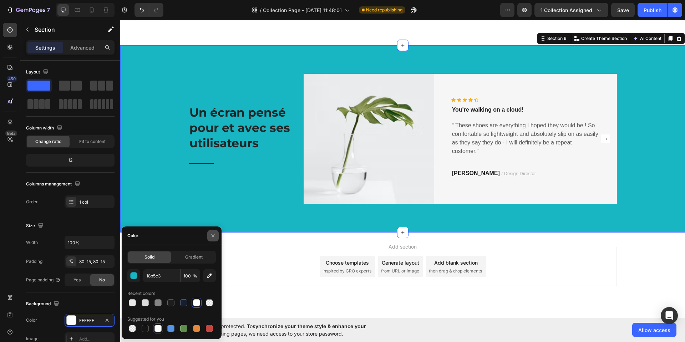
type input "18B5C3"
click at [213, 236] on icon "button" at bounding box center [213, 235] width 3 height 3
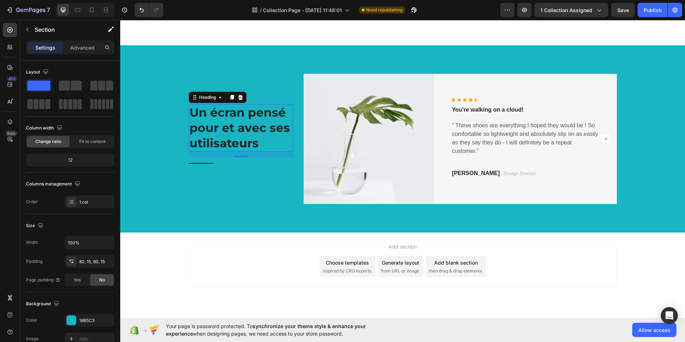
click at [214, 115] on h2 "Un écran pensé pour et avec ses utilisateurs" at bounding box center [241, 127] width 105 height 47
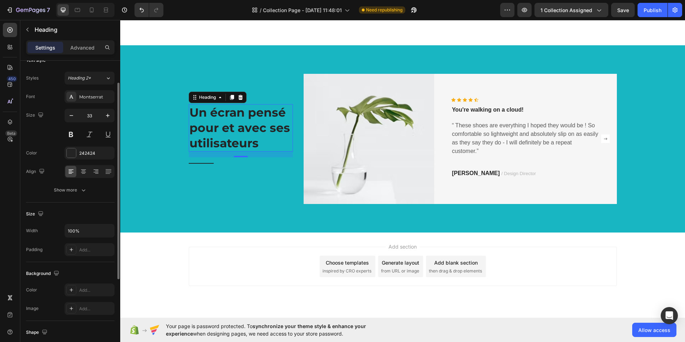
scroll to position [9, 0]
click at [101, 155] on div "242424" at bounding box center [90, 156] width 50 height 13
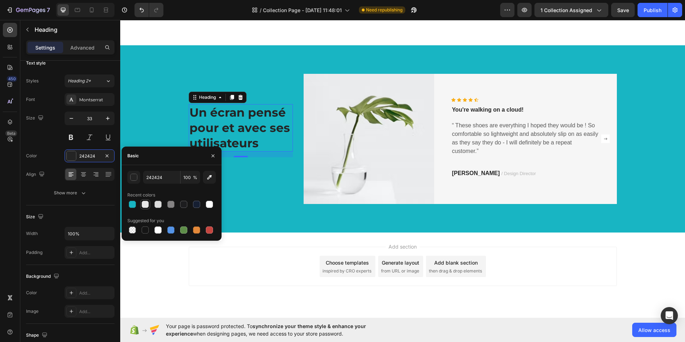
click at [144, 204] on div at bounding box center [145, 204] width 7 height 7
type input "EAEAEA"
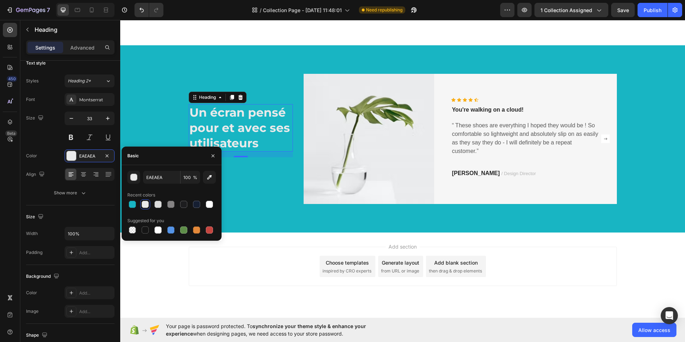
click at [241, 162] on div "16" at bounding box center [240, 163] width 7 height 6
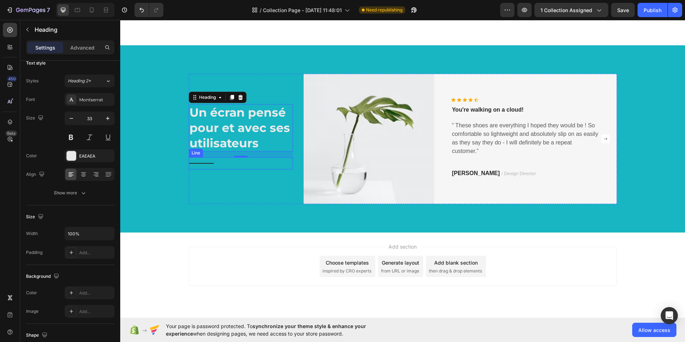
click at [197, 165] on div "Title Line" at bounding box center [241, 163] width 105 height 12
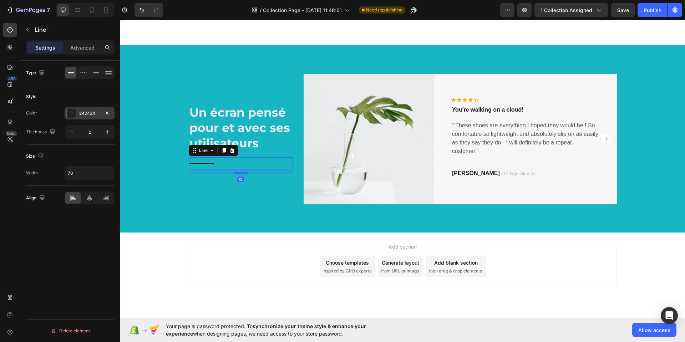
click at [93, 111] on div "242424" at bounding box center [89, 113] width 21 height 6
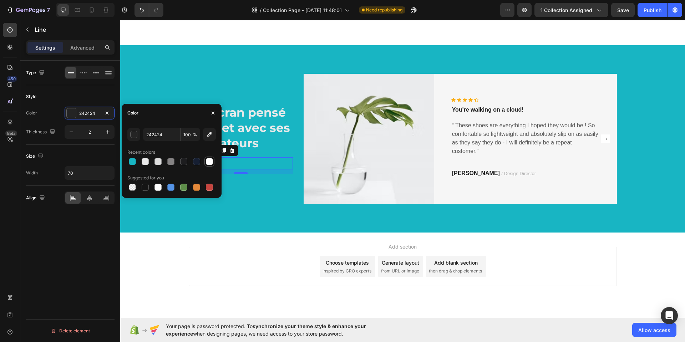
click at [212, 161] on div at bounding box center [209, 161] width 7 height 7
type input "FFFFFF"
click at [162, 252] on div "Add section Choose templates inspired by CRO experts Generate layout from URL o…" at bounding box center [402, 277] width 565 height 88
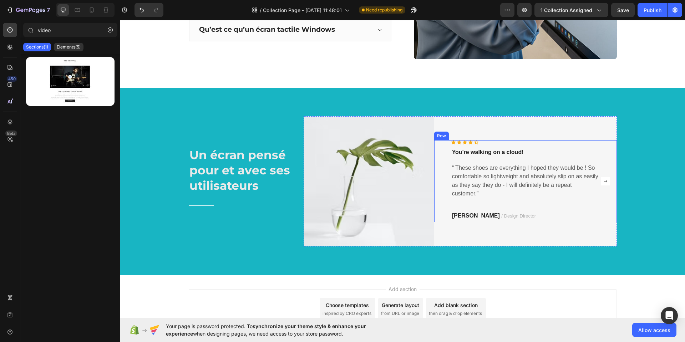
scroll to position [883, 0]
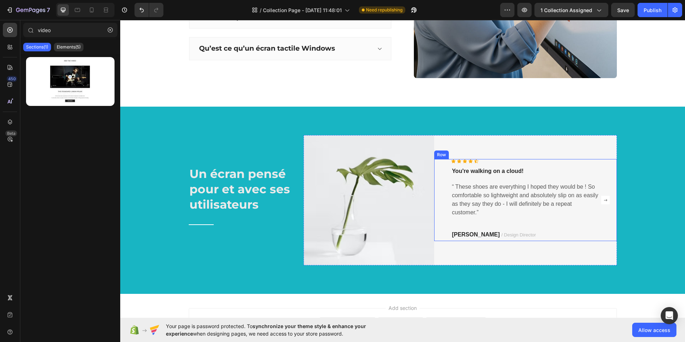
click at [555, 159] on div "Icon Icon Icon Icon Icon Icon List Hoz You're walking on a cloud! Text block “ …" at bounding box center [525, 200] width 183 height 131
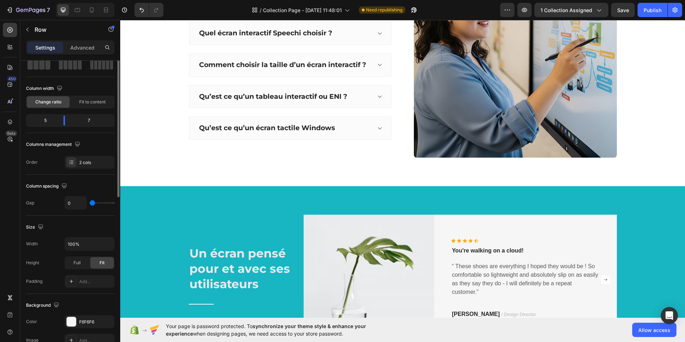
scroll to position [0, 0]
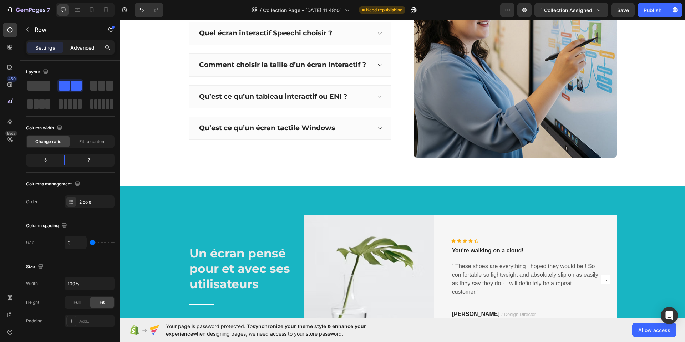
click at [89, 45] on p "Advanced" at bounding box center [82, 47] width 24 height 7
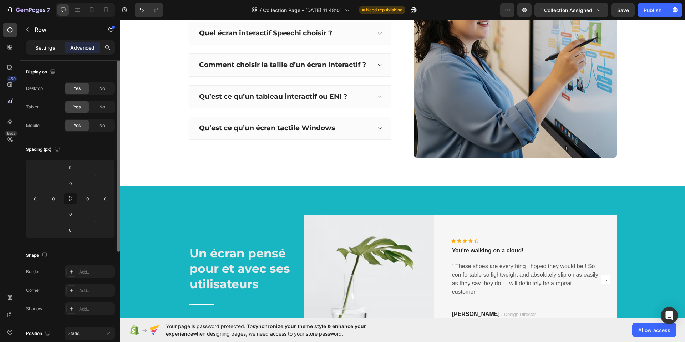
click at [51, 50] on p "Settings" at bounding box center [45, 47] width 20 height 7
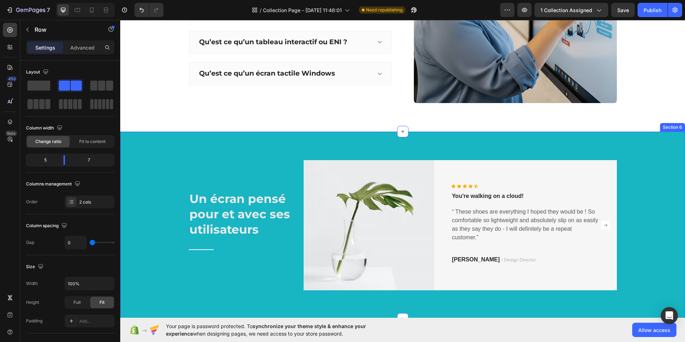
scroll to position [901, 0]
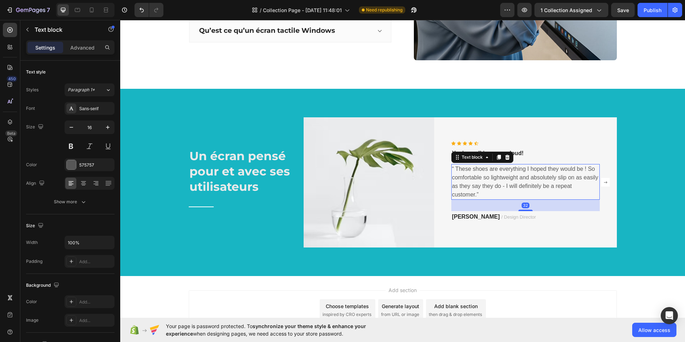
click at [519, 187] on p "“ These shoes are everything I hoped they would be ! So comfortable so lightwei…" at bounding box center [525, 182] width 147 height 34
click at [488, 141] on div "Icon Icon Icon Icon Icon" at bounding box center [526, 143] width 149 height 4
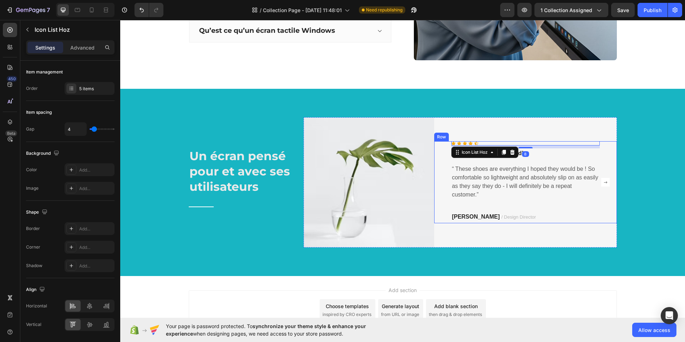
click at [438, 143] on div "Icon Icon Icon Icon Icon Icon List Hoz 8 You're walking on a cloud! Text block …" at bounding box center [525, 182] width 183 height 82
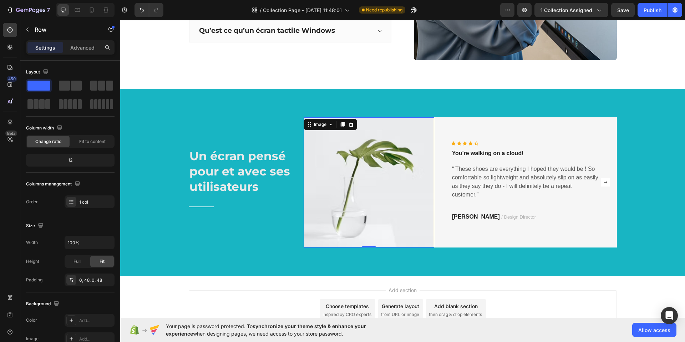
click at [421, 133] on img at bounding box center [369, 182] width 131 height 131
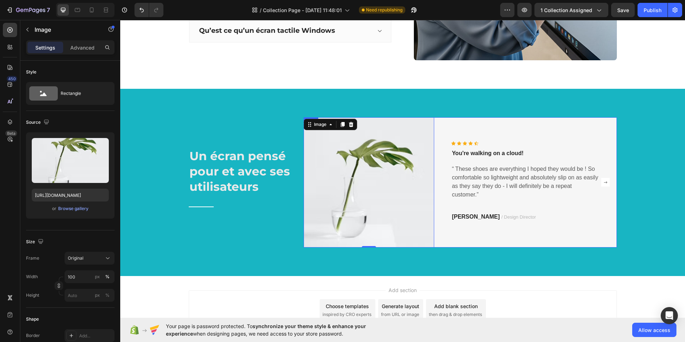
click at [449, 127] on div "Icon Icon Icon Icon Icon Icon List Hoz You're walking on a cloud! Text block “ …" at bounding box center [525, 182] width 183 height 131
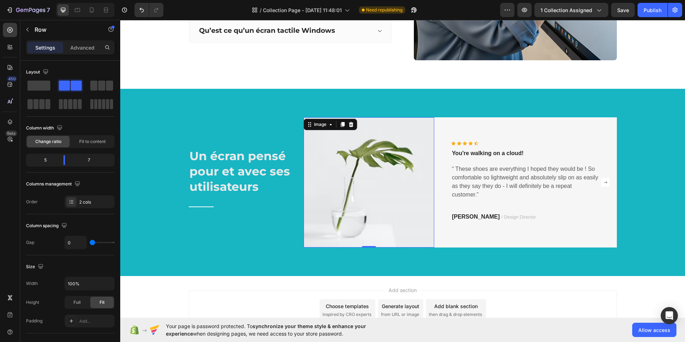
click at [323, 117] on img at bounding box center [369, 182] width 131 height 131
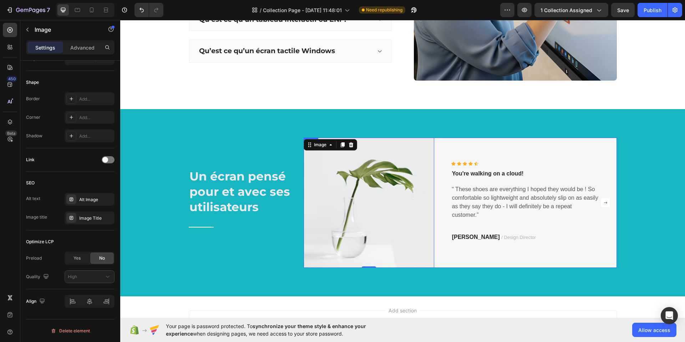
scroll to position [215, 0]
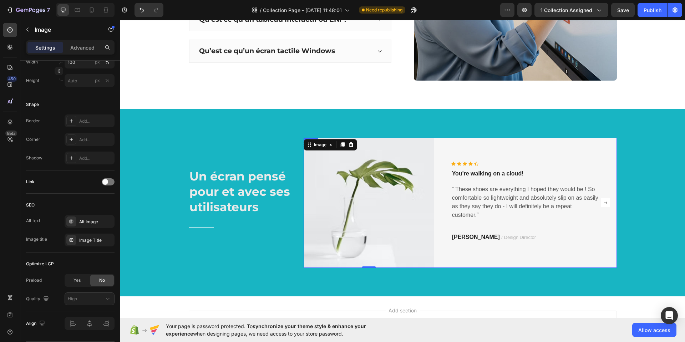
click at [598, 154] on div "Icon Icon Icon Icon Icon Icon List Hoz You're walking on a cloud! Text block “ …" at bounding box center [525, 203] width 183 height 131
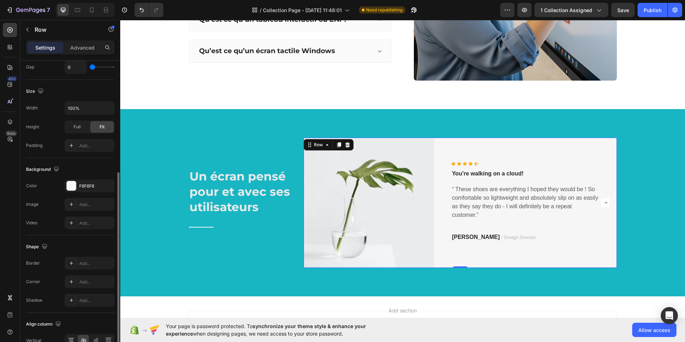
scroll to position [181, 0]
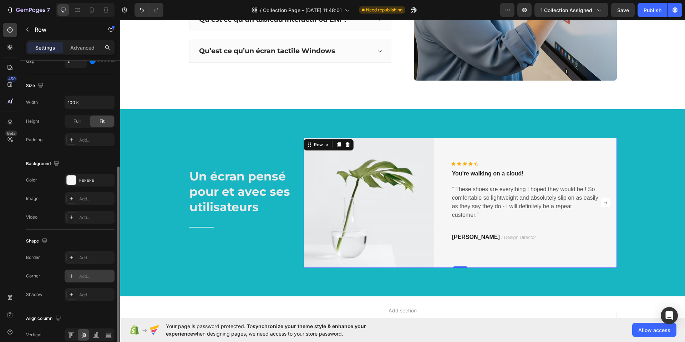
click at [93, 279] on div "Add..." at bounding box center [96, 276] width 34 height 6
click at [108, 243] on div "Shape" at bounding box center [70, 241] width 89 height 11
click at [231, 257] on div "Un écran pensé pour et avec ses utilisateurs Heading Title Line" at bounding box center [241, 203] width 105 height 131
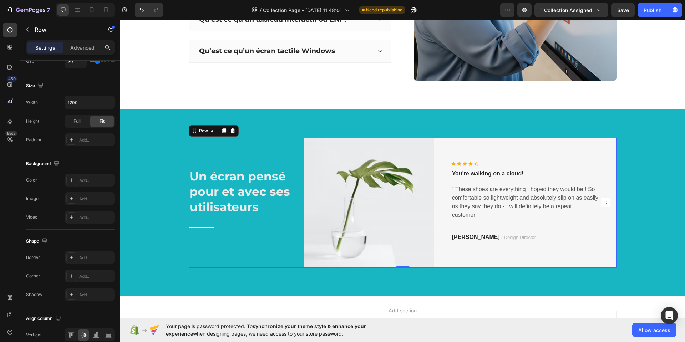
click at [497, 303] on div "Add section Choose templates inspired by CRO experts Generate layout from URL o…" at bounding box center [402, 341] width 565 height 88
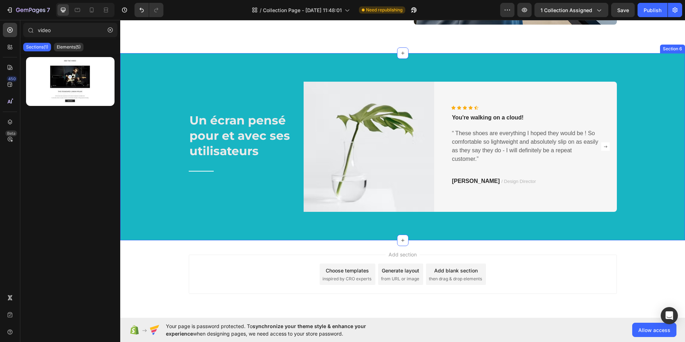
scroll to position [909, 0]
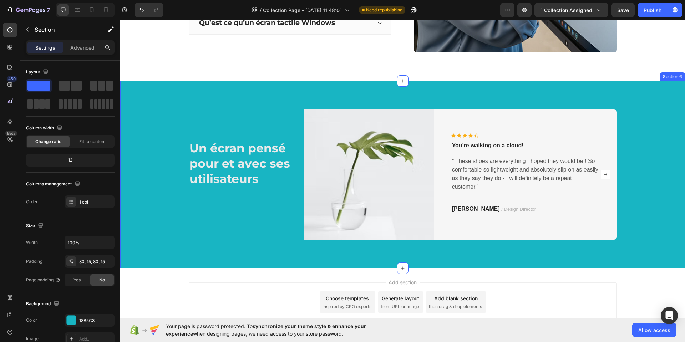
click at [156, 184] on div "Un écran pensé pour et avec ses utilisateurs Heading Title Line Image Icon Icon…" at bounding box center [403, 175] width 554 height 131
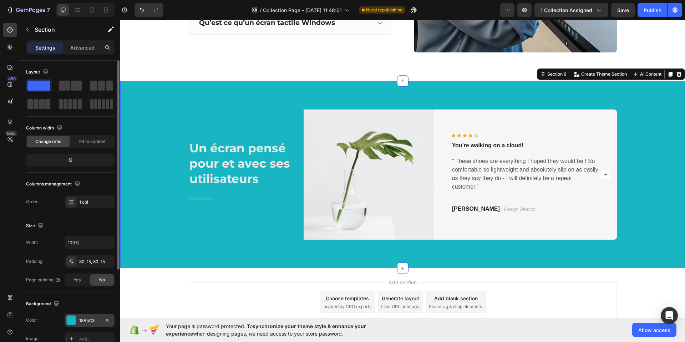
click at [93, 318] on div "18B5C3" at bounding box center [89, 321] width 21 height 6
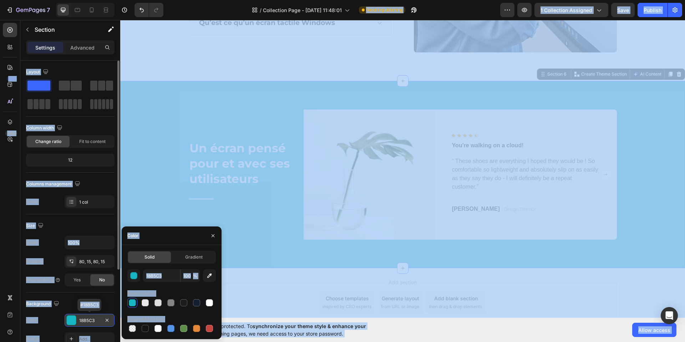
click at [95, 318] on div "18B5C3" at bounding box center [89, 321] width 21 height 6
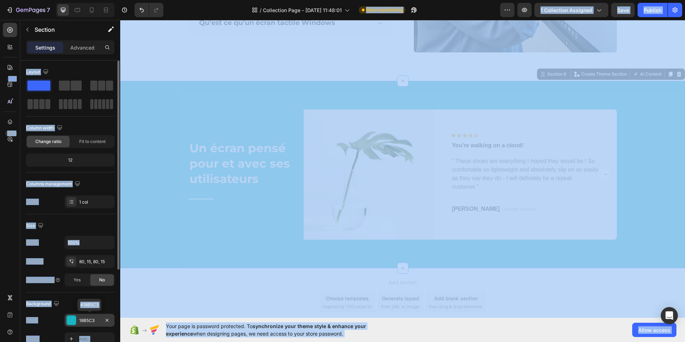
click at [95, 320] on div "18B5C3" at bounding box center [89, 321] width 21 height 6
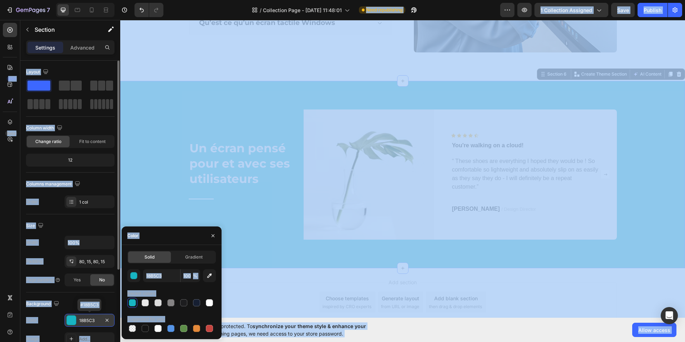
click at [94, 320] on div "18B5C3" at bounding box center [89, 321] width 21 height 6
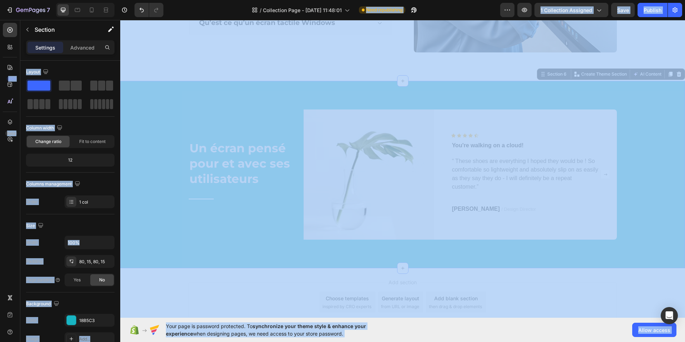
drag, startPoint x: 94, startPoint y: 319, endPoint x: 123, endPoint y: 298, distance: 35.4
click at [94, 319] on div "18B5C3" at bounding box center [96, 321] width 34 height 6
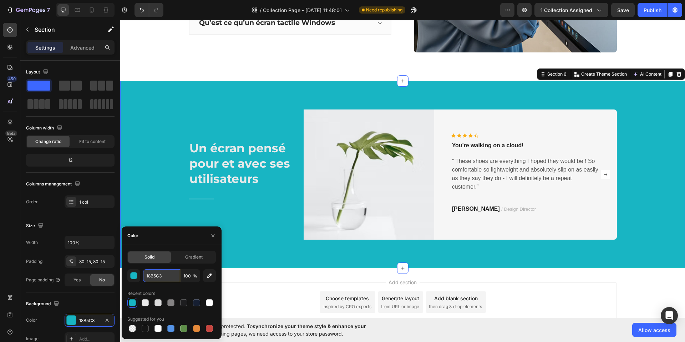
click at [164, 278] on input "18B5C3" at bounding box center [161, 276] width 37 height 13
drag, startPoint x: 156, startPoint y: 276, endPoint x: 141, endPoint y: 277, distance: 15.0
click at [141, 277] on div "18B5C3 100 %" at bounding box center [171, 276] width 89 height 13
paste input "313a45"
type input "313a45"
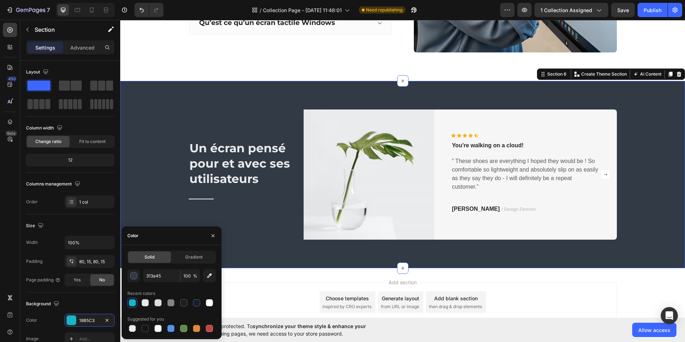
click at [269, 281] on div "Add section Choose templates inspired by CRO experts Generate layout from URL o…" at bounding box center [402, 312] width 565 height 88
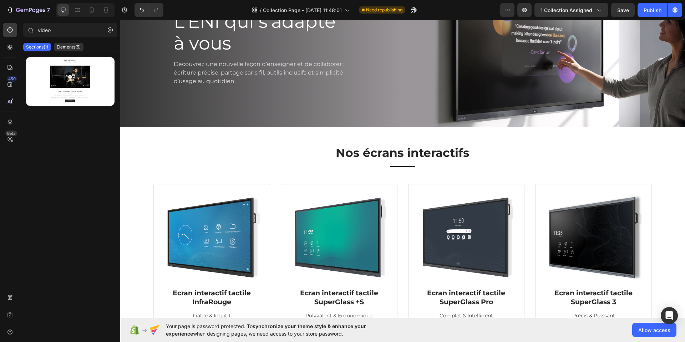
scroll to position [0, 0]
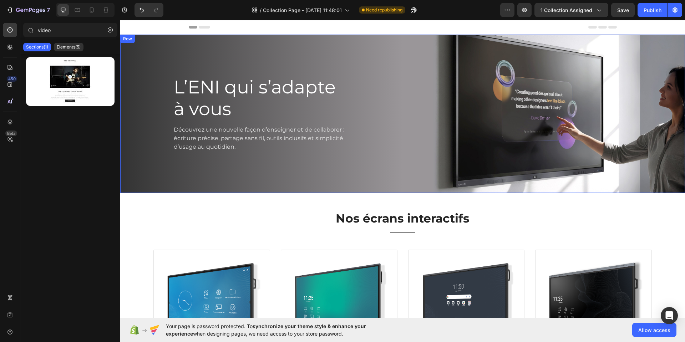
click at [373, 101] on div "L’ENI qui s’adapte à vous Heading Découvrez une nouvelle façon d’enseigner et d…" at bounding box center [261, 114] width 283 height 159
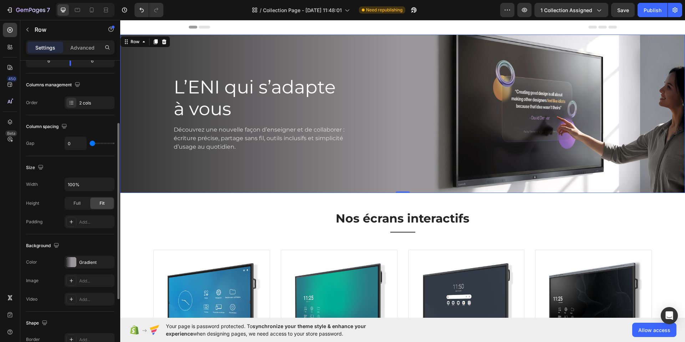
scroll to position [110, 0]
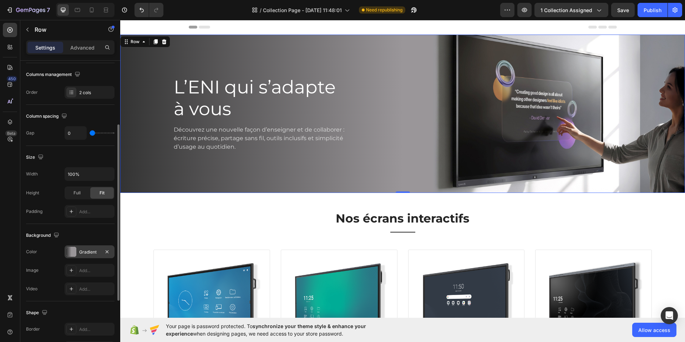
click at [76, 256] on div at bounding box center [71, 252] width 10 height 10
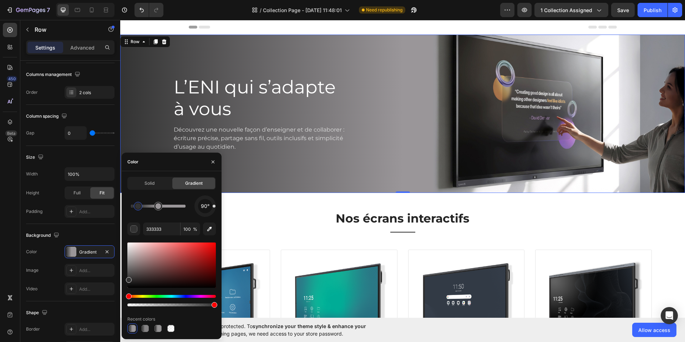
drag, startPoint x: 132, startPoint y: 207, endPoint x: 138, endPoint y: 208, distance: 5.7
click at [138, 208] on div at bounding box center [138, 206] width 6 height 6
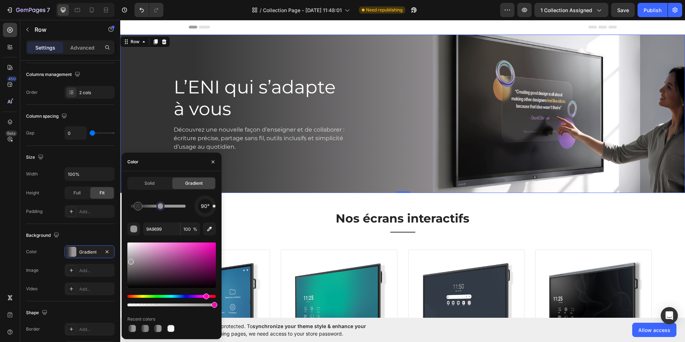
click at [161, 209] on div at bounding box center [161, 206] width 6 height 6
type input "333333"
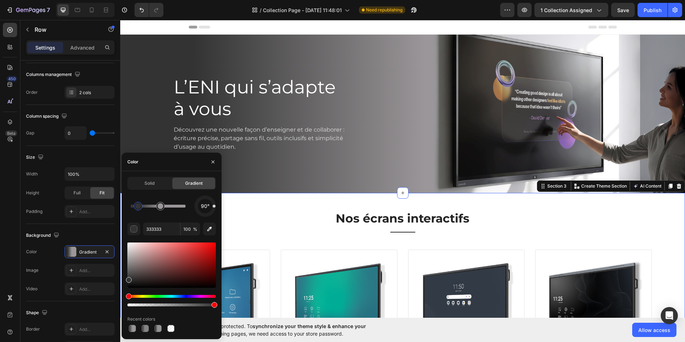
click at [642, 218] on div "Nos écrans interactifs Heading Title Line Row Image Ecran interactif tactile In…" at bounding box center [403, 313] width 554 height 205
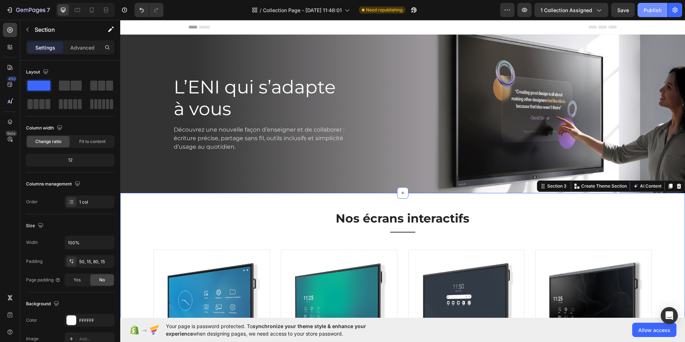
click at [649, 11] on div "Publish" at bounding box center [653, 9] width 18 height 7
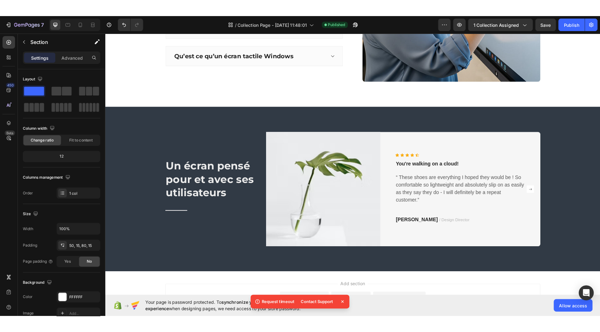
scroll to position [942, 0]
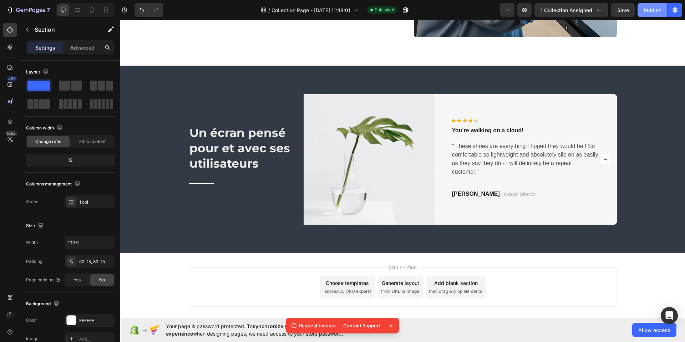
click at [652, 7] on div "Publish" at bounding box center [653, 9] width 18 height 7
click at [393, 327] on icon at bounding box center [391, 325] width 7 height 7
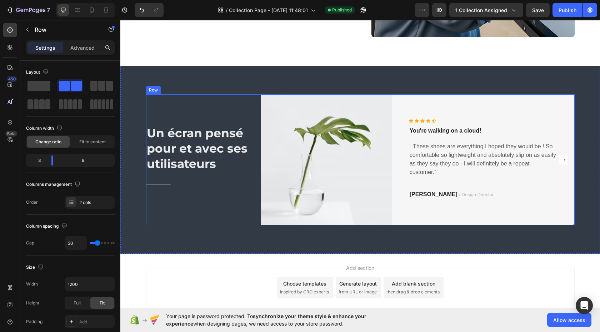
click at [196, 109] on div "Un écran pensé pour et avec ses utilisateurs Heading Title Line" at bounding box center [198, 159] width 105 height 131
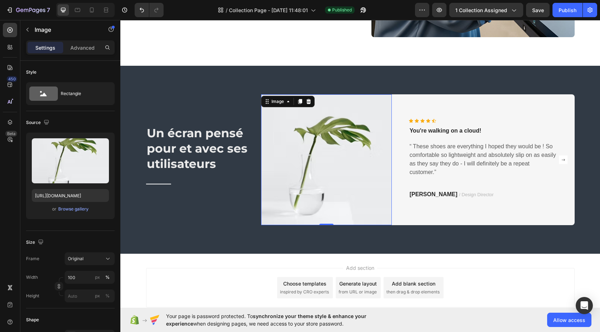
click at [282, 110] on img at bounding box center [326, 159] width 131 height 131
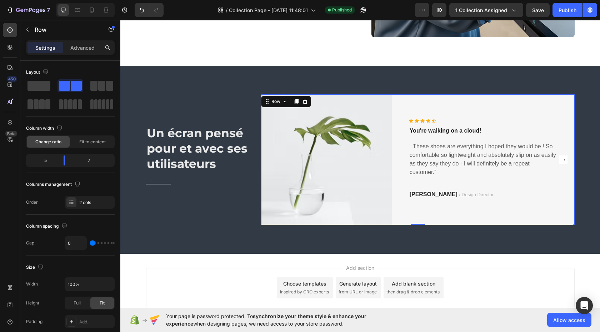
click at [395, 96] on div "Icon Icon Icon Icon Icon Icon List Hoz You're walking on a cloud! Text block “ …" at bounding box center [483, 159] width 183 height 131
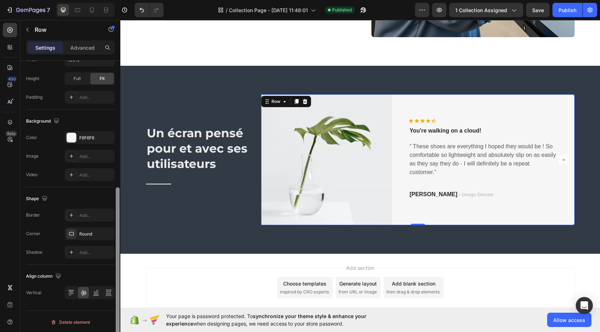
scroll to position [226, 0]
drag, startPoint x: 117, startPoint y: 126, endPoint x: 114, endPoint y: 292, distance: 166.4
click at [112, 291] on div "Layout Column width Change ratio Fit to content 5 7 Columns management Order 2 …" at bounding box center [70, 206] width 100 height 291
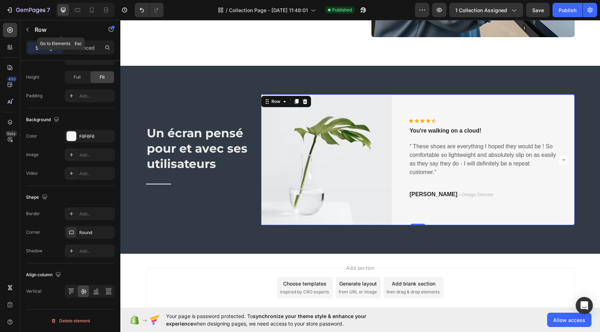
click at [29, 29] on icon "button" at bounding box center [28, 30] width 6 height 6
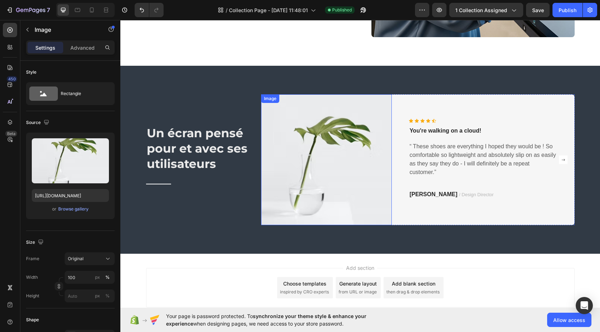
click at [315, 103] on img at bounding box center [326, 159] width 131 height 131
click at [418, 100] on div "Icon Icon Icon Icon Icon Icon List Hoz You're walking on a cloud! Text block “ …" at bounding box center [483, 159] width 183 height 131
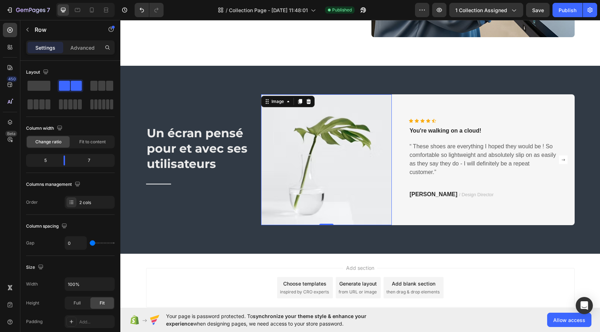
click at [309, 162] on img at bounding box center [326, 159] width 131 height 131
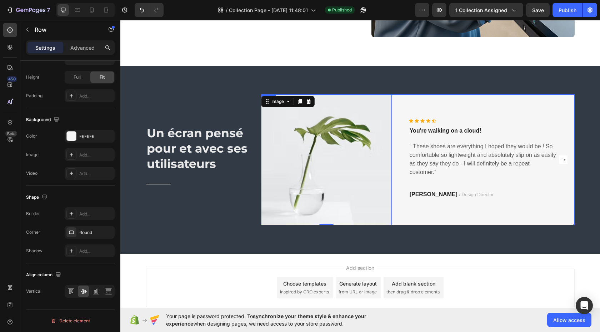
click at [420, 99] on div "Icon Icon Icon Icon Icon Icon List Hoz You're walking on a cloud! Text block “ …" at bounding box center [483, 159] width 183 height 131
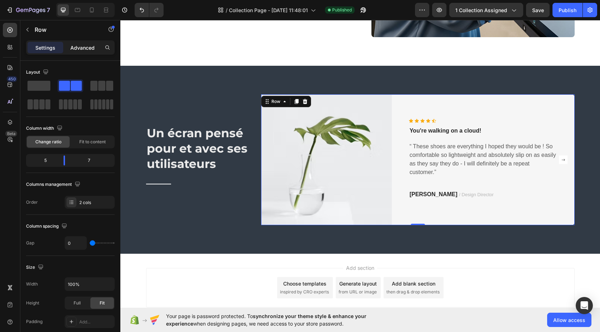
click at [83, 48] on p "Advanced" at bounding box center [82, 47] width 24 height 7
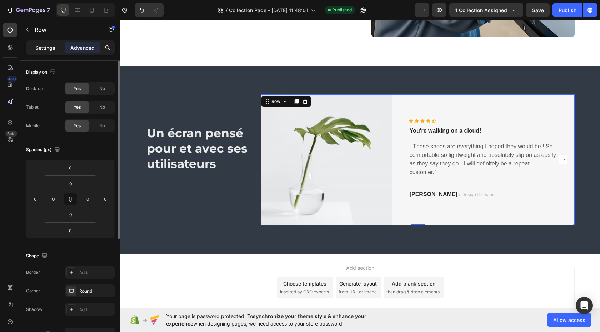
click at [45, 50] on p "Settings" at bounding box center [45, 47] width 20 height 7
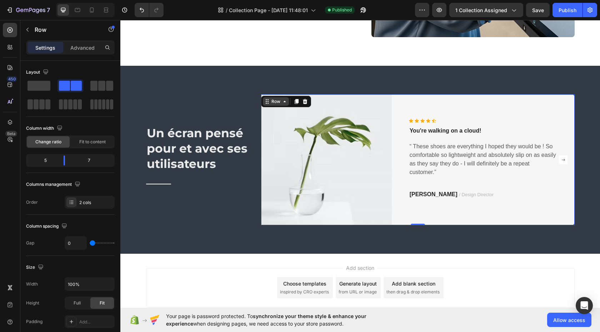
click at [283, 102] on icon at bounding box center [284, 101] width 2 height 1
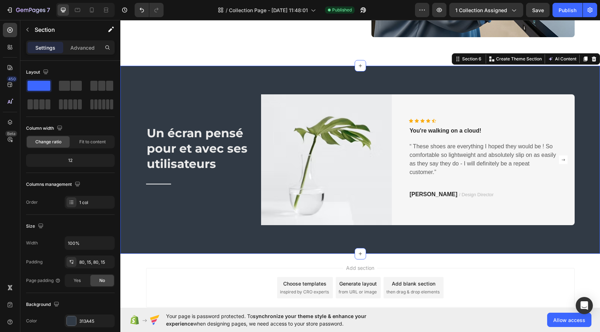
click at [499, 91] on div "Un écran pensé pour et avec ses utilisateurs Heading Title Line Image Icon Icon…" at bounding box center [359, 160] width 479 height 188
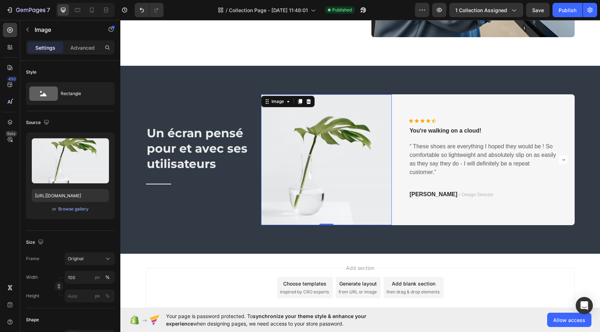
click at [362, 118] on img at bounding box center [326, 159] width 131 height 131
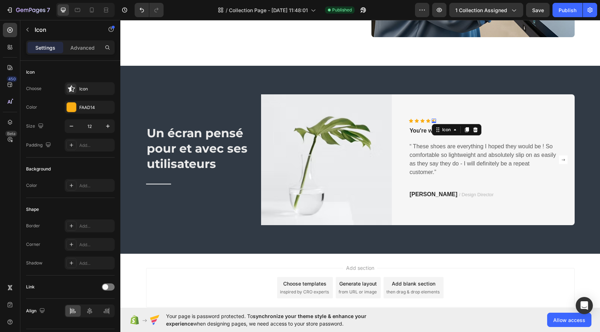
click at [432, 120] on icon at bounding box center [434, 121] width 4 height 4
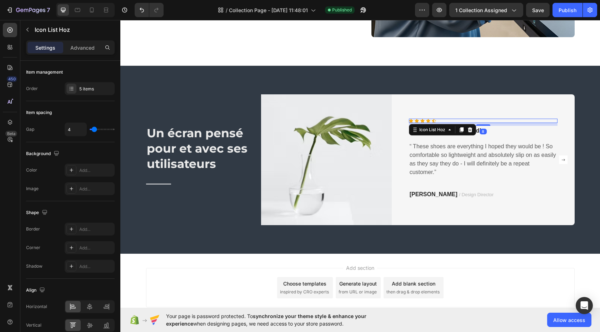
click at [436, 120] on div "Icon Icon Icon Icon Icon" at bounding box center [483, 121] width 149 height 4
click at [467, 129] on icon at bounding box center [469, 129] width 5 height 5
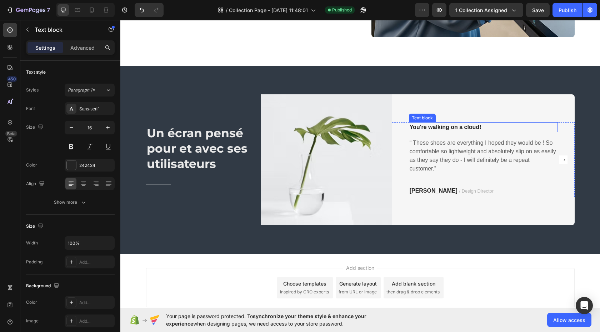
click at [467, 129] on p "You're walking on a cloud!" at bounding box center [482, 127] width 147 height 9
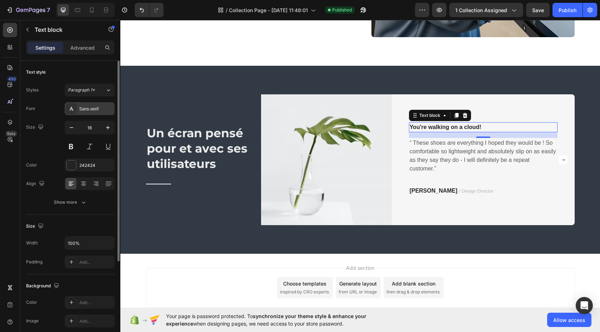
click at [91, 108] on div "Sans-serif" at bounding box center [96, 109] width 34 height 6
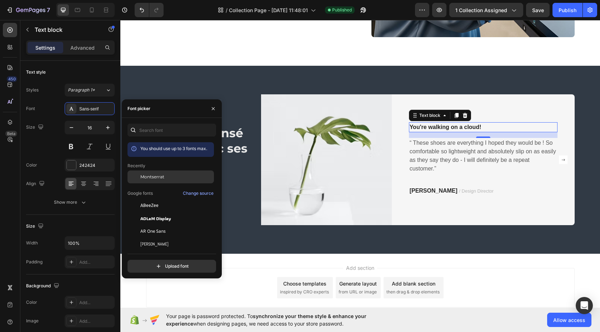
click at [153, 179] on span "Montserrat" at bounding box center [152, 177] width 24 height 6
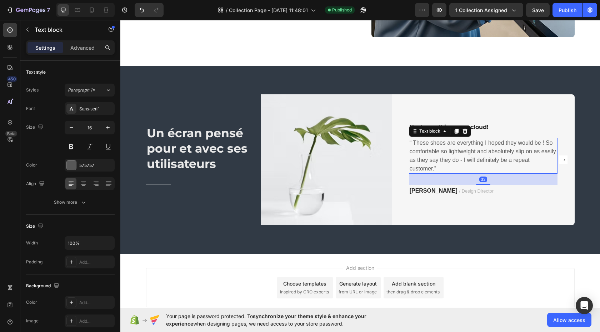
click at [444, 153] on p "“ These shoes are everything I hoped they would be ! So comfortable so lightwei…" at bounding box center [482, 156] width 147 height 34
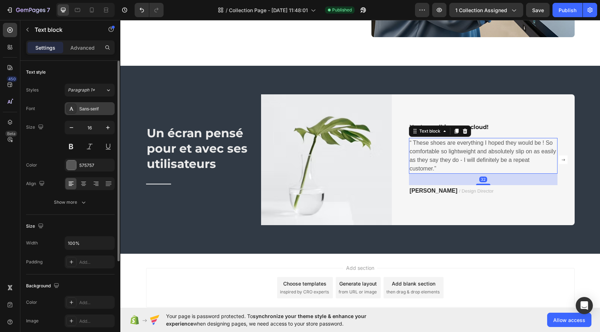
click at [100, 110] on div "Sans-serif" at bounding box center [96, 109] width 34 height 6
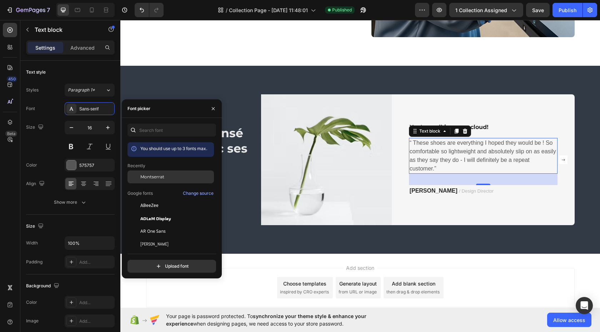
click at [160, 179] on span "Montserrat" at bounding box center [152, 177] width 24 height 6
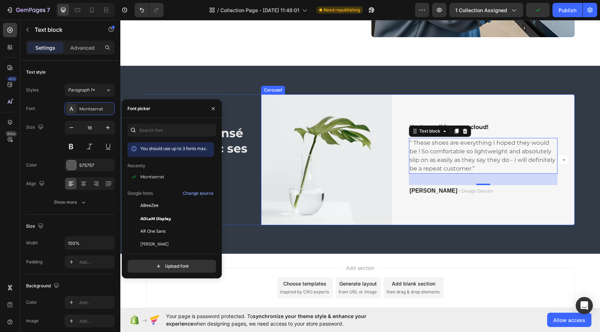
click at [560, 159] on rect "Carousel Next Arrow" at bounding box center [563, 159] width 9 height 9
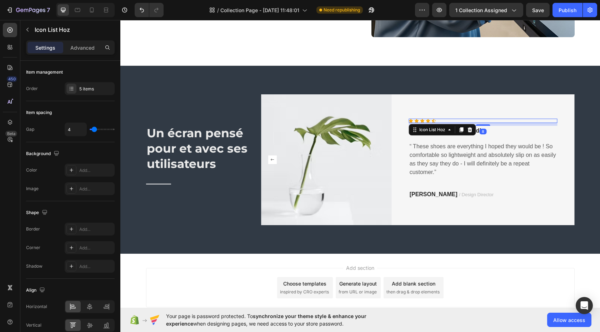
click at [437, 121] on div "Icon Icon Icon Icon Icon" at bounding box center [483, 121] width 149 height 4
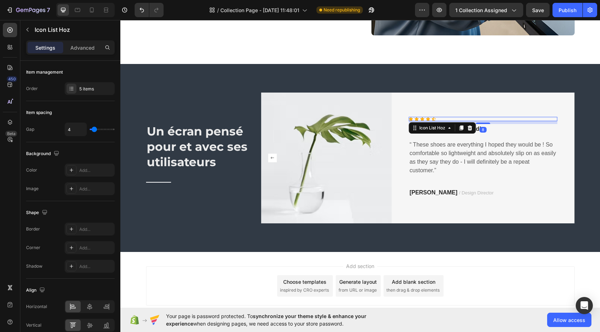
click at [467, 126] on icon at bounding box center [469, 127] width 5 height 5
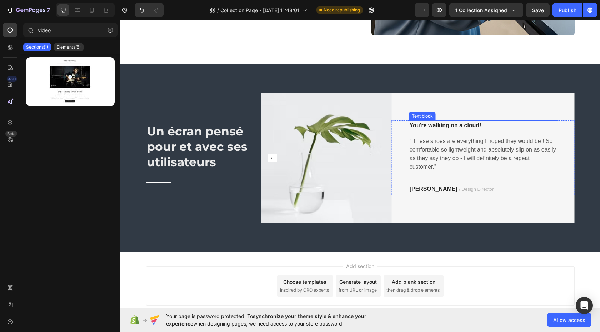
click at [463, 126] on p "You're walking on a cloud!" at bounding box center [482, 125] width 147 height 9
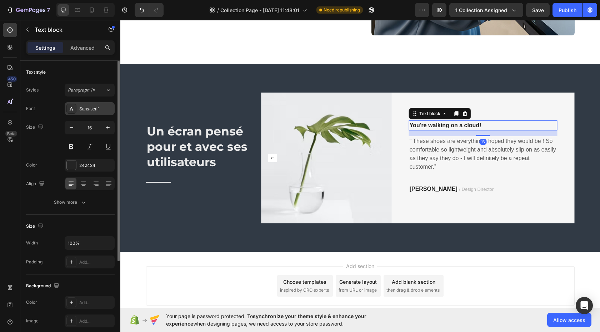
click at [100, 111] on div "Sans-serif" at bounding box center [96, 109] width 34 height 6
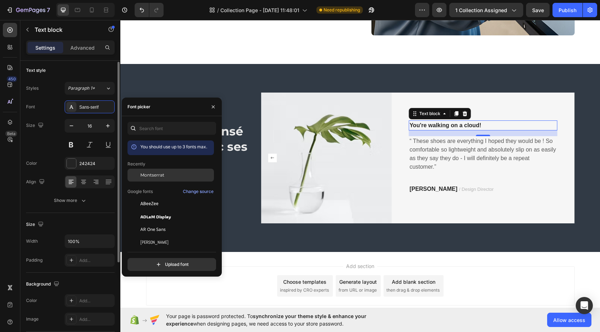
scroll to position [1, 0]
drag, startPoint x: 163, startPoint y: 174, endPoint x: 171, endPoint y: 174, distance: 7.5
click at [163, 174] on span "Montserrat" at bounding box center [152, 175] width 24 height 6
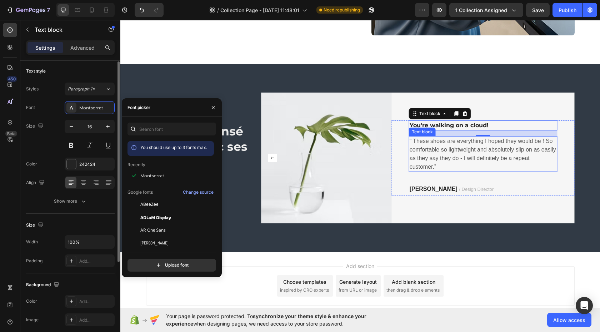
click at [448, 147] on p "“ These shoes are everything I hoped they would be ! So comfortable so lightwei…" at bounding box center [482, 154] width 147 height 34
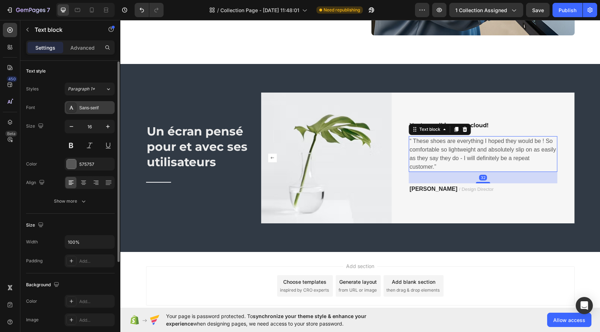
click at [105, 109] on div "Sans-serif" at bounding box center [96, 108] width 34 height 6
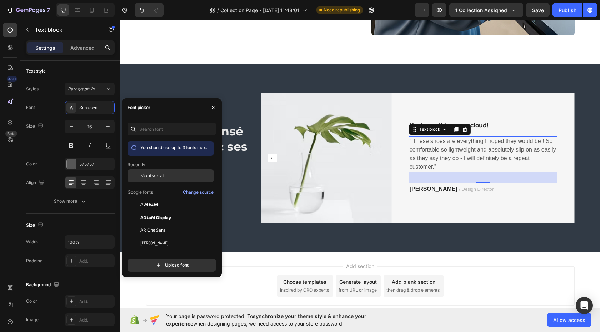
drag, startPoint x: 153, startPoint y: 172, endPoint x: 160, endPoint y: 172, distance: 7.2
click at [153, 223] on div "Montserrat" at bounding box center [170, 229] width 86 height 13
click at [268, 158] on rect "Carousel Back Arrow" at bounding box center [272, 158] width 9 height 9
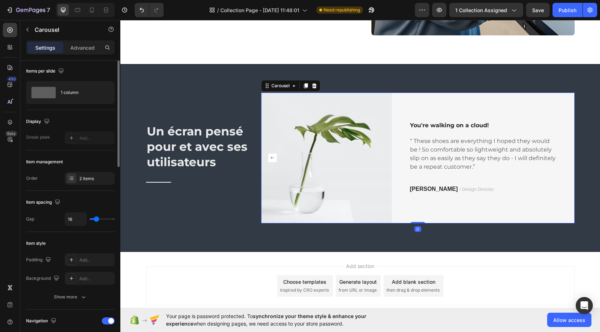
scroll to position [0, 0]
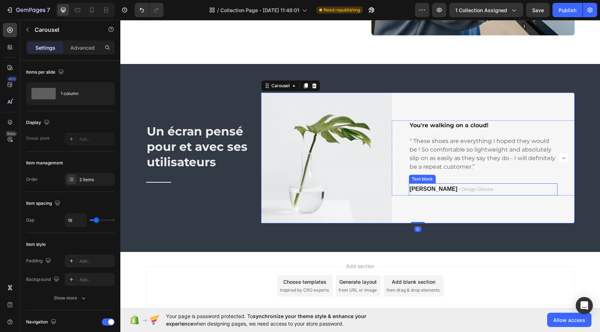
click at [459, 189] on span "/ Design Director" at bounding box center [476, 188] width 35 height 5
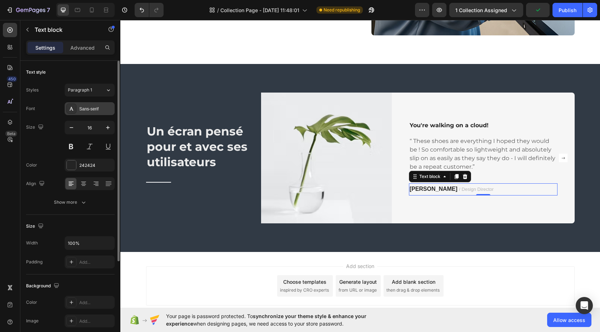
click at [105, 108] on div "Sans-serif" at bounding box center [96, 109] width 34 height 6
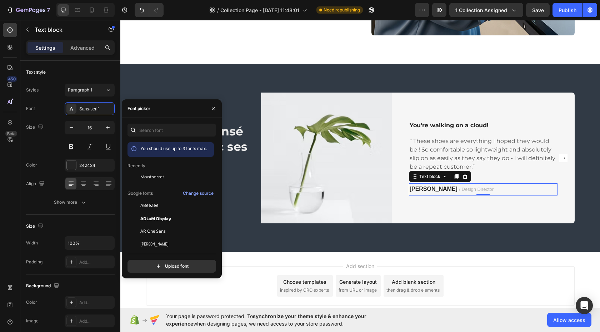
drag, startPoint x: 155, startPoint y: 177, endPoint x: 215, endPoint y: 177, distance: 59.3
click at [155, 177] on span "Montserrat" at bounding box center [152, 177] width 24 height 6
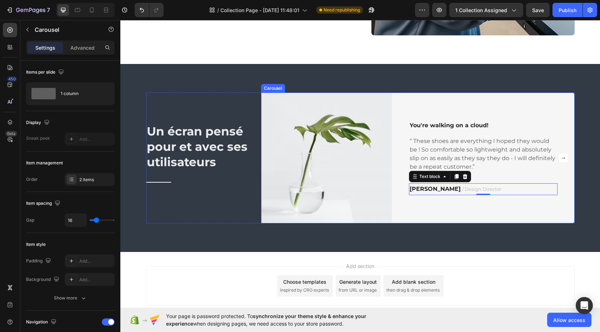
click at [560, 157] on rect "Carousel Next Arrow" at bounding box center [563, 158] width 9 height 9
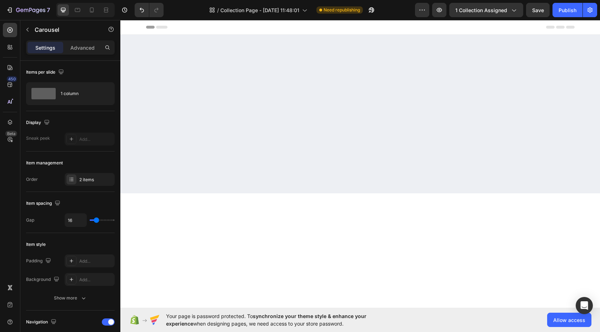
scroll to position [944, 0]
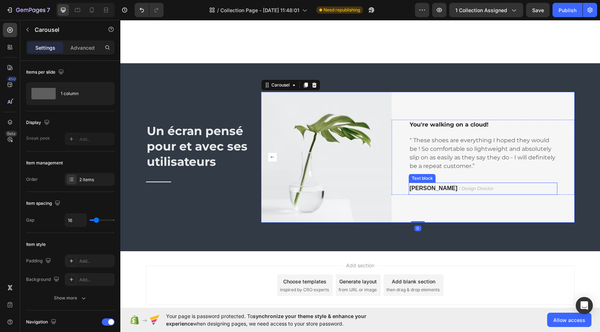
click at [459, 190] on span "/ Design Director" at bounding box center [476, 188] width 35 height 5
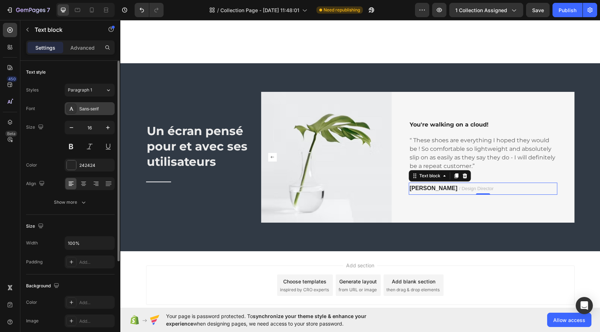
click at [102, 110] on div "Sans-serif" at bounding box center [96, 109] width 34 height 6
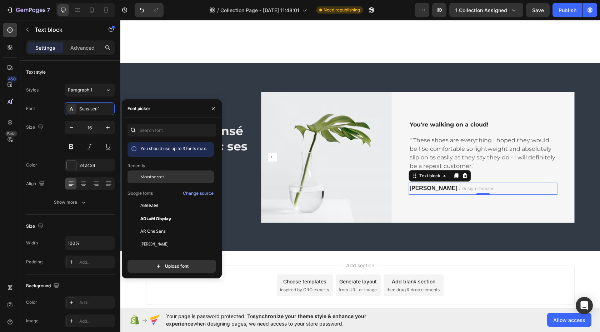
click at [154, 176] on span "Montserrat" at bounding box center [152, 177] width 24 height 6
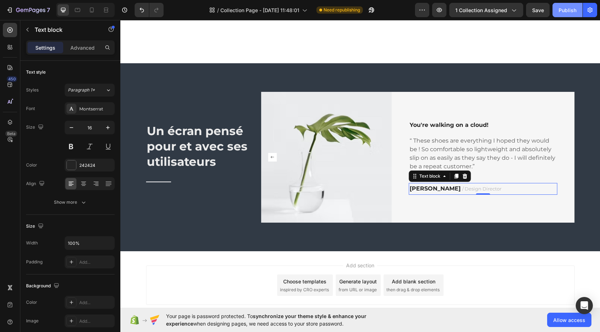
click at [571, 12] on div "Publish" at bounding box center [567, 9] width 18 height 7
